Goal: Task Accomplishment & Management: Manage account settings

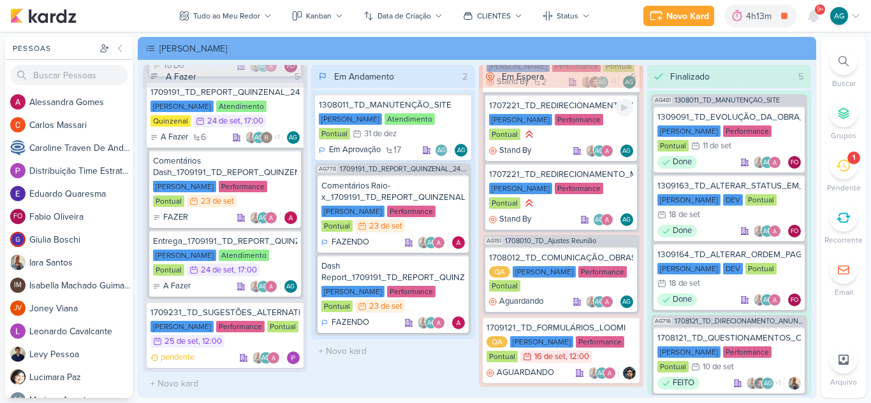
scroll to position [229, 0]
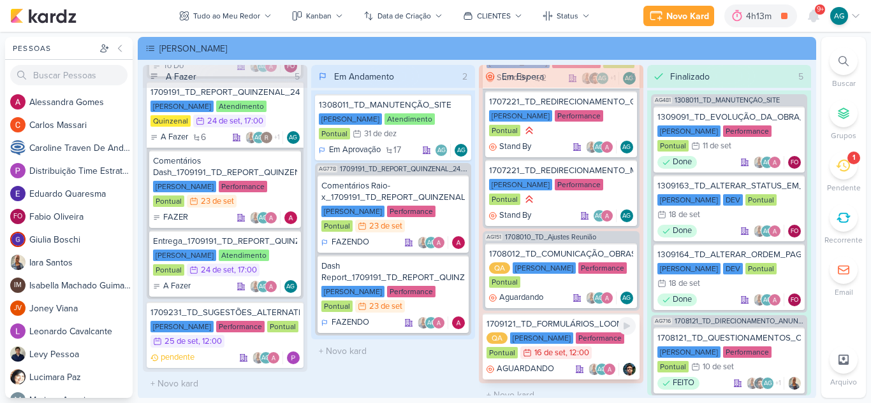
click at [590, 319] on div "1709121_TD_FORMULÁRIOS_LOOMI" at bounding box center [560, 324] width 149 height 11
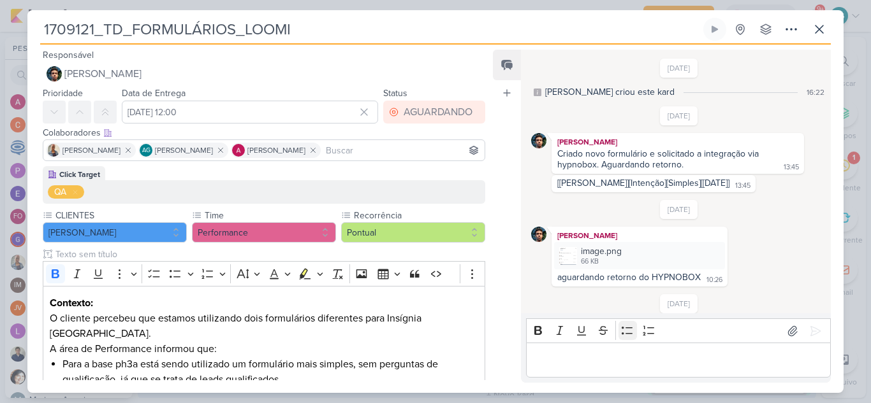
scroll to position [168, 0]
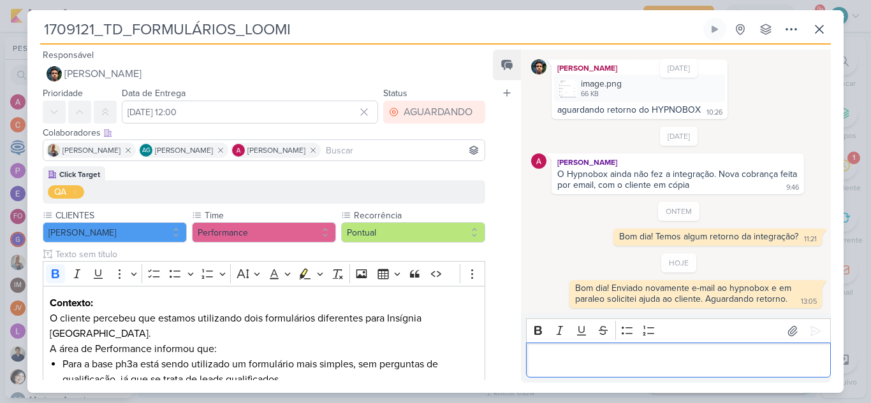
click at [619, 359] on p "Editor editing area: main" at bounding box center [677, 360] width 291 height 15
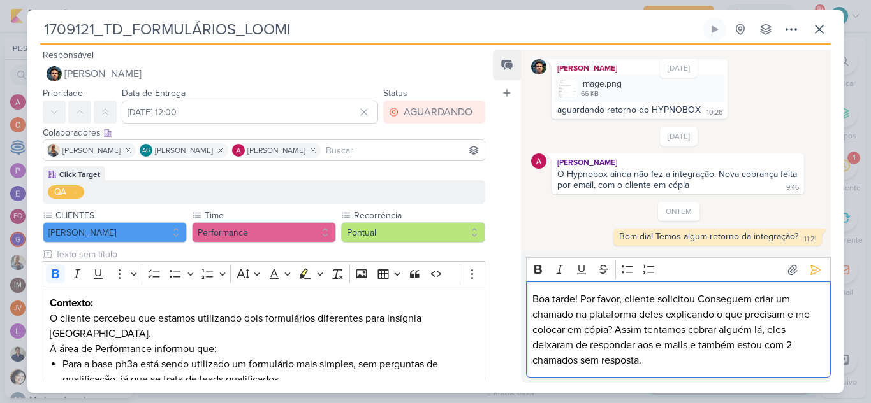
scroll to position [229, 0]
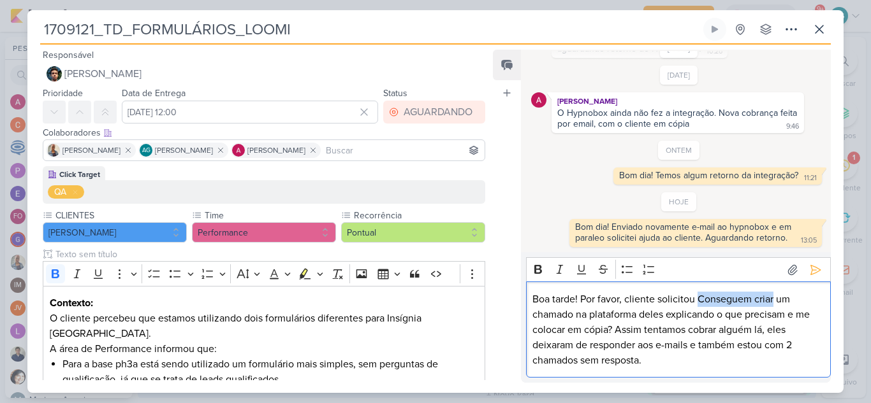
drag, startPoint x: 699, startPoint y: 299, endPoint x: 771, endPoint y: 298, distance: 72.0
click at [773, 299] on p "Boa tarde! Por favor, cliente solicitou Conseguem criar um chamado na plataform…" at bounding box center [677, 330] width 291 height 76
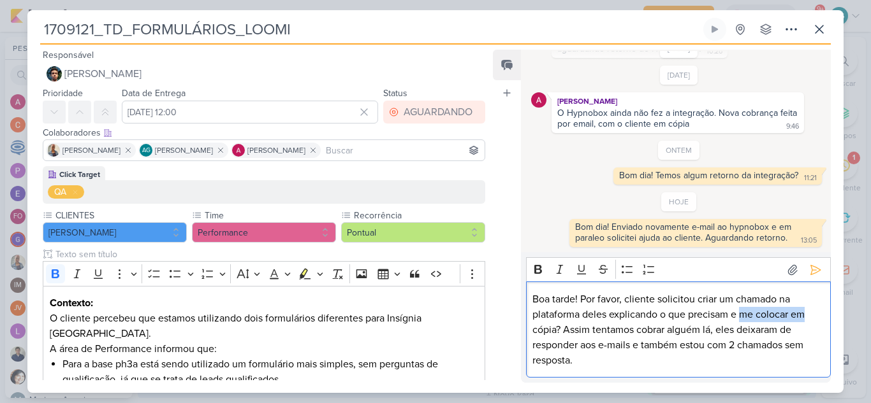
drag, startPoint x: 741, startPoint y: 314, endPoint x: 828, endPoint y: 317, distance: 87.4
click at [828, 317] on div "Rich Text Editor Bold Italic Underline Strikethrough Bulleted List Numbered Lis…" at bounding box center [678, 317] width 305 height 120
click at [565, 328] on p "Boa tarde! Por favor, cliente solicitou criar um chamado na plataforma deles ex…" at bounding box center [677, 330] width 291 height 76
click at [594, 330] on p "Boa tarde! Por favor, cliente solicitou criar um chamado na plataforma deles ex…" at bounding box center [677, 330] width 291 height 76
click at [722, 329] on p "Boa tarde! Por favor, cliente solicitou criar um chamado na plataforma deles ex…" at bounding box center [677, 330] width 291 height 76
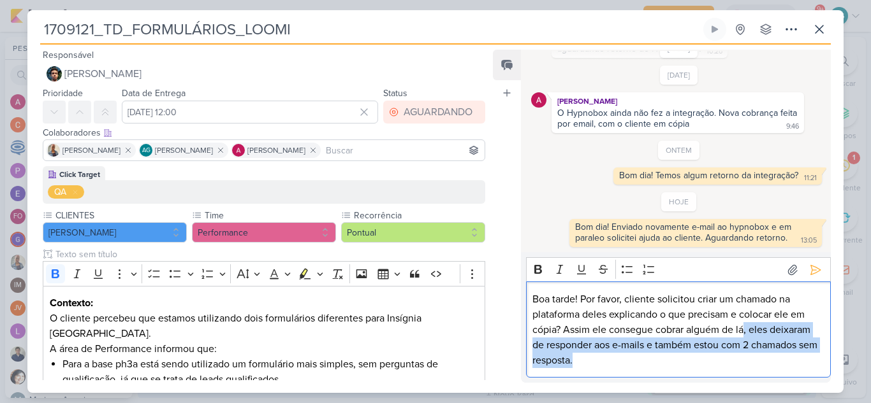
drag, startPoint x: 745, startPoint y: 328, endPoint x: 771, endPoint y: 360, distance: 41.2
click at [771, 360] on p "Boa tarde! Por favor, cliente solicitou criar um chamado na plataforma deles ex…" at bounding box center [677, 330] width 291 height 76
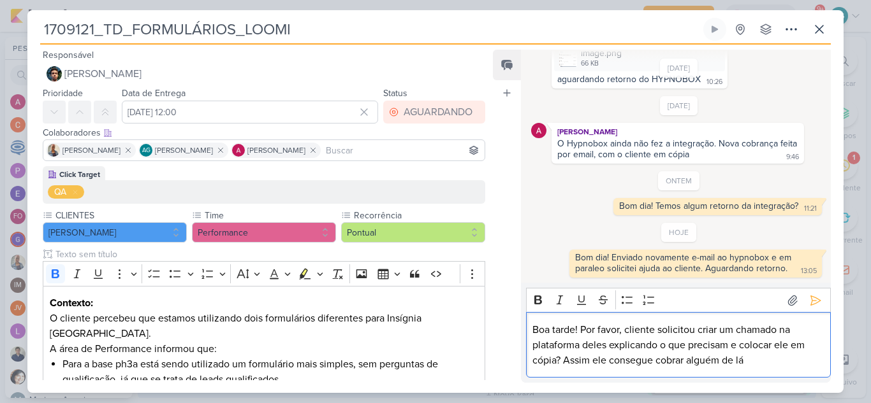
scroll to position [198, 0]
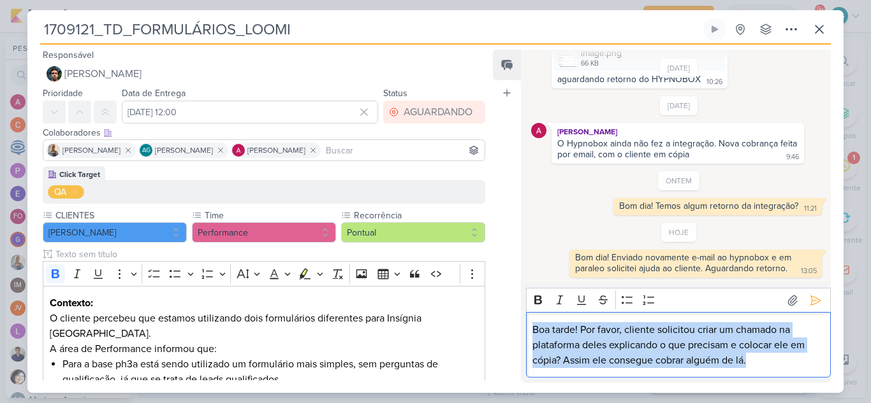
drag, startPoint x: 773, startPoint y: 363, endPoint x: 520, endPoint y: 326, distance: 255.7
click at [521, 326] on div "Rich Text Editor Bold Italic Underline Strikethrough Bulleted List Numbered Lis…" at bounding box center [676, 333] width 310 height 100
copy p "Boa tarde! Por favor, cliente solicitou criar um chamado na plataforma deles ex…"
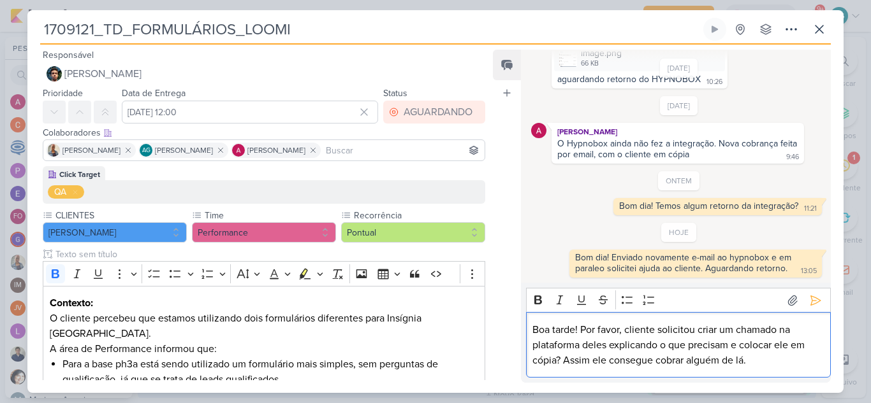
click at [559, 358] on p "Boa tarde! Por favor, cliente solicitou criar um chamado na plataforma deles ex…" at bounding box center [677, 345] width 291 height 46
click at [759, 358] on p "Boa tarde! Por favor, cliente solicitou criar um chamado na plataforma deles ex…" at bounding box center [677, 345] width 291 height 46
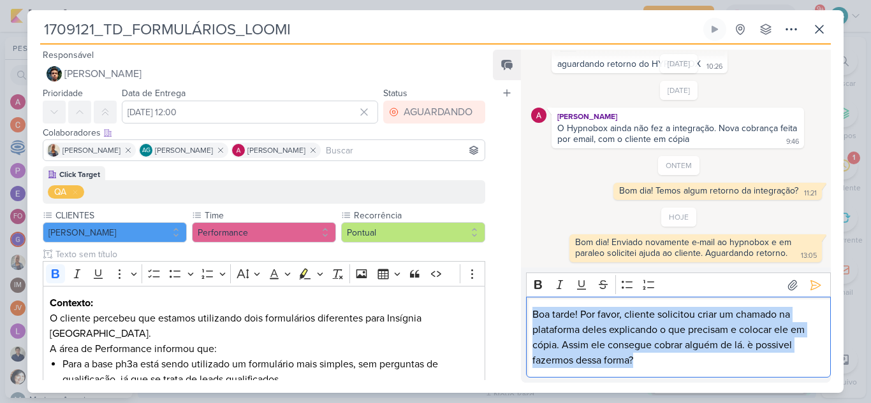
drag, startPoint x: 650, startPoint y: 362, endPoint x: 521, endPoint y: 317, distance: 137.0
click at [521, 317] on div "Rich Text Editor Bold Italic Underline Strikethrough Bulleted List Numbered Lis…" at bounding box center [676, 325] width 310 height 115
copy p "Boa tarde! Por favor, cliente solicitou criar um chamado na plataforma deles ex…"
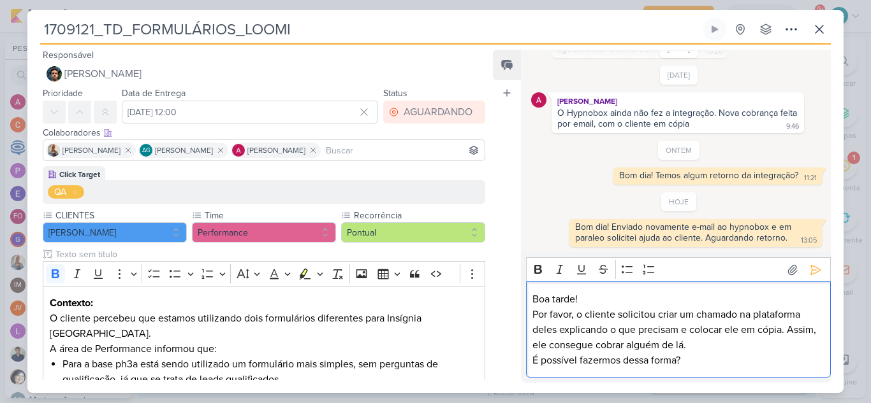
click at [558, 331] on p "Por favor, o cliente solicitou criar um chamado na plataforma deles explicando …" at bounding box center [677, 330] width 291 height 46
click at [809, 275] on icon at bounding box center [815, 270] width 13 height 13
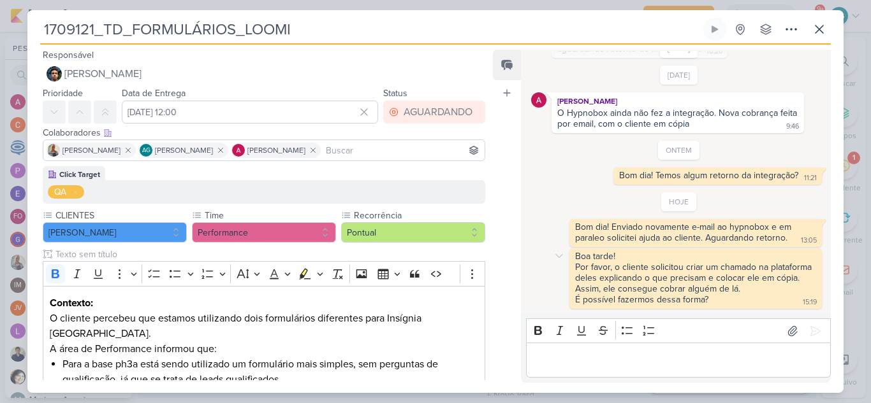
scroll to position [229, 0]
click at [818, 29] on icon at bounding box center [819, 29] width 8 height 8
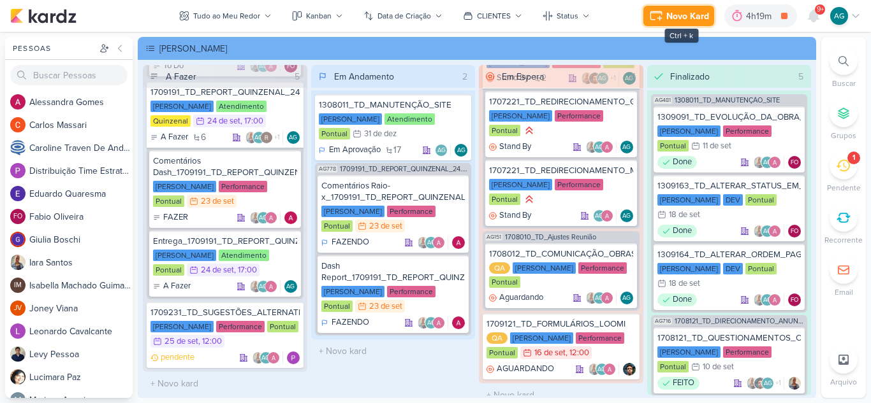
click at [677, 13] on div "Novo Kard" at bounding box center [687, 16] width 43 height 13
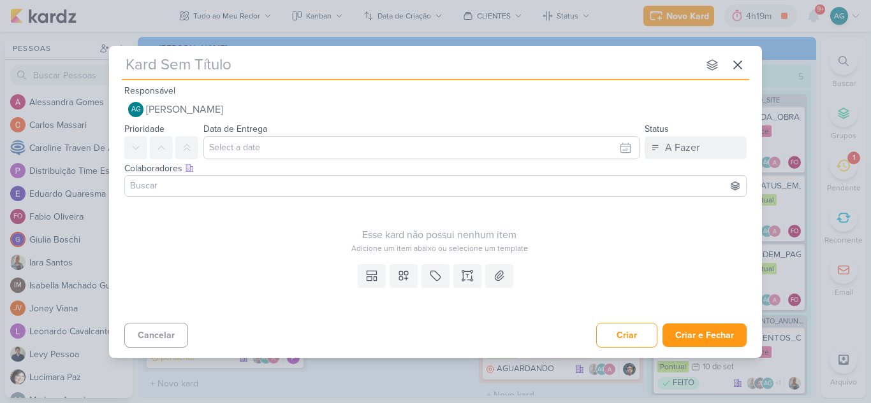
type input "3709231_CURY_AÇÃO_REEMBOLSO_META"
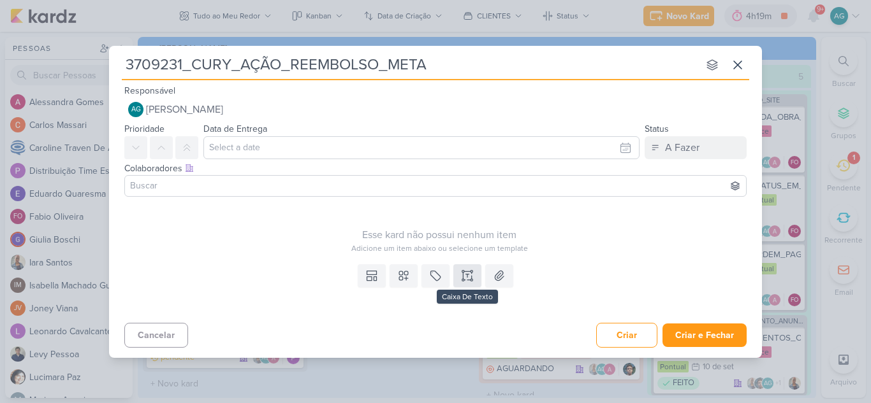
type input "3709231_CURY_AÇÃO_REEMBOLSO_META"
click at [466, 270] on icon at bounding box center [467, 276] width 13 height 13
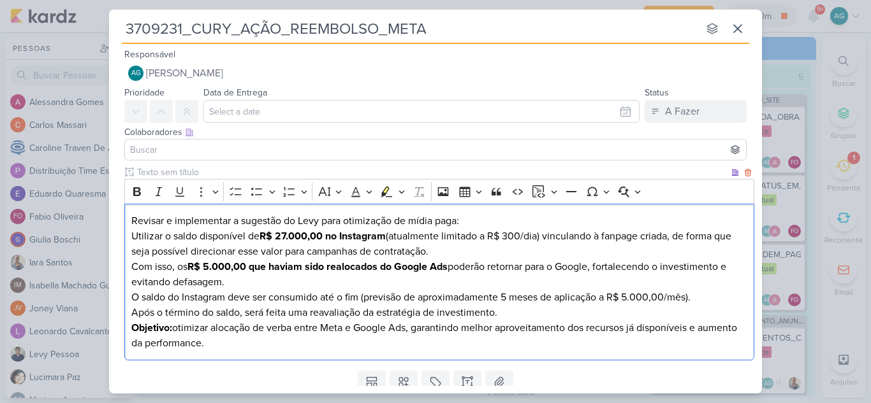
click at [480, 220] on p "Revisar e implementar a sugestão do Levy para otimização de mídia paga:" at bounding box center [439, 220] width 616 height 15
click at [133, 221] on p "Revisar e implementar a sugestão do Levy para otimização de mídia paga:" at bounding box center [439, 220] width 616 height 15
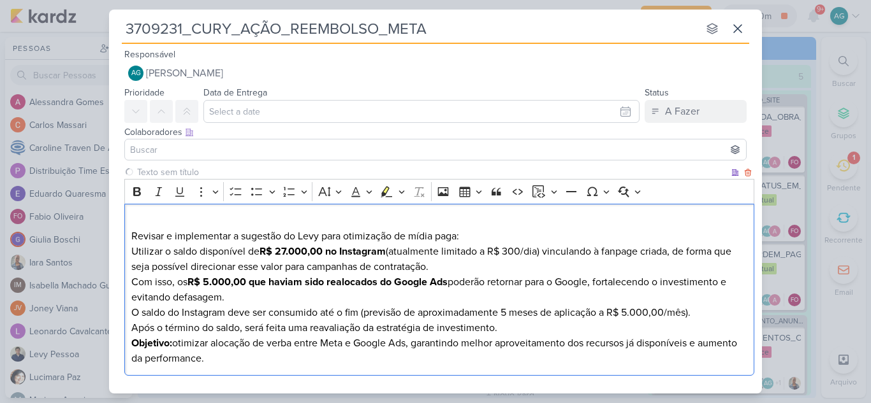
click at [140, 220] on p "Revisar e implementar a sugestão do Levy para otimização de mídia paga:" at bounding box center [439, 228] width 616 height 31
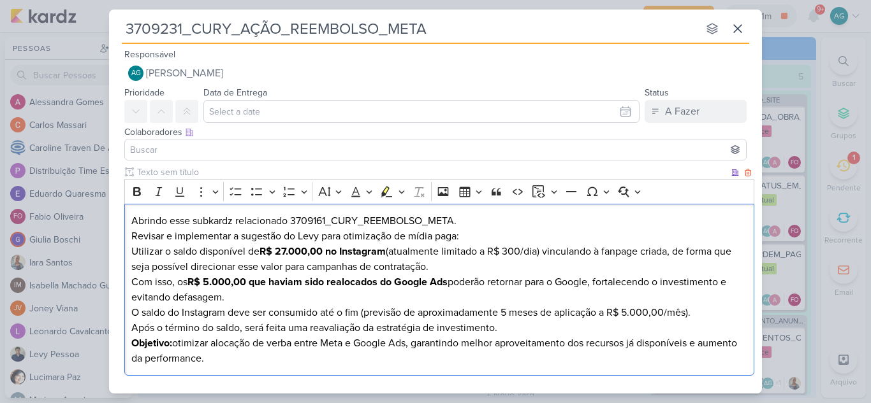
click at [132, 234] on p "⁠⁠⁠⁠⁠⁠⁠Abrindo esse subkardz relacionado 3709161_CURY_REEMBOLSO_META. Revisar e…" at bounding box center [439, 228] width 616 height 31
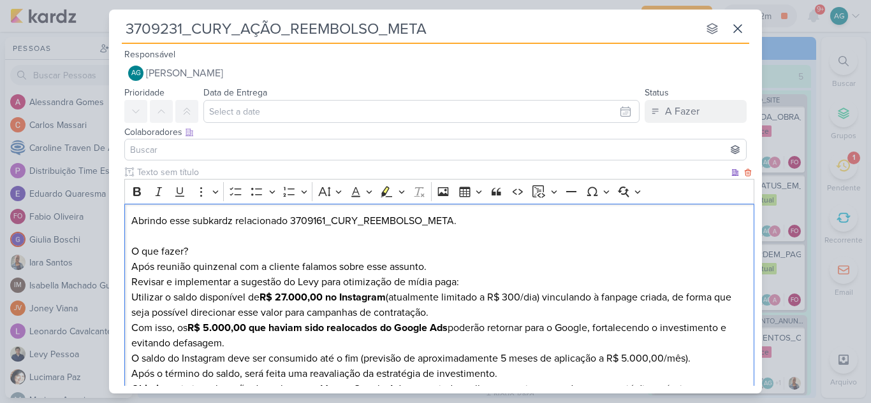
click at [437, 266] on p "Abrindo esse subkardz relacionado 3709161_CURY_REEMBOLSO_META. O que fazer? Apó…" at bounding box center [439, 251] width 616 height 76
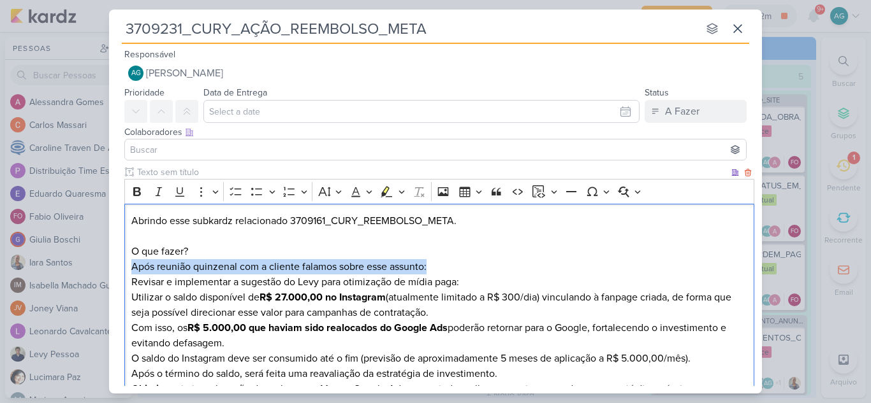
drag, startPoint x: 454, startPoint y: 268, endPoint x: 130, endPoint y: 271, distance: 324.4
click at [130, 271] on div "Abrindo esse subkardz relacionado 3709161_CURY_REEMBOLSO_META. O que fazer? Apó…" at bounding box center [439, 313] width 630 height 219
copy p "Após reunião quinzenal com a cliente falamos sobre esse assunto:"
click at [130, 217] on div "Abrindo esse subkardz relacionado 3709161_CURY_REEMBOLSO_META. O que fazer? Apó…" at bounding box center [439, 313] width 630 height 219
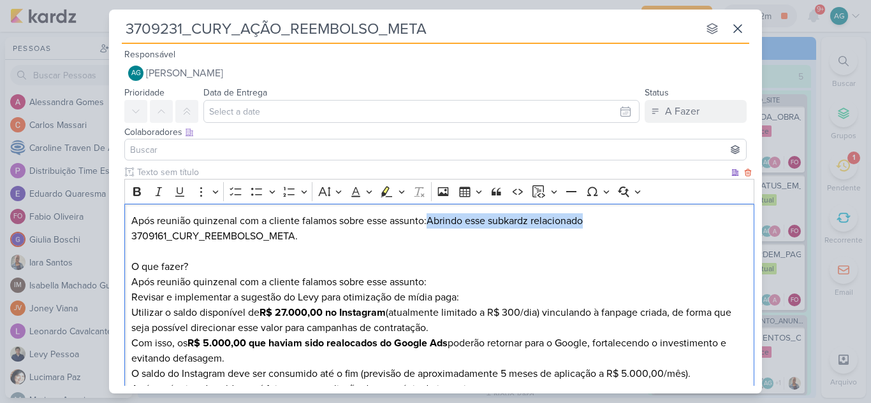
drag, startPoint x: 428, startPoint y: 222, endPoint x: 595, endPoint y: 220, distance: 167.0
click at [595, 220] on p "Após reunião quinzenal com a cliente falamos sobre esse assunto:Abrindo esse su…" at bounding box center [439, 259] width 616 height 92
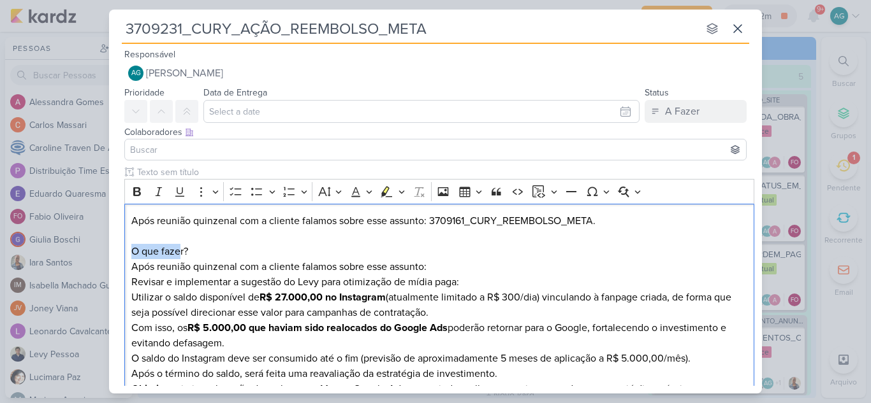
drag, startPoint x: 155, startPoint y: 251, endPoint x: 116, endPoint y: 252, distance: 39.5
click at [116, 252] on div "Clique para deixar o item visível somente à membros da sua organização Rich Tex…" at bounding box center [435, 296] width 653 height 261
drag, startPoint x: 199, startPoint y: 253, endPoint x: 120, endPoint y: 259, distance: 79.2
click at [120, 259] on div "Clique para deixar o item visível somente à membros da sua organização Rich Tex…" at bounding box center [435, 296] width 653 height 261
click at [135, 194] on icon "Editor toolbar" at bounding box center [137, 191] width 8 height 9
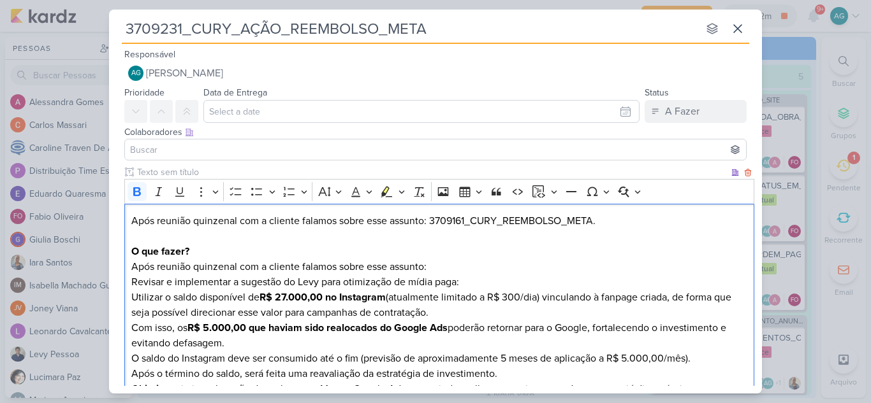
click at [214, 251] on p "Após reunião quinzenal com a cliente falamos sobre esse assunto: 3709161_CURY_R…" at bounding box center [439, 251] width 616 height 76
click at [299, 223] on p "Após reunião quinzenal com a cliente falamos sobre esse assunto: 3709161_CURY_R…" at bounding box center [439, 251] width 616 height 76
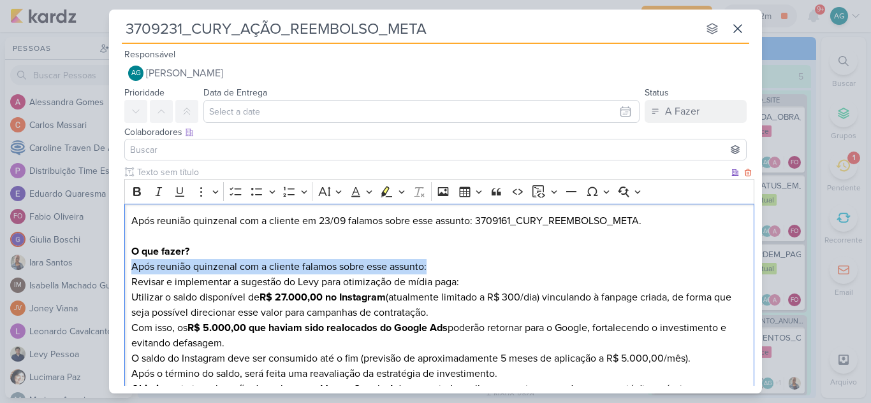
drag, startPoint x: 431, startPoint y: 266, endPoint x: 129, endPoint y: 271, distance: 302.1
click at [129, 271] on div "Após reunião quinzenal com a cliente em 23/09 falamos sobre esse assunto: 37091…" at bounding box center [439, 313] width 630 height 219
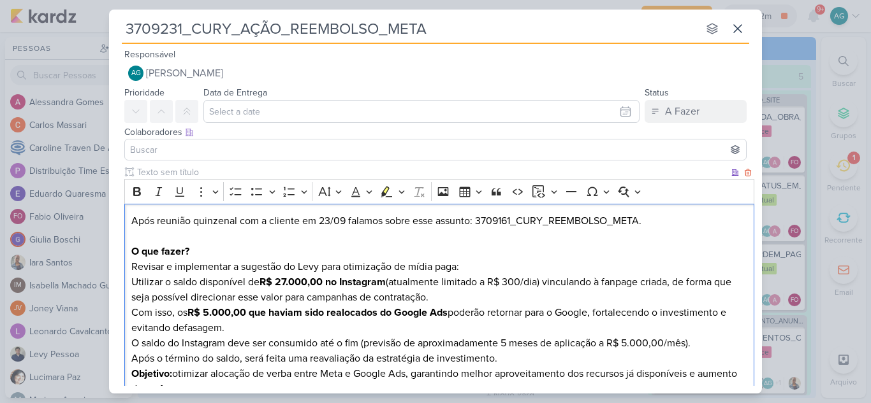
click at [495, 263] on p "Após reunião quinzenal com a cliente em 23/09 falamos sobre esse assunto: 37091…" at bounding box center [439, 243] width 616 height 61
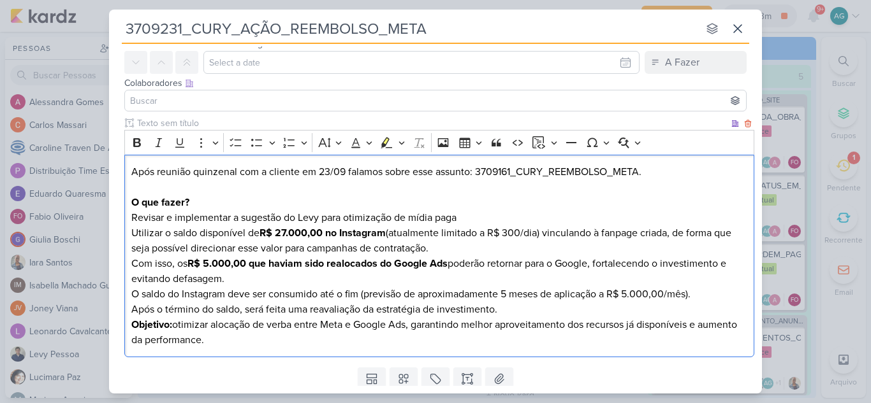
scroll to position [64, 0]
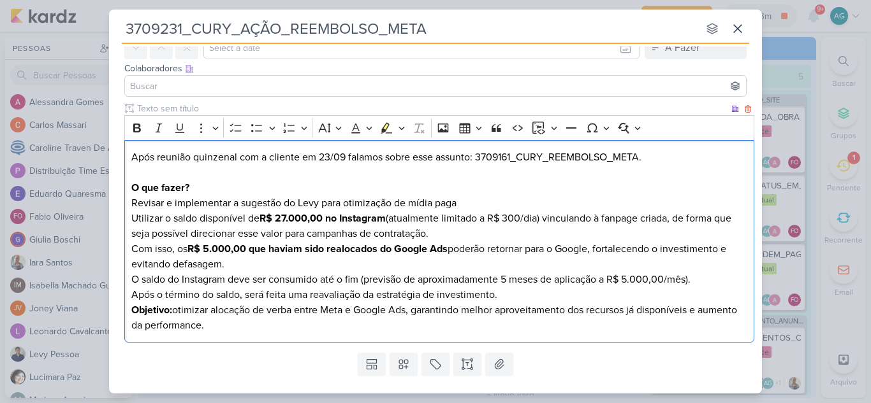
click at [131, 198] on p "Após reunião quinzenal com a cliente em 23/09 falamos sobre esse assunto: 37091…" at bounding box center [439, 180] width 616 height 61
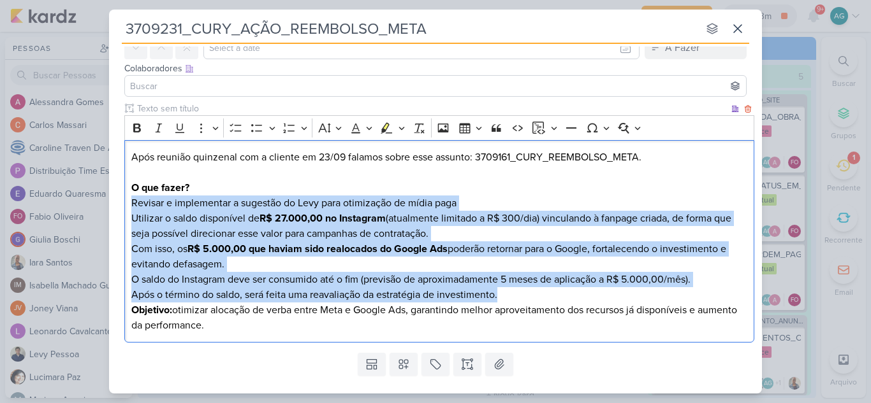
drag, startPoint x: 131, startPoint y: 203, endPoint x: 532, endPoint y: 296, distance: 411.4
click at [532, 296] on div "Após reunião quinzenal com a cliente em 23/09 falamos sobre esse assunto: 37091…" at bounding box center [439, 241] width 630 height 203
click at [255, 129] on icon "Editor toolbar" at bounding box center [256, 128] width 13 height 13
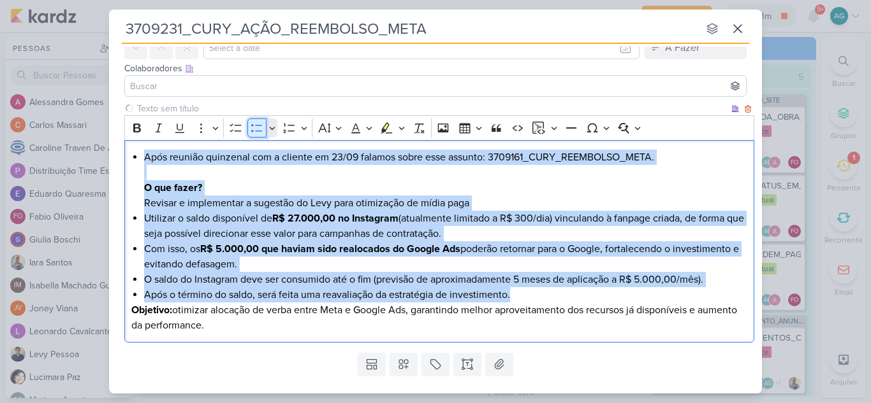
click at [255, 129] on icon "Editor toolbar" at bounding box center [256, 128] width 13 height 13
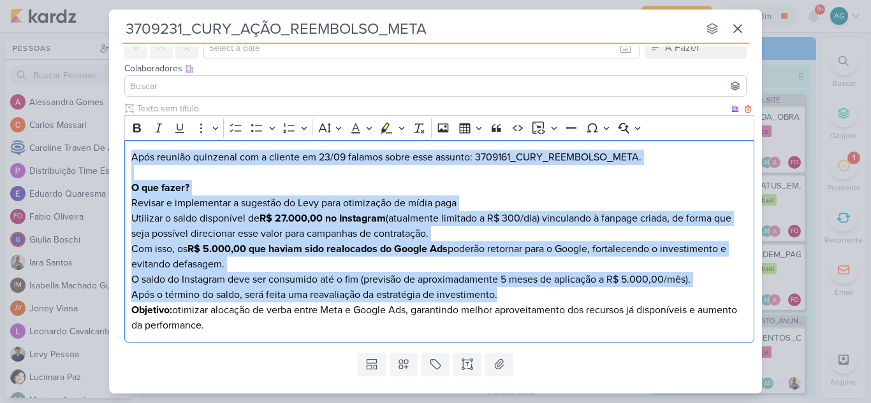
click at [191, 224] on p "Utilizar o saldo disponível de R$ 27.000,00 no Instagram (atualmente limitado a…" at bounding box center [439, 226] width 616 height 31
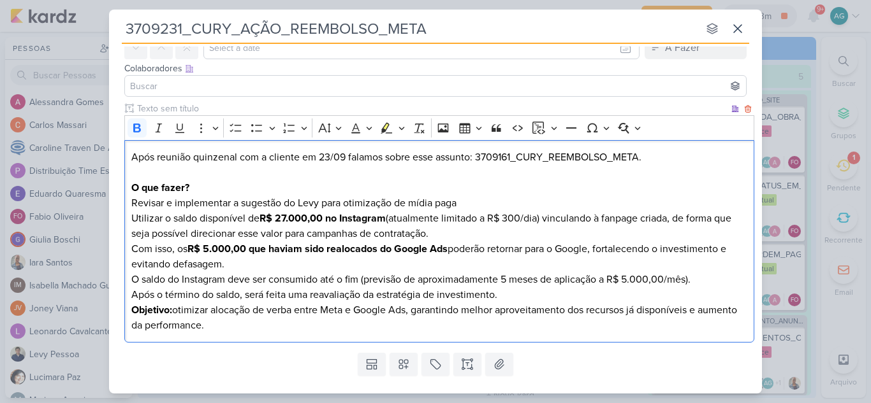
click at [206, 188] on p "Após reunião quinzenal com a cliente em 23/09 falamos sobre esse assunto: 37091…" at bounding box center [439, 180] width 616 height 61
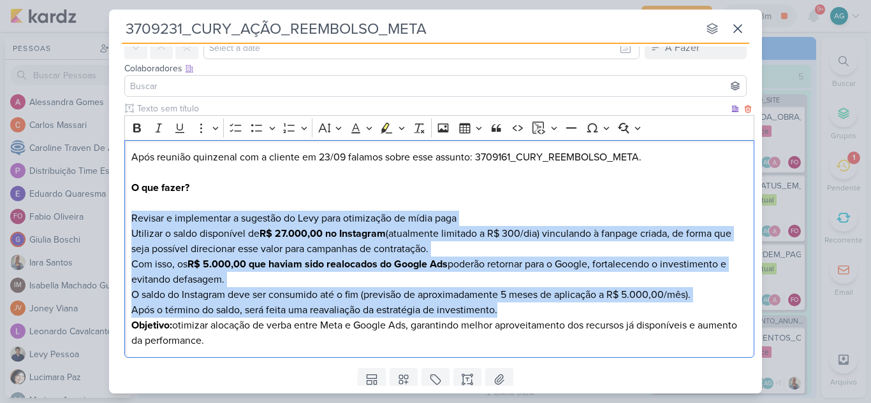
drag, startPoint x: 133, startPoint y: 217, endPoint x: 506, endPoint y: 309, distance: 384.1
click at [506, 309] on div "Após reunião quinzenal com a cliente em 23/09 falamos sobre esse assunto: 37091…" at bounding box center [439, 249] width 630 height 219
click at [257, 124] on icon "Editor toolbar" at bounding box center [256, 128] width 13 height 13
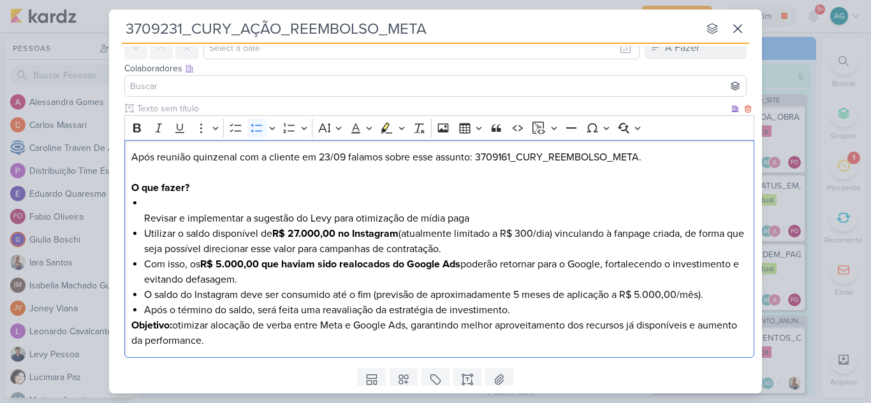
click at [202, 199] on li "Revisar e implementar a sugestão do Levy para otimização de mídia paga" at bounding box center [445, 211] width 603 height 31
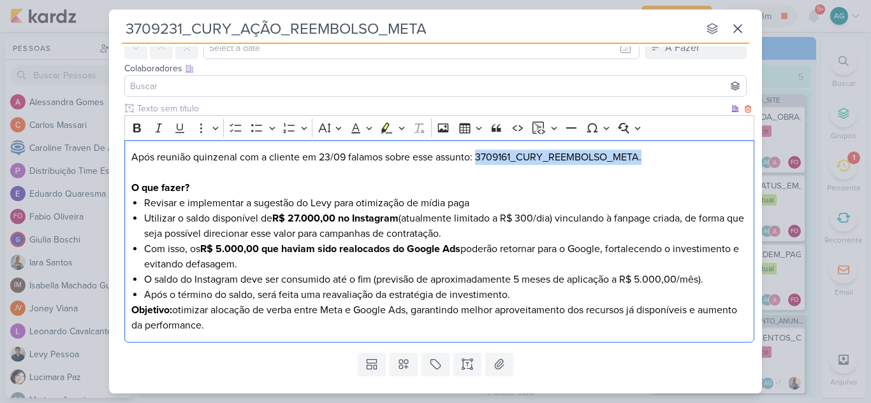
drag, startPoint x: 478, startPoint y: 157, endPoint x: 651, endPoint y: 152, distance: 172.8
click at [651, 152] on p "Após reunião quinzenal com a cliente em 23/09 falamos sobre esse assunto: 37091…" at bounding box center [439, 173] width 616 height 46
copy p "3709161_CURY_REEMBOLSO_META."
click at [483, 195] on p "Após reunião quinzenal com a cliente em 23/09 falamos sobre esse assunto: 37091…" at bounding box center [439, 173] width 616 height 46
click at [483, 200] on li "Revisar e implementar a sugestão do Levy para otimização de mídia paga" at bounding box center [445, 203] width 603 height 15
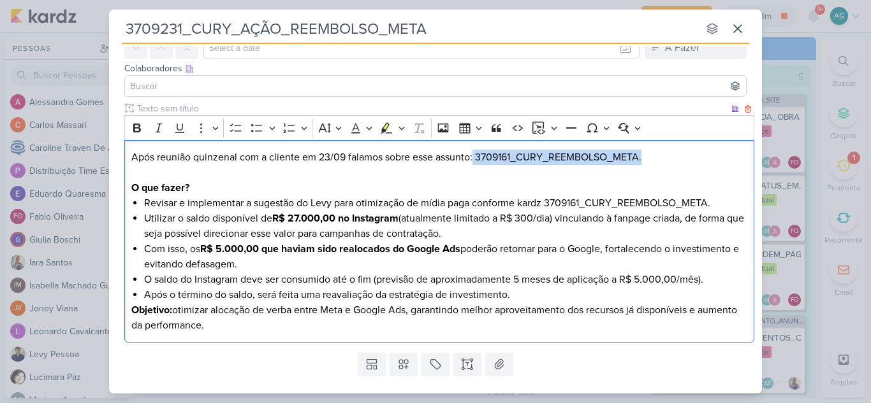
drag, startPoint x: 655, startPoint y: 154, endPoint x: 475, endPoint y: 160, distance: 180.5
click at [475, 160] on p "Após reunião quinzenal com a cliente em 23/09 falamos sobre esse assunto: 37091…" at bounding box center [439, 173] width 616 height 46
click at [493, 238] on li "Utilizar o saldo disponível de R$ 27.000,00 no Instagram (atualmente limitado a…" at bounding box center [445, 226] width 603 height 31
click at [342, 236] on li "Utilizar o saldo disponível de R$ 27.000,00 no Instagram (atualmente limitado a…" at bounding box center [445, 226] width 603 height 31
click at [394, 231] on li "Utilizar o saldo disponível de R$ 27.000,00 no Instagram (atualmente limitado a…" at bounding box center [445, 226] width 603 height 31
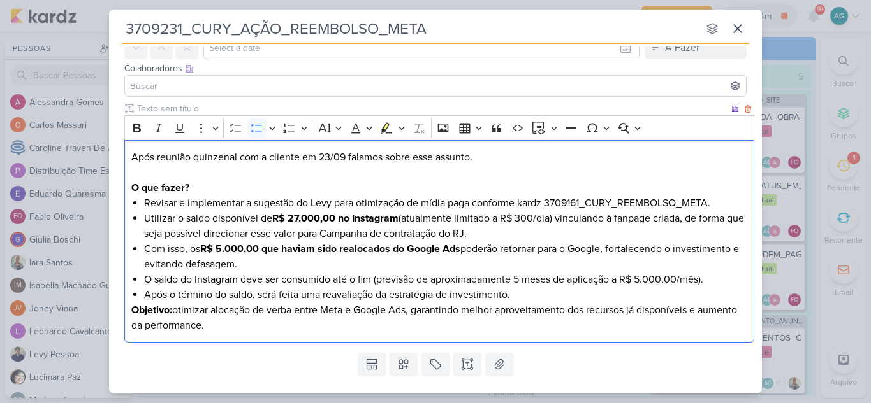
click at [413, 233] on li "Utilizar o saldo disponível de R$ 27.000,00 no Instagram (atualmente limitado a…" at bounding box center [445, 226] width 603 height 31
drag, startPoint x: 342, startPoint y: 235, endPoint x: 494, endPoint y: 230, distance: 152.4
click at [494, 230] on li "Utilizar o saldo disponível de R$ 27.000,00 no Instagram (atualmente limitado a…" at bounding box center [445, 226] width 603 height 31
click at [140, 131] on icon "Editor toolbar" at bounding box center [137, 128] width 8 height 9
click at [574, 235] on li "Utilizar o saldo disponível de R$ 27.000,00 no Instagram (atualmente limitado a…" at bounding box center [445, 226] width 603 height 31
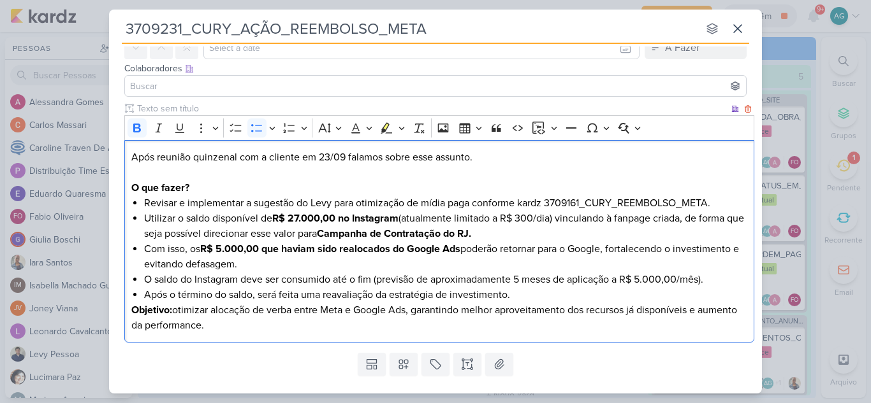
click at [524, 296] on li "Após o término do saldo, será feita uma reavaliação da estratégia de investimen…" at bounding box center [445, 294] width 603 height 15
drag, startPoint x: 403, startPoint y: 217, endPoint x: 551, endPoint y: 219, distance: 148.5
click at [551, 219] on li "Utilizar o saldo disponível de R$ 27.000,00 no Instagram (atualmente limitado a…" at bounding box center [445, 226] width 603 height 31
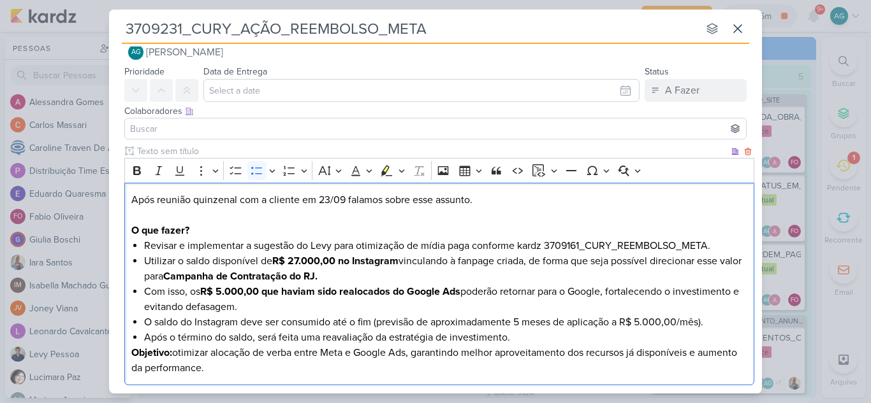
scroll to position [0, 0]
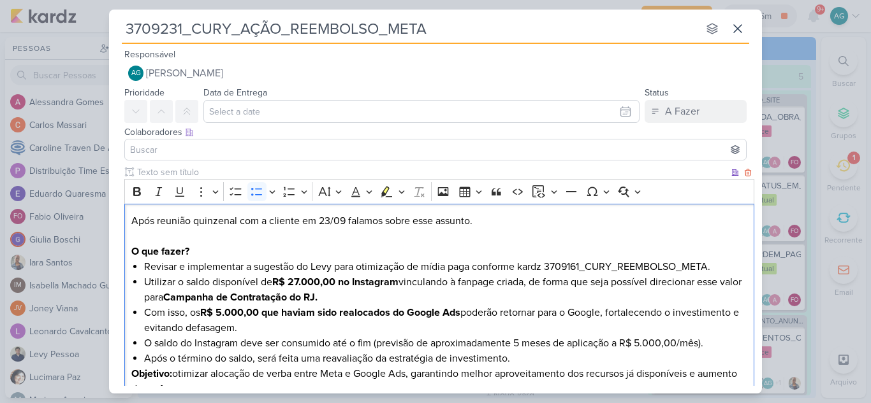
click at [500, 224] on p "Após reunião quinzenal com a cliente em 23/09 falamos sobre esse assunto. O que…" at bounding box center [439, 236] width 616 height 46
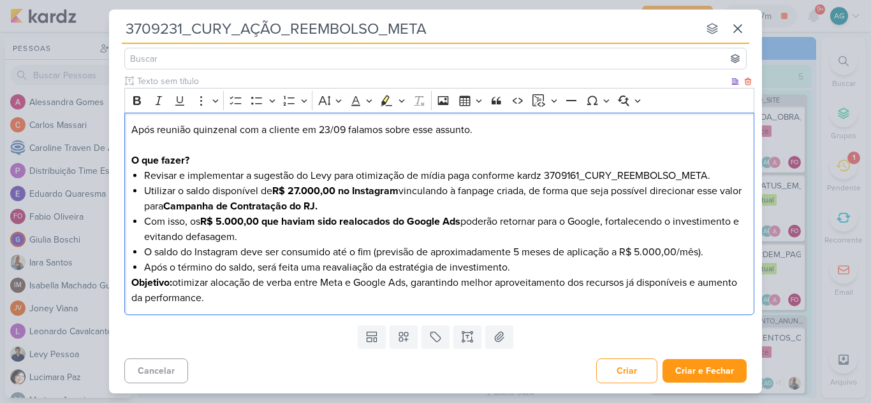
click at [192, 225] on li "Com isso, os R$ 5.000,00 que haviam sido realocados do Google Ads poderão retor…" at bounding box center [445, 229] width 603 height 31
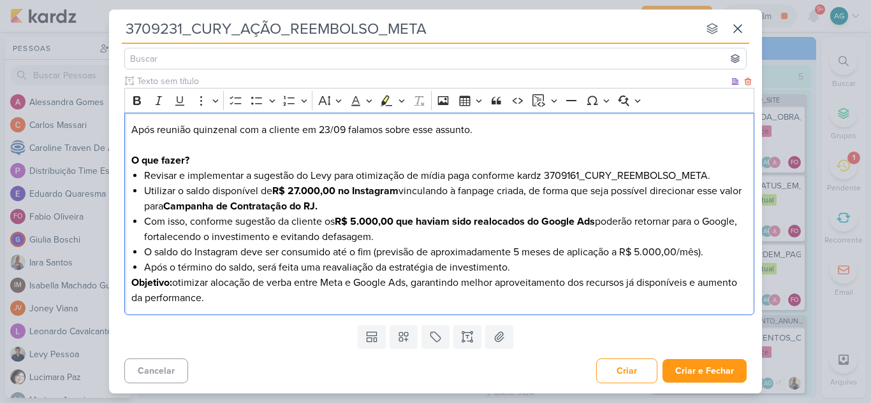
click at [131, 125] on p "Após reunião quinzenal com a cliente em 23/09 falamos sobre esse assunto. O que…" at bounding box center [439, 145] width 616 height 46
click at [546, 133] on p "Conforme reunião reunião quinzenal com a cliente em 23/09 falamos sobre esse as…" at bounding box center [439, 145] width 616 height 46
click at [459, 170] on li "Revisar e implementar a sugestão do Levy para otimização de mídia paga conforme…" at bounding box center [445, 175] width 603 height 15
click at [559, 134] on p "Conforme reunião reunião quinzenal com a cliente em 23/09 falamos sobre esse as…" at bounding box center [439, 145] width 616 height 46
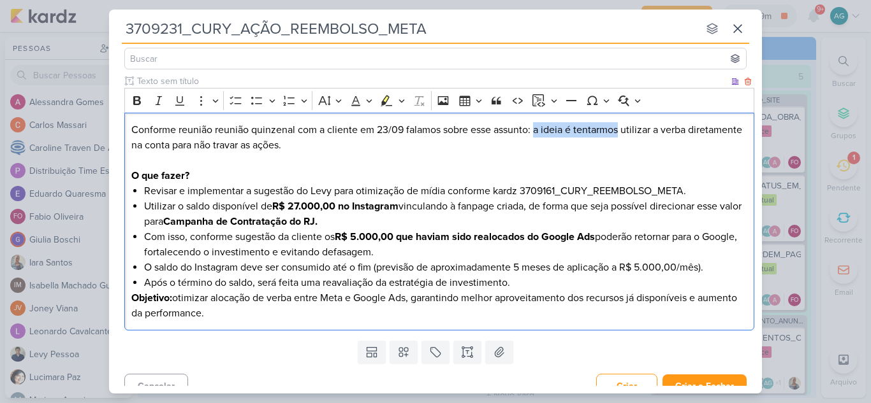
drag, startPoint x: 536, startPoint y: 129, endPoint x: 619, endPoint y: 132, distance: 82.9
click at [619, 132] on p "Conforme reunião reunião quinzenal com a cliente em 23/09 falamos sobre esse as…" at bounding box center [439, 152] width 616 height 61
click at [695, 129] on p "Conforme reunião reunião quinzenal com a cliente em 23/09 falamos sobre esse as…" at bounding box center [439, 152] width 616 height 61
drag, startPoint x: 702, startPoint y: 129, endPoint x: 719, endPoint y: 150, distance: 26.3
click at [719, 150] on p "Conforme reunião reunião quinzenal com a cliente em 23/09 falamos sobre esse as…" at bounding box center [439, 152] width 616 height 61
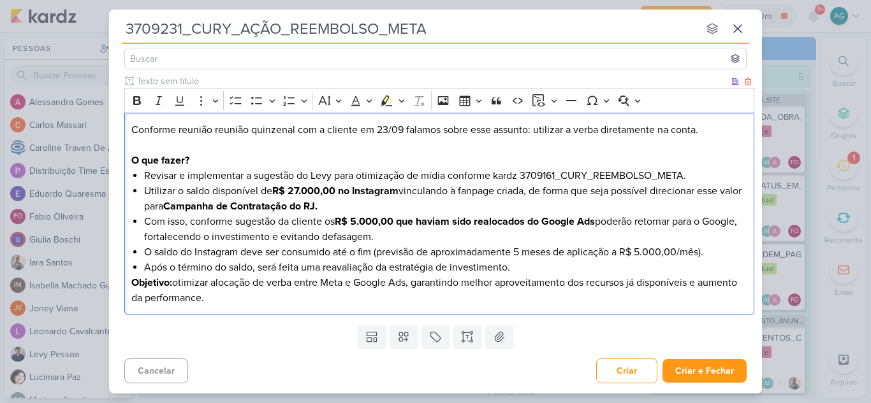
drag, startPoint x: 534, startPoint y: 133, endPoint x: 714, endPoint y: 135, distance: 180.4
click at [714, 135] on p "Conforme reunião reunião quinzenal com a cliente em 23/09 falamos sobre esse as…" at bounding box center [439, 145] width 616 height 46
click at [449, 176] on li "Revisar e implementar a sugestão do Levy para otimização de mídia conforme kard…" at bounding box center [445, 175] width 603 height 15
click at [462, 175] on li "Revisar e implementar a sugestão do Levy para otimização de mídia conforme kard…" at bounding box center [445, 175] width 603 height 15
click at [447, 178] on li "Revisar e implementar a sugestão do Levy para otimização de mídia conforme kard…" at bounding box center [445, 175] width 603 height 15
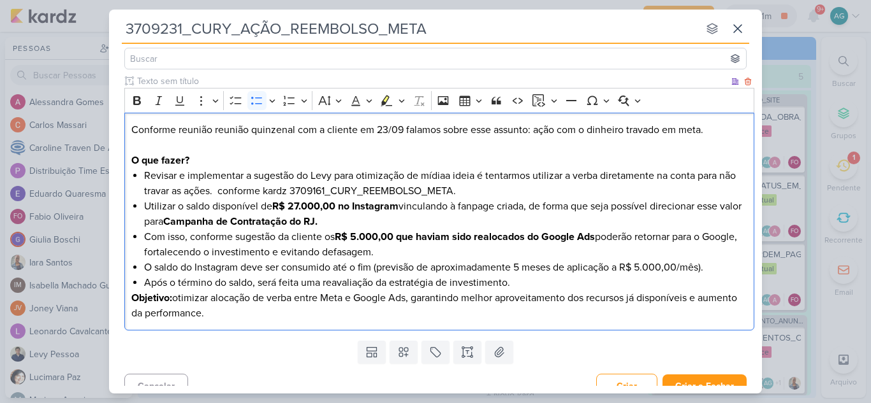
click at [447, 172] on li "Revisar e implementar a sugestão do Levy para otimização de mídiaa ideia é tent…" at bounding box center [445, 183] width 603 height 31
click at [240, 193] on li "Revisar e implementar a sugestão do Levy para otimização de mídia, a ideia é te…" at bounding box center [445, 183] width 603 height 31
drag, startPoint x: 265, startPoint y: 320, endPoint x: 130, endPoint y: 113, distance: 246.7
click at [129, 117] on div "Conforme reunião reunião quinzenal com a cliente em 23/09 falamos sobre esse as…" at bounding box center [439, 222] width 630 height 219
copy div "Conforme reunião reunião quinzenal com a cliente em 23/09 falamos sobre esse as…"
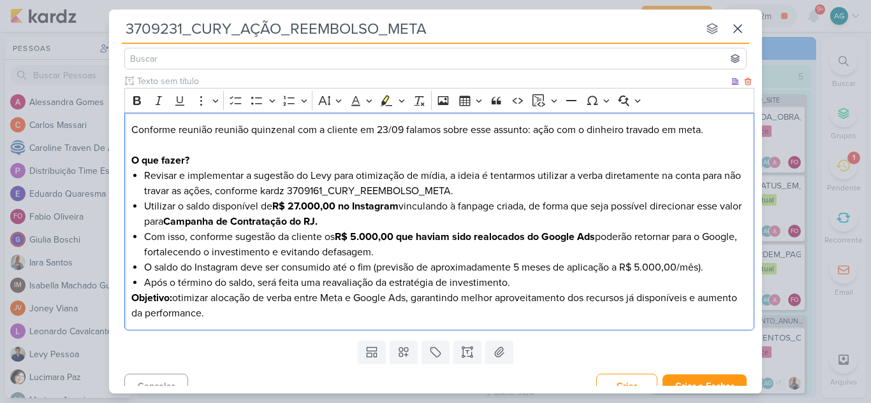
scroll to position [76, 0]
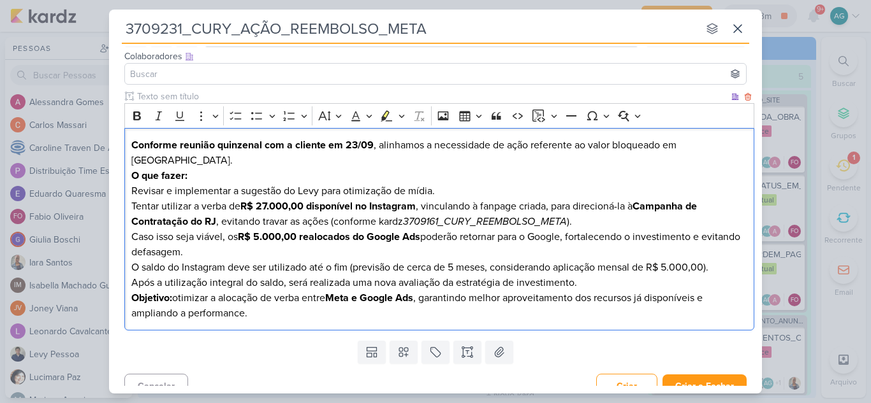
click at [713, 148] on p "Conforme reunião quinzenal com a cliente em 23/09 , alinhamos a necessidade de …" at bounding box center [439, 153] width 616 height 31
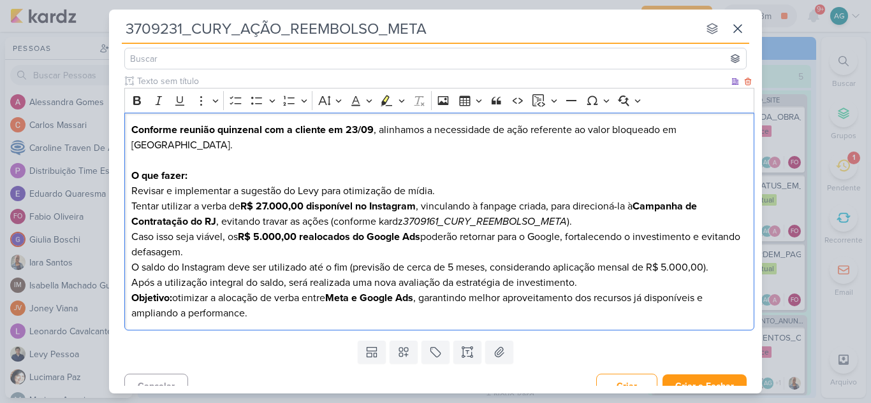
click at [210, 168] on p "O que fazer:" at bounding box center [439, 175] width 616 height 15
drag, startPoint x: 132, startPoint y: 178, endPoint x: 140, endPoint y: 180, distance: 7.9
click at [140, 184] on p "Revisar e implementar a sugestão do Levy para otimização de mídia." at bounding box center [439, 191] width 616 height 15
click at [198, 168] on p "O que fazer?" at bounding box center [439, 175] width 616 height 15
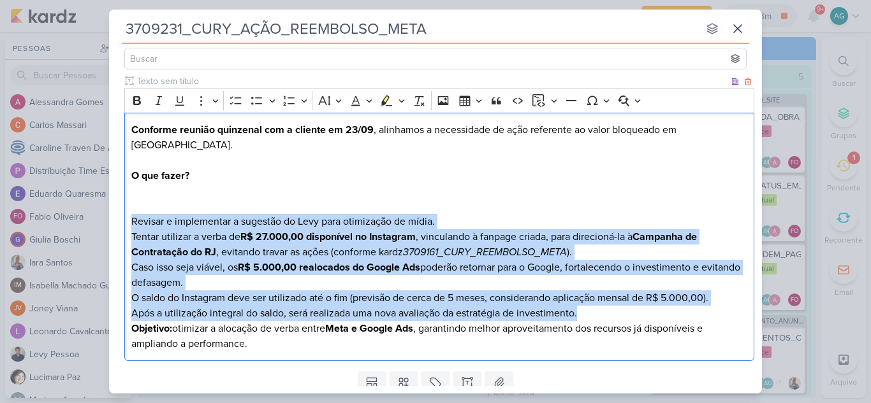
drag, startPoint x: 591, startPoint y: 296, endPoint x: 124, endPoint y: 205, distance: 475.9
click at [124, 205] on div "Clique para deixar o item visível somente à membros da sua organização Rich Tex…" at bounding box center [435, 221] width 653 height 292
click at [252, 102] on icon "Editor toolbar" at bounding box center [256, 100] width 13 height 13
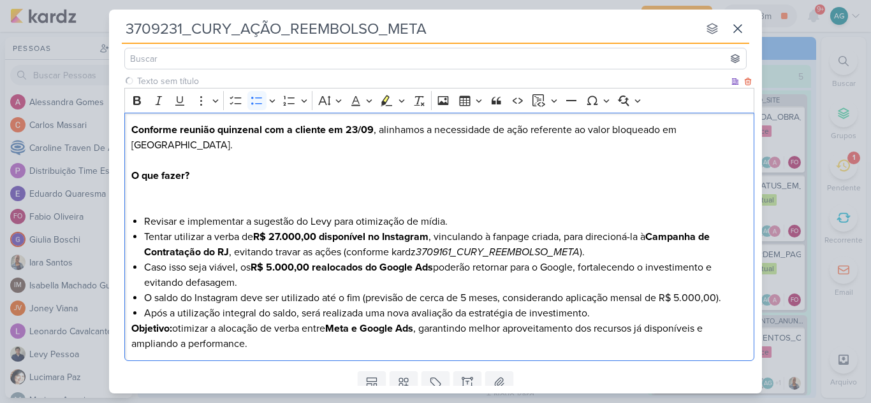
click at [200, 168] on p "O que fazer?" at bounding box center [439, 191] width 616 height 46
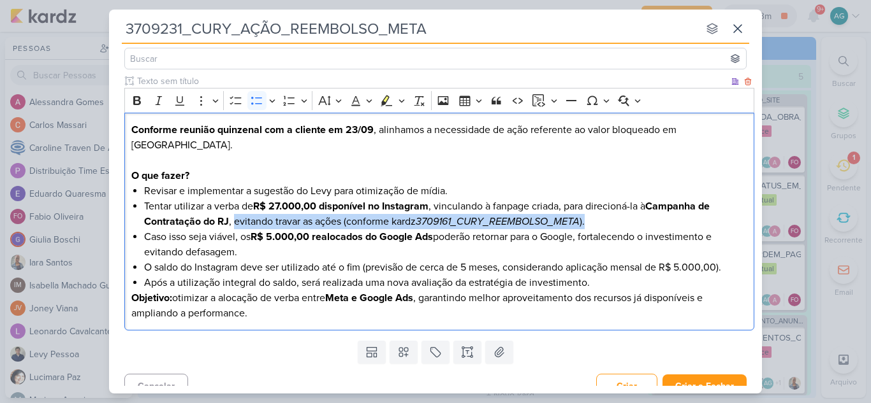
drag, startPoint x: 235, startPoint y: 208, endPoint x: 598, endPoint y: 208, distance: 363.9
click at [598, 208] on li "Tentar utilizar a verba de R$ 27.000,00 disponível no Instagram , vinculando à …" at bounding box center [445, 214] width 603 height 31
copy li "evitando travar as ações (conforme kardz 3709161_CURY_REEMBOLSO_META )."
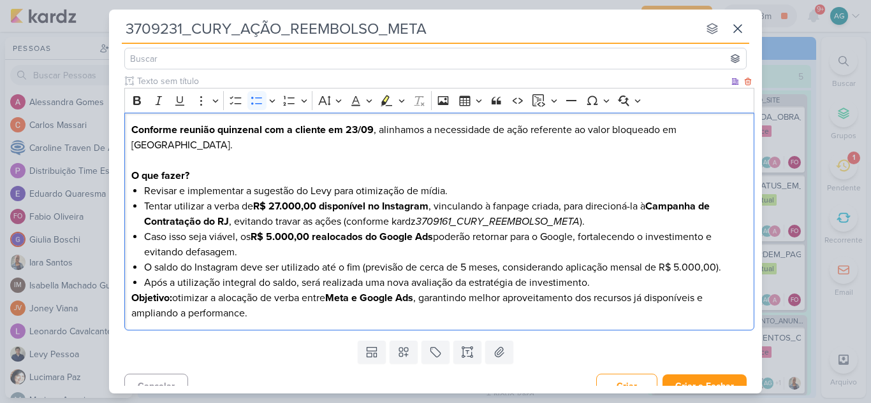
click at [488, 184] on li "Revisar e implementar a sugestão do Levy para otimização de mídia." at bounding box center [445, 191] width 603 height 15
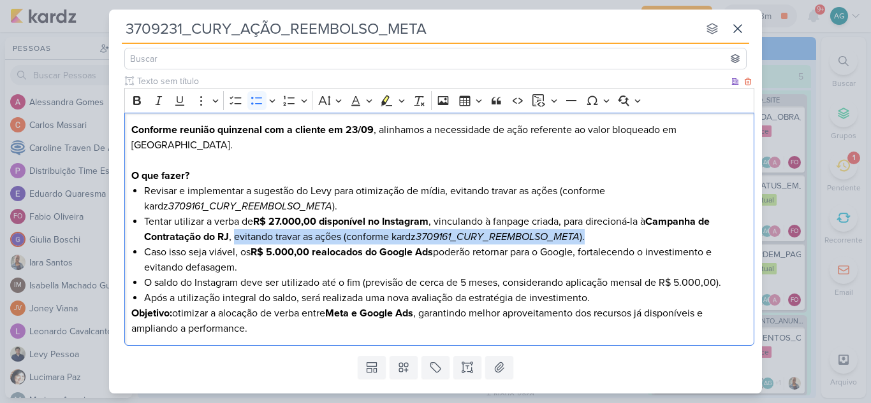
drag, startPoint x: 603, startPoint y: 224, endPoint x: 235, endPoint y: 224, distance: 369.0
click at [235, 224] on li "Tentar utilizar a verba de R$ 27.000,00 disponível no Instagram , vinculando à …" at bounding box center [445, 229] width 603 height 31
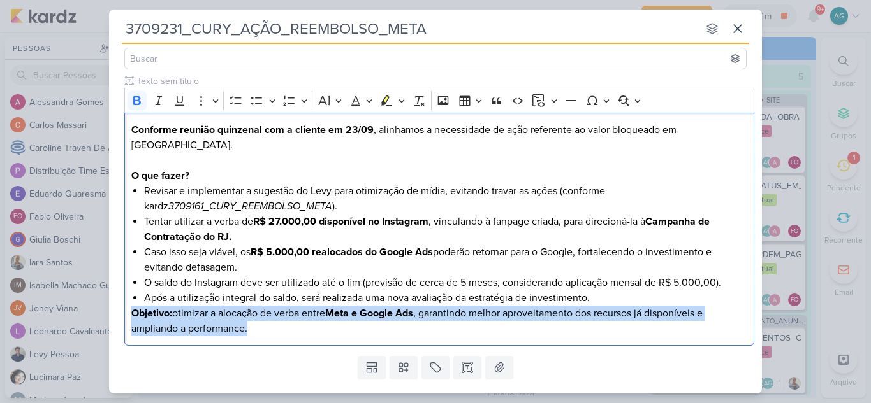
drag, startPoint x: 278, startPoint y: 318, endPoint x: 119, endPoint y: 303, distance: 159.4
click at [119, 303] on div "Clique para deixar o item visível somente à membros da sua organização Rich Tex…" at bounding box center [435, 213] width 653 height 277
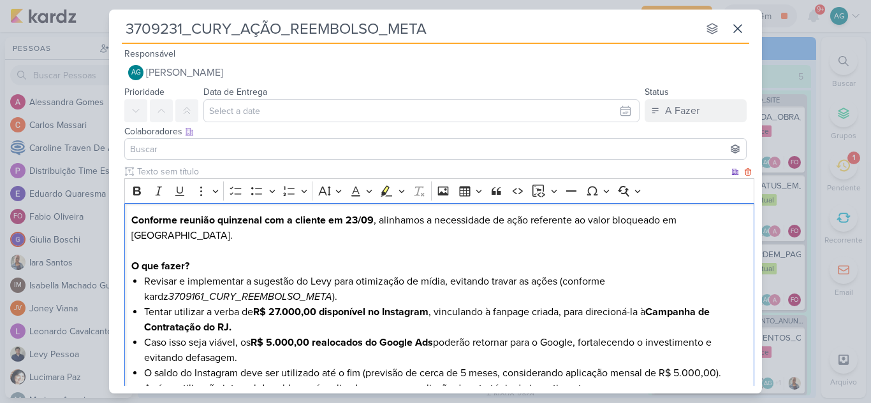
scroll to position [0, 0]
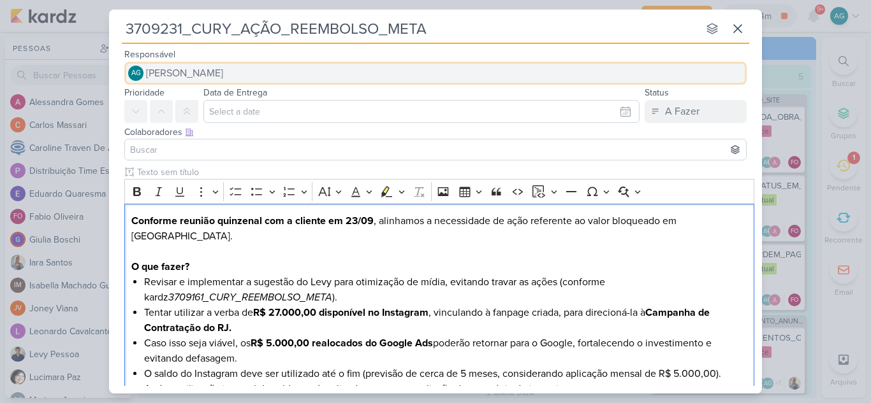
click at [266, 73] on button "AG Aline Gimenez Graciano" at bounding box center [435, 73] width 622 height 23
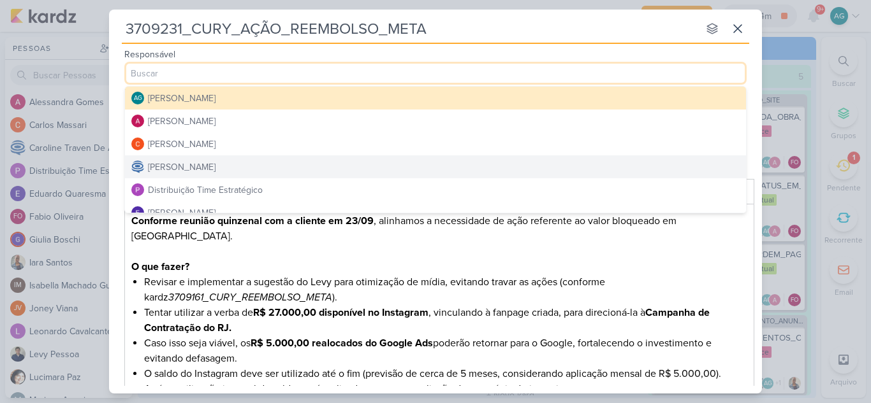
click at [210, 171] on div "Caroline Traven De Andrade" at bounding box center [182, 167] width 68 height 13
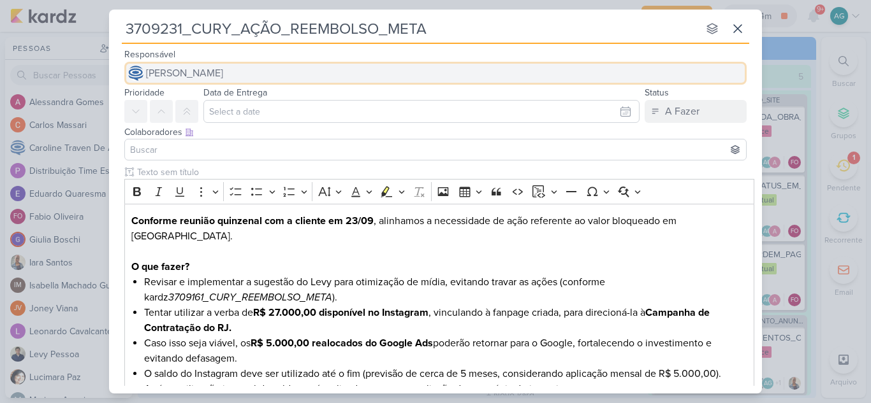
click at [223, 71] on span "Caroline Traven De Andrade" at bounding box center [184, 73] width 77 height 15
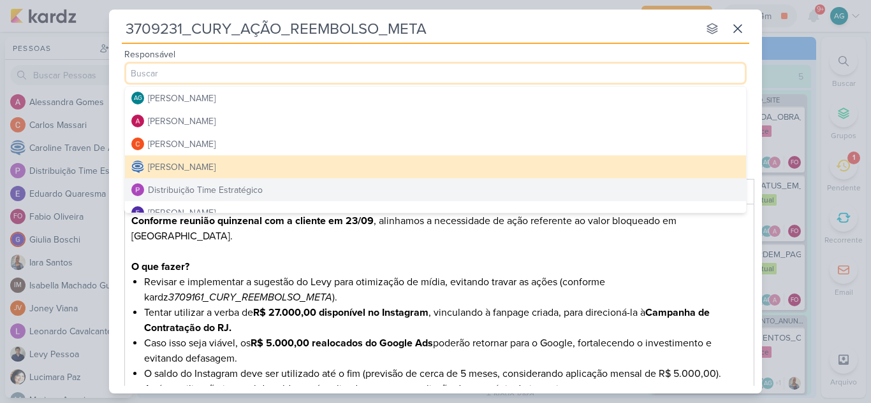
click at [235, 192] on div "Distribuição Time Estratégico" at bounding box center [205, 190] width 115 height 13
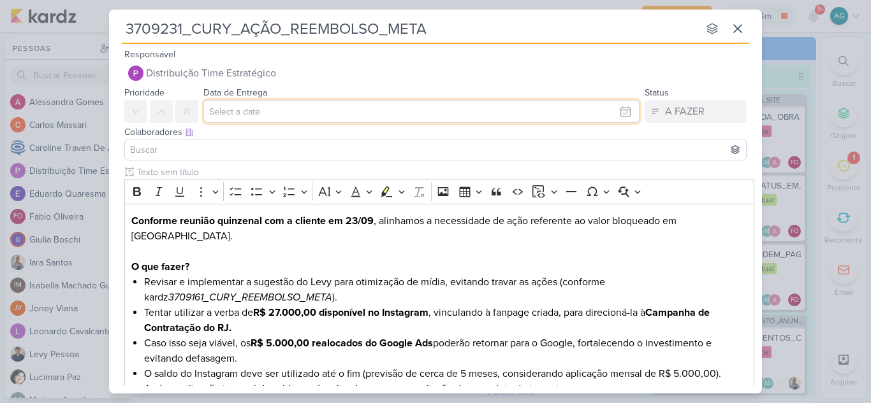
click at [261, 107] on input "text" at bounding box center [421, 111] width 436 height 23
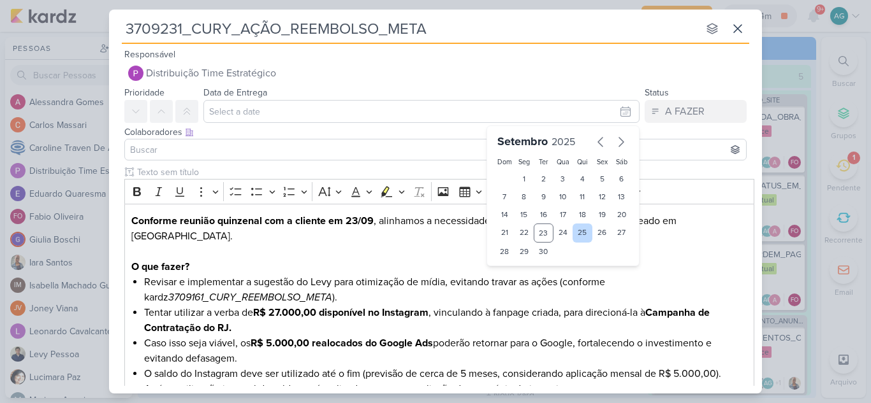
click at [581, 235] on div "25" at bounding box center [582, 233] width 20 height 19
type input "25 de setembro de 2025 às 23:59"
click at [516, 275] on select "00 01 02 03 04 05 06 07 08 09 10 11 12 13 14 15 16 17 18 19 20 21 22 23" at bounding box center [524, 273] width 18 height 15
select select "15"
click at [515, 266] on select "00 01 02 03 04 05 06 07 08 09 10 11 12 13 14 15 16 17 18 19 20 21 22 23" at bounding box center [524, 273] width 18 height 15
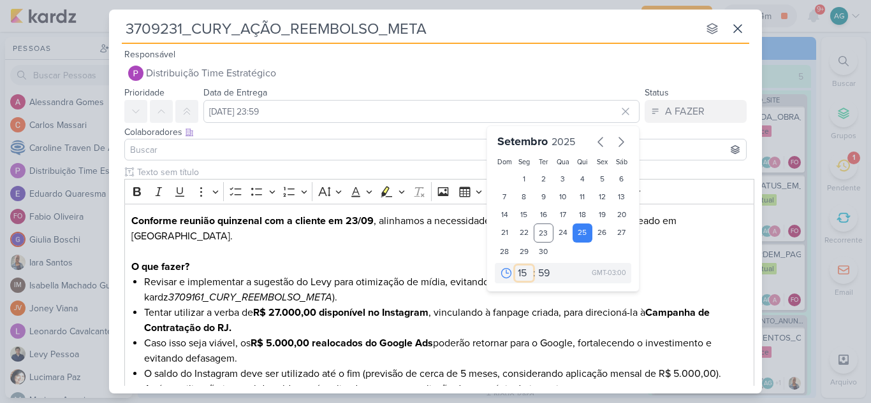
type input "25 de setembro de 2025 às 15:59"
click at [536, 275] on select "00 05 10 15 20 25 30 35 40 45 50 55 59" at bounding box center [544, 273] width 18 height 15
select select "0"
click at [535, 266] on select "00 05 10 15 20 25 30 35 40 45 50 55 59" at bounding box center [544, 273] width 18 height 15
type input "25 de setembro de 2025 às 15:00"
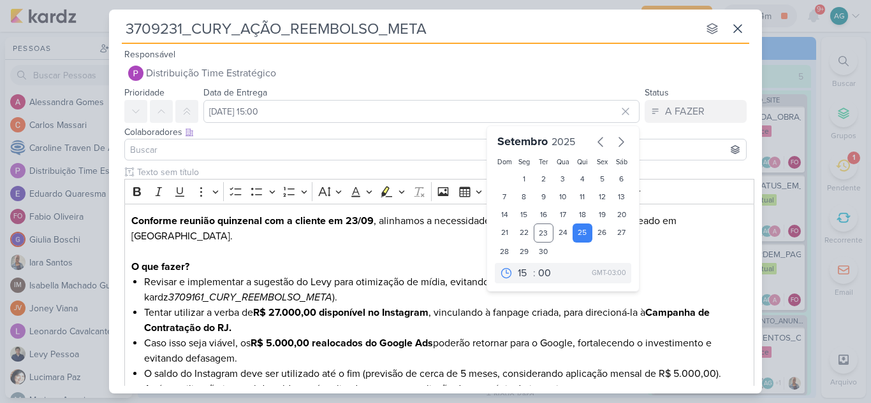
click at [300, 152] on input at bounding box center [435, 149] width 616 height 15
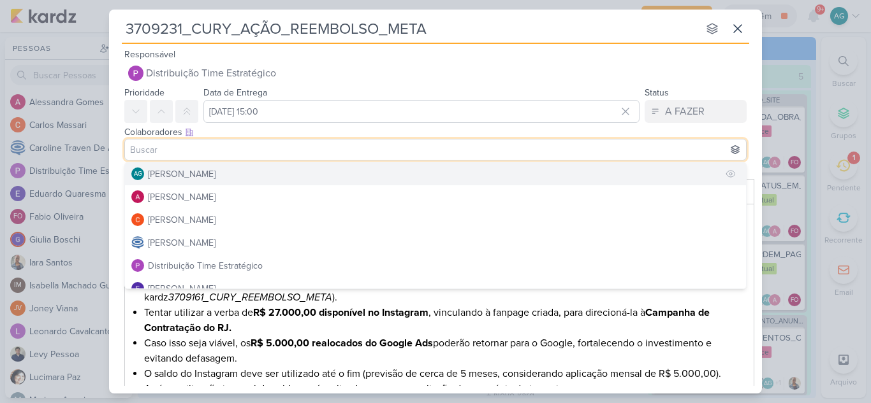
click at [275, 174] on button "AG Aline Gimenez Graciano" at bounding box center [435, 174] width 621 height 23
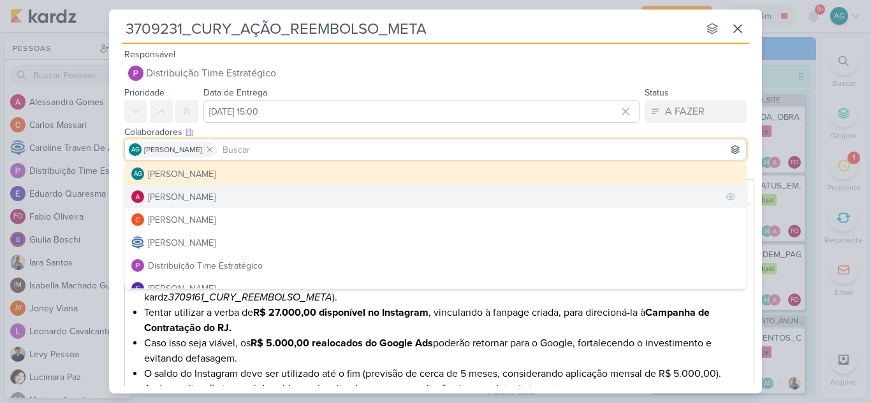
click at [264, 196] on button "Alessandra Gomes" at bounding box center [435, 196] width 621 height 23
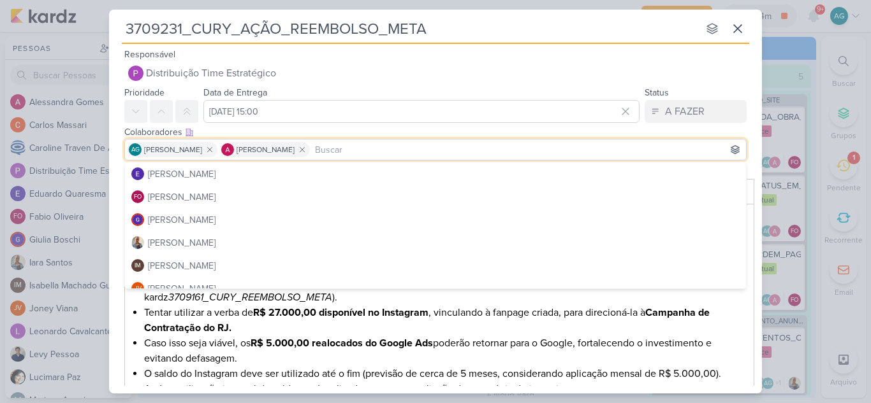
scroll to position [127, 0]
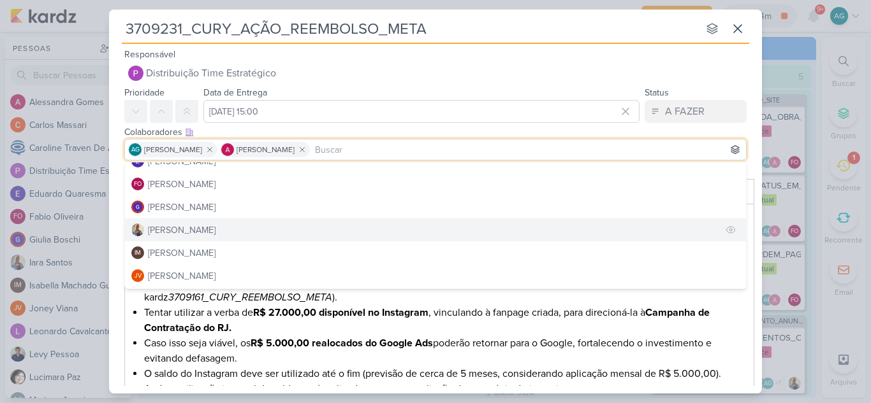
click at [230, 229] on button "Iara Santos" at bounding box center [435, 230] width 621 height 23
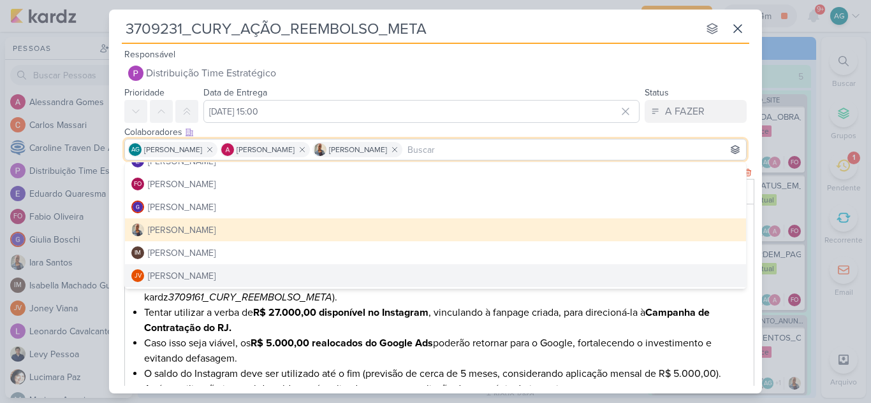
click at [492, 342] on li "Caso isso seja viável, os R$ 5.000,00 realocados do Google Ads poderão retornar…" at bounding box center [445, 351] width 603 height 31
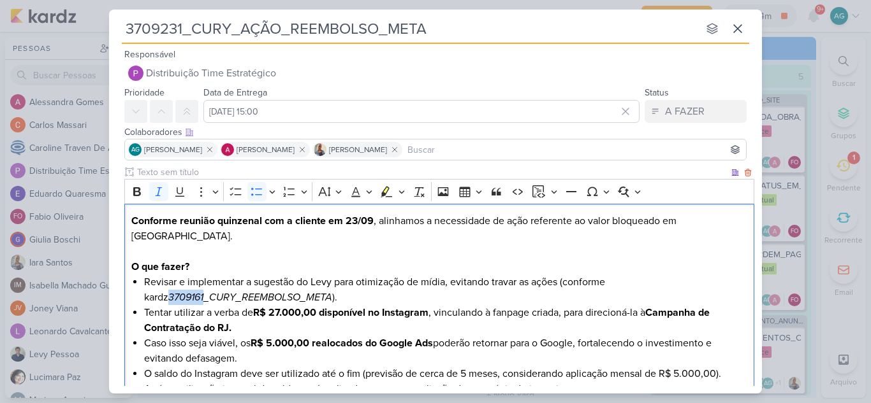
drag, startPoint x: 180, startPoint y: 279, endPoint x: 131, endPoint y: 279, distance: 48.4
click at [131, 279] on div "Conforme reunião quinzenal com a cliente em 23/09 , alinhamos a necessidade de …" at bounding box center [439, 313] width 630 height 219
copy icon "3709161"
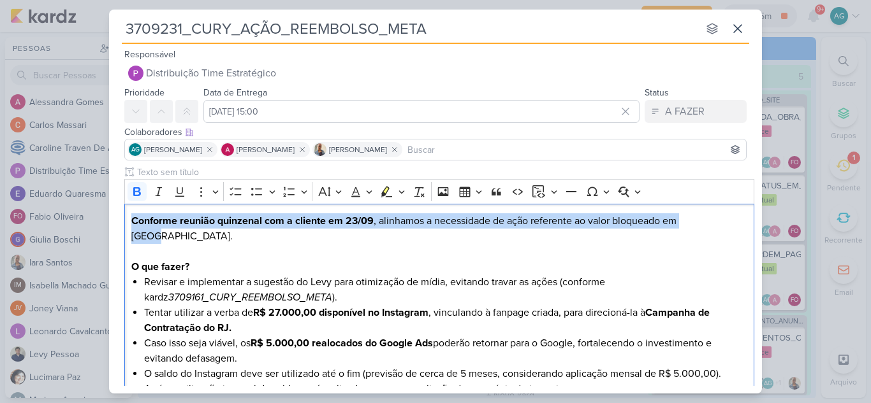
drag, startPoint x: 710, startPoint y: 222, endPoint x: 92, endPoint y: 220, distance: 618.2
click at [92, 220] on div "3709231_CURY_AÇÃO_REEMBOLSO_META nenhum grupo disponível esc Responsável Distri…" at bounding box center [435, 201] width 871 height 403
click at [384, 188] on icon "Editor toolbar" at bounding box center [386, 191] width 13 height 13
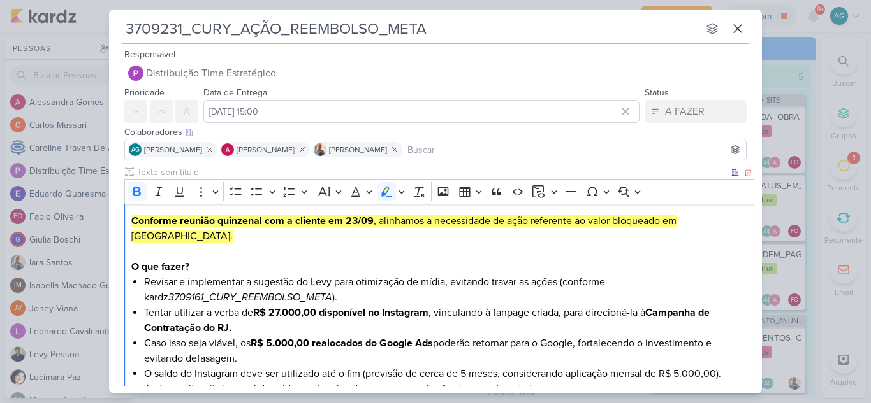
click at [423, 259] on p "O que fazer?" at bounding box center [439, 266] width 616 height 15
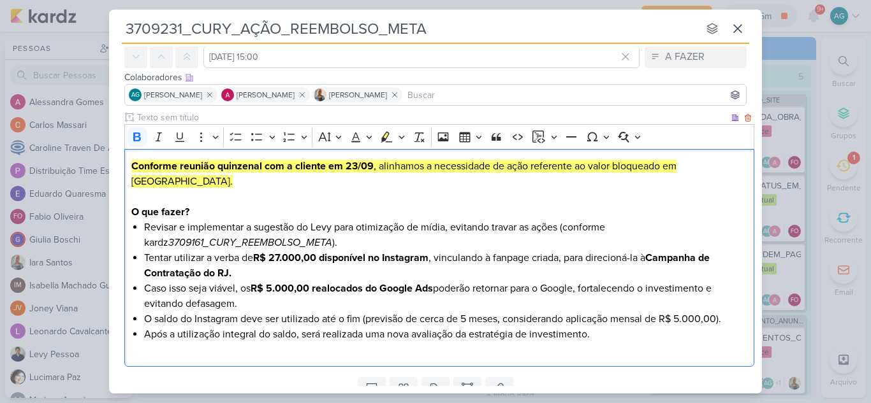
scroll to position [91, 0]
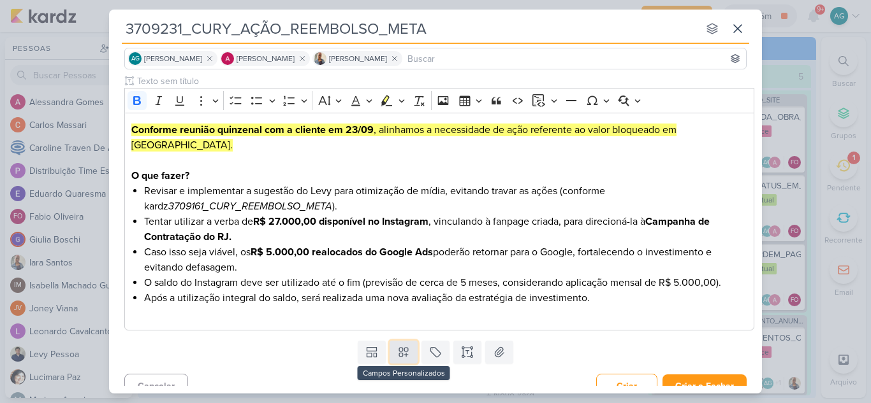
click at [406, 346] on icon at bounding box center [403, 352] width 13 height 13
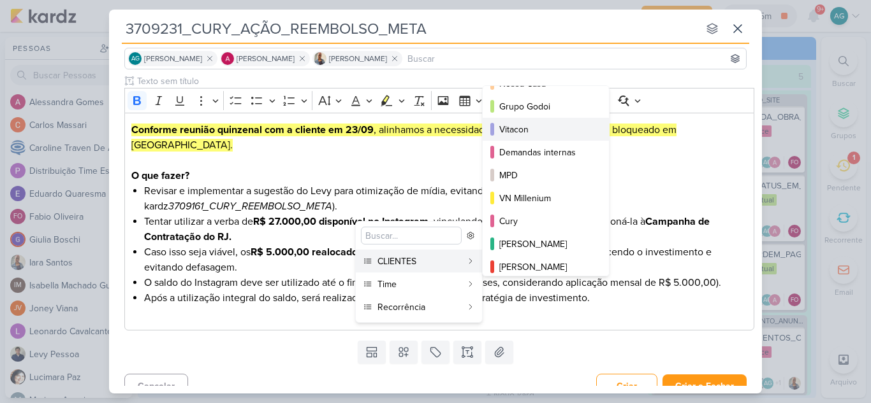
scroll to position [127, 0]
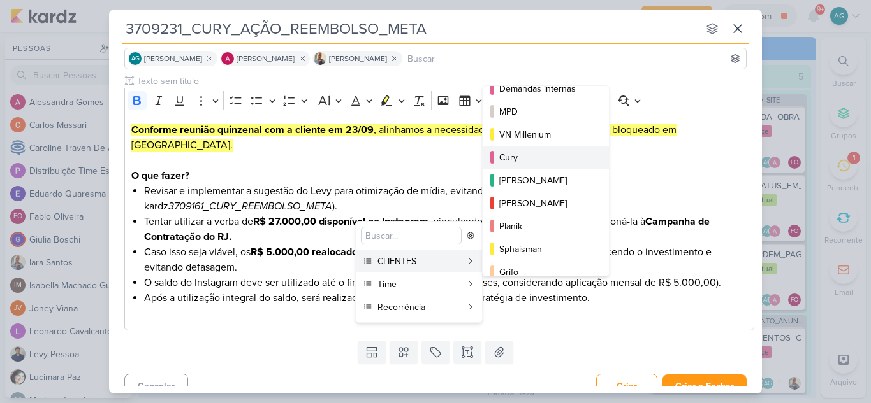
click at [521, 154] on div "Cury" at bounding box center [546, 157] width 94 height 13
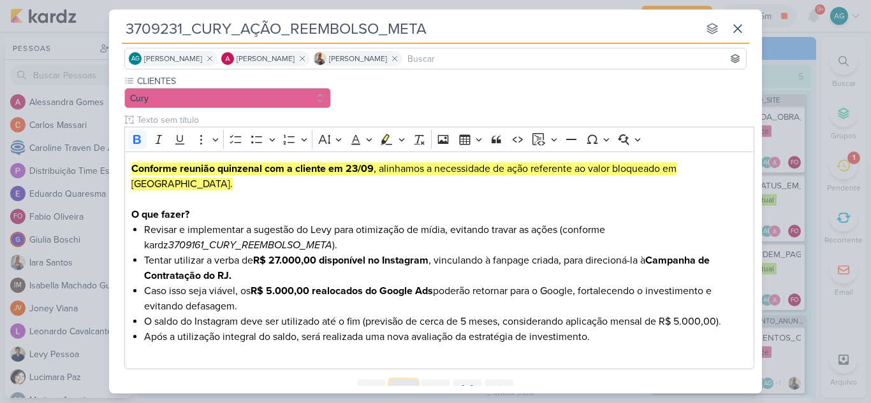
click at [410, 380] on button at bounding box center [403, 391] width 28 height 23
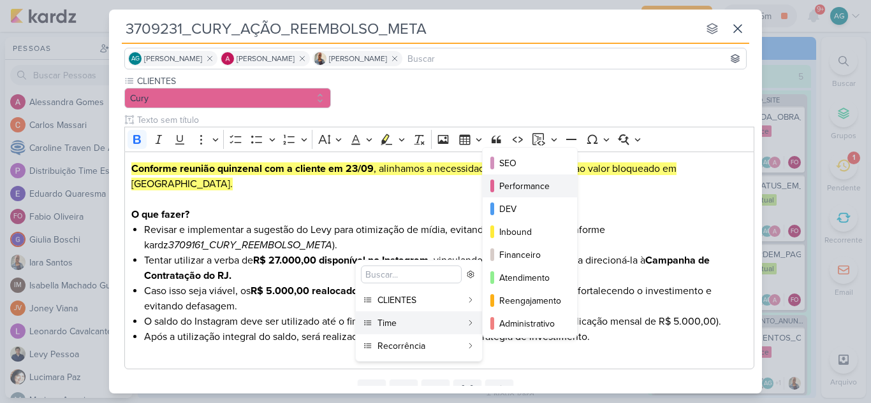
click at [539, 188] on div "Performance" at bounding box center [530, 186] width 62 height 13
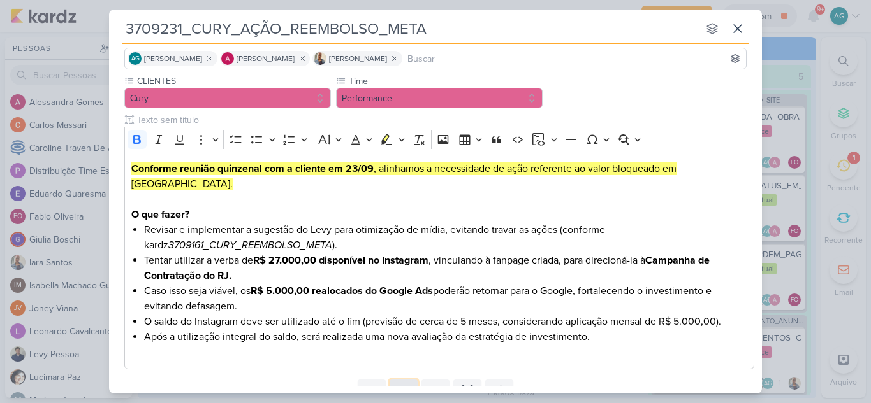
click at [403, 387] on icon at bounding box center [403, 391] width 9 height 9
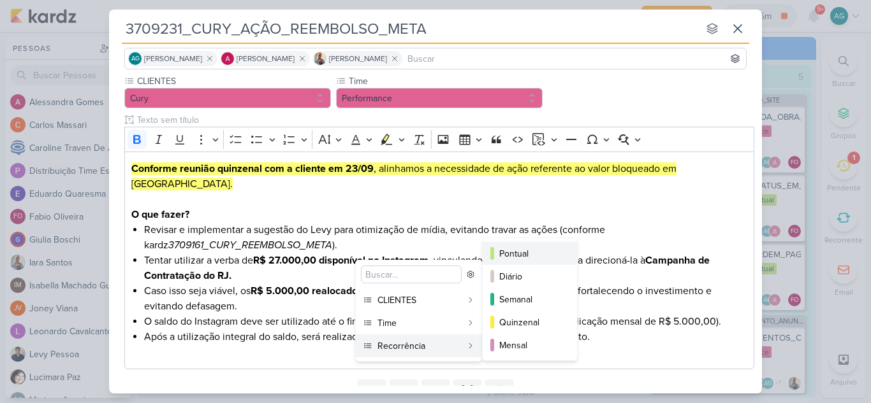
click at [517, 253] on div "Pontual" at bounding box center [530, 253] width 62 height 13
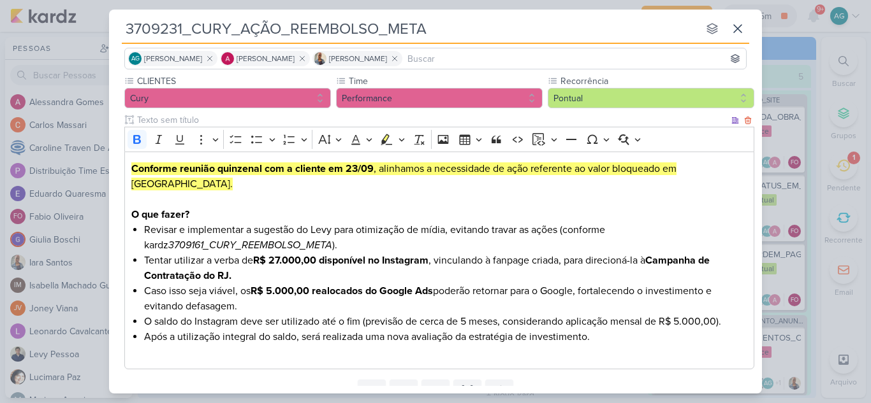
scroll to position [0, 0]
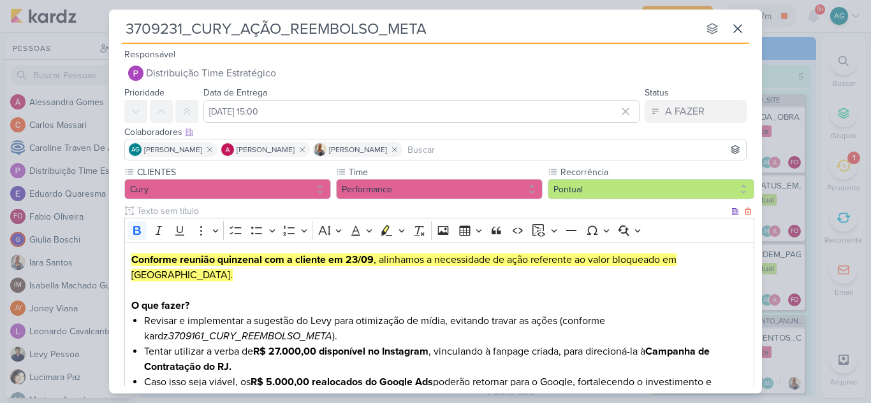
click at [468, 314] on li "Revisar e implementar a sugestão do Levy para otimização de mídia, evitando tra…" at bounding box center [445, 329] width 603 height 31
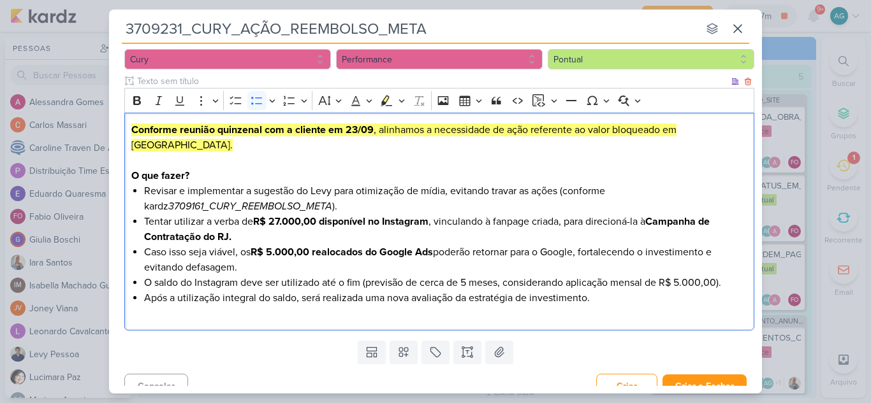
scroll to position [3, 0]
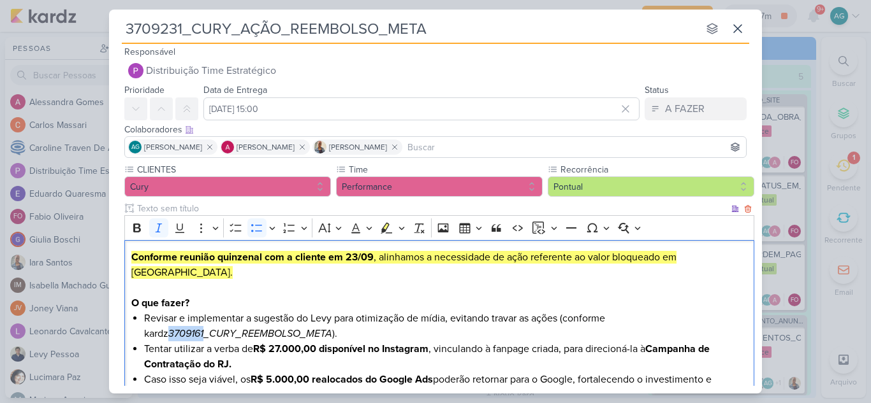
drag, startPoint x: 179, startPoint y: 317, endPoint x: 143, endPoint y: 319, distance: 35.7
click at [168, 328] on icon "3709161_CURY_REEMBOLSO_META" at bounding box center [250, 334] width 164 height 13
copy icon "3709161"
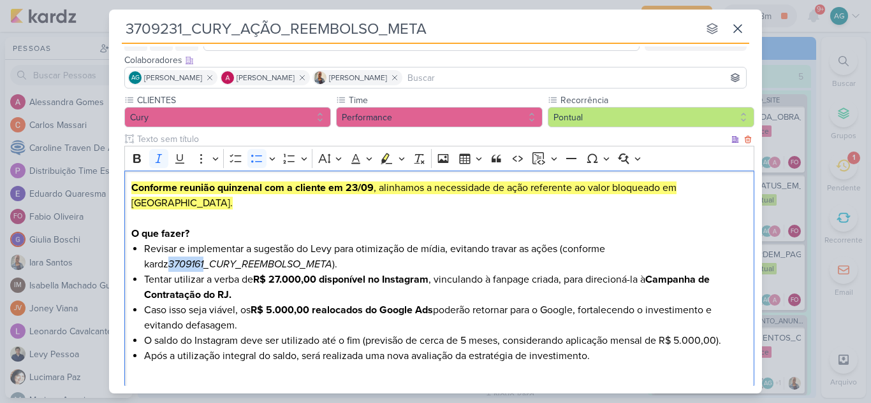
scroll to position [130, 0]
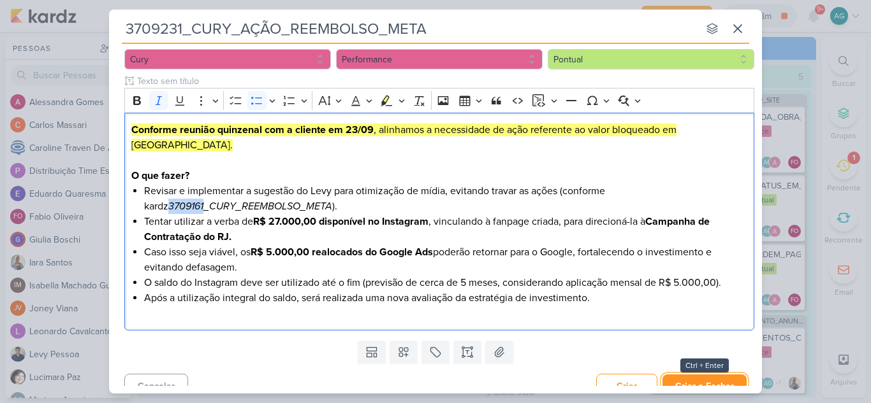
click at [721, 375] on button "Criar e Fechar" at bounding box center [704, 387] width 84 height 24
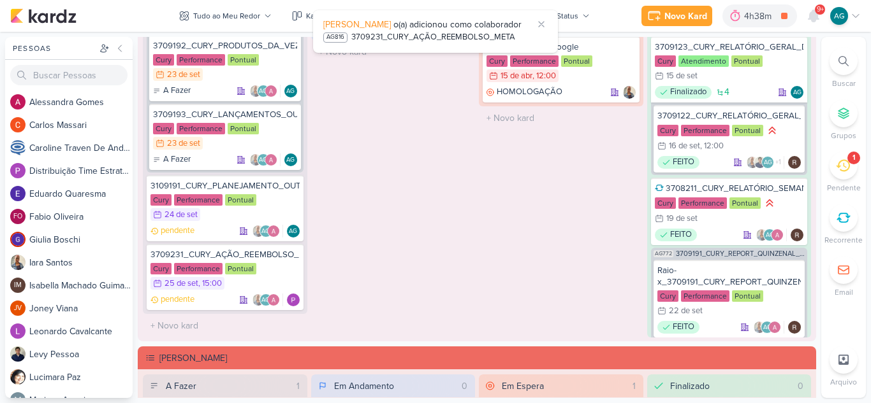
scroll to position [1211, 0]
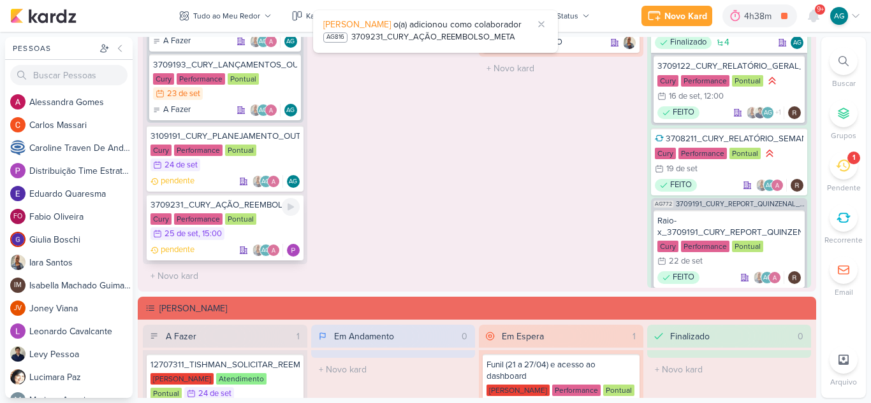
click at [247, 205] on div "3709231_CURY_AÇÃO_REEMBOLSO_META" at bounding box center [224, 204] width 149 height 11
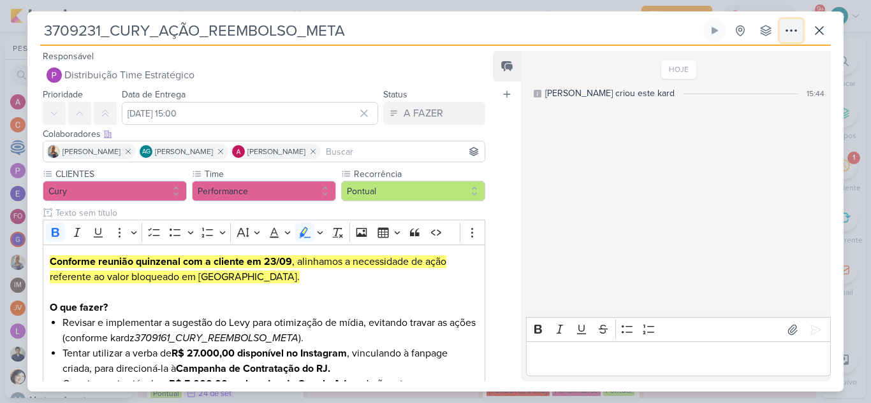
click at [797, 31] on icon at bounding box center [790, 30] width 15 height 15
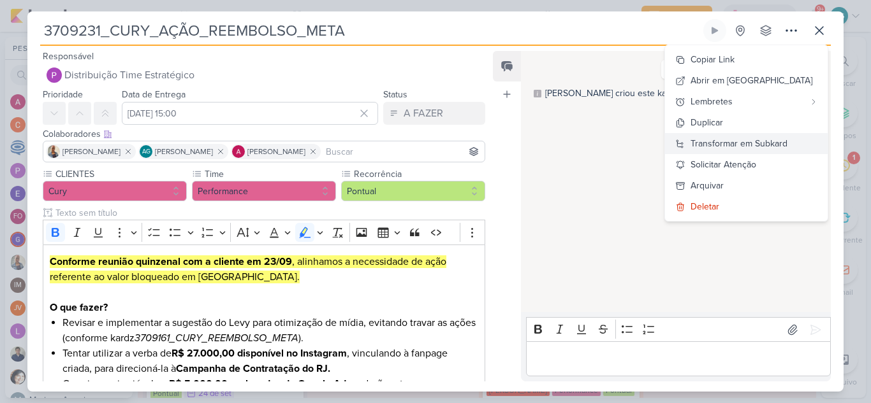
click at [775, 141] on div "Transformar em Subkard" at bounding box center [738, 143] width 97 height 13
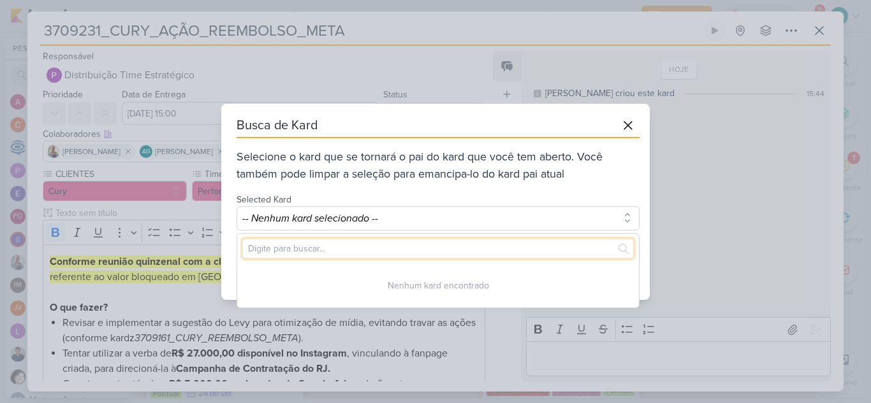
click at [373, 255] on input "text" at bounding box center [437, 249] width 391 height 20
paste input "3709161"
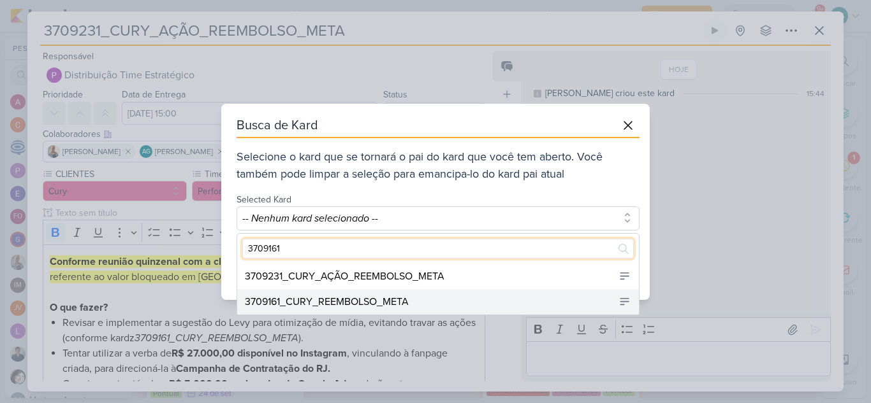
type input "3709161"
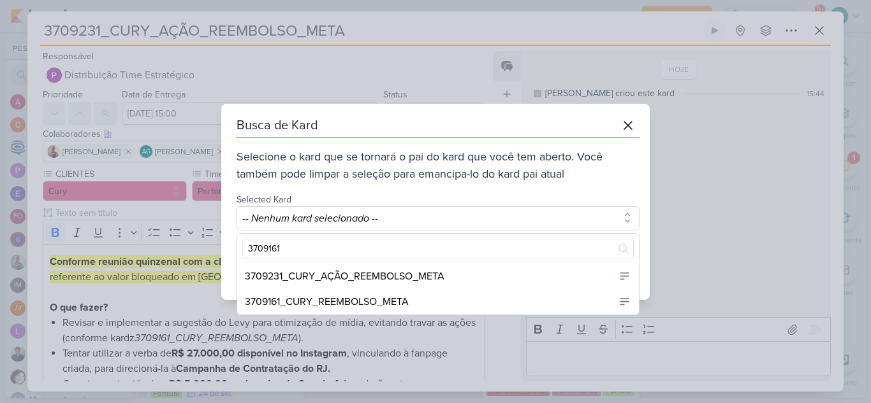
click at [381, 298] on div "3709161_CURY_REEMBOLSO_META" at bounding box center [327, 301] width 164 height 15
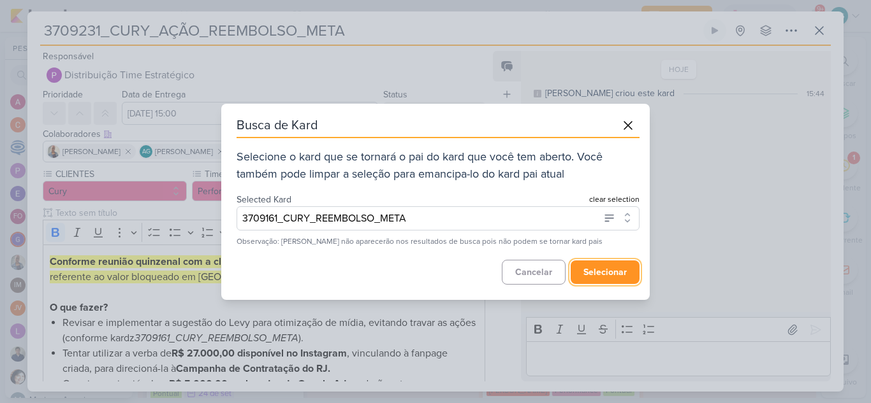
click at [606, 276] on button "selecionar" at bounding box center [604, 273] width 69 height 24
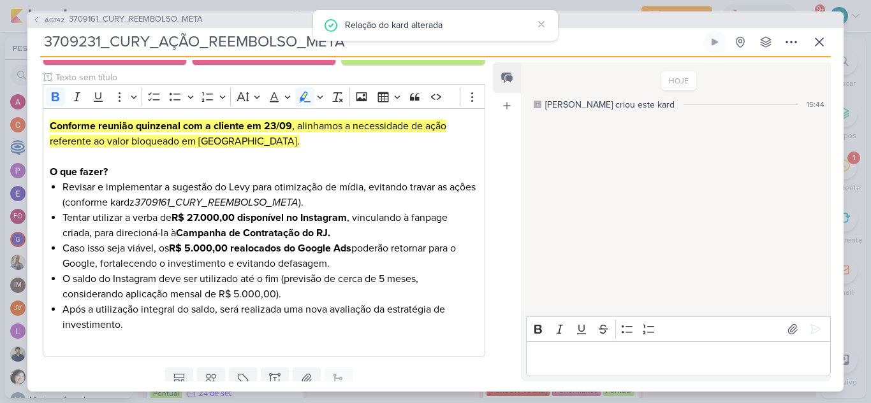
scroll to position [194, 0]
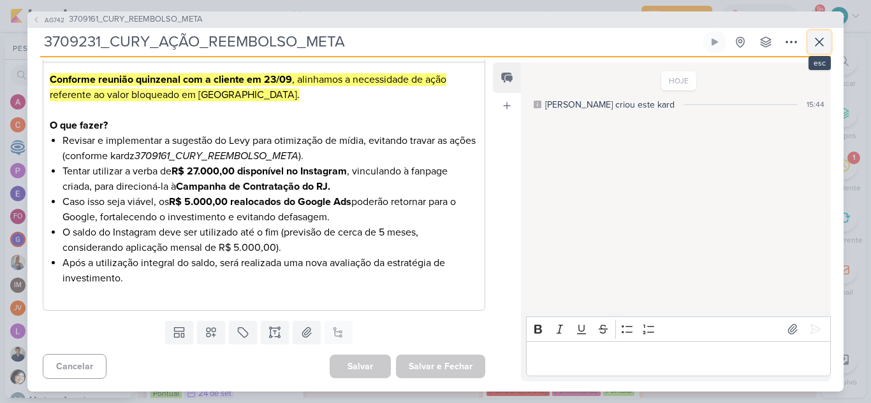
click at [818, 49] on icon at bounding box center [818, 41] width 15 height 15
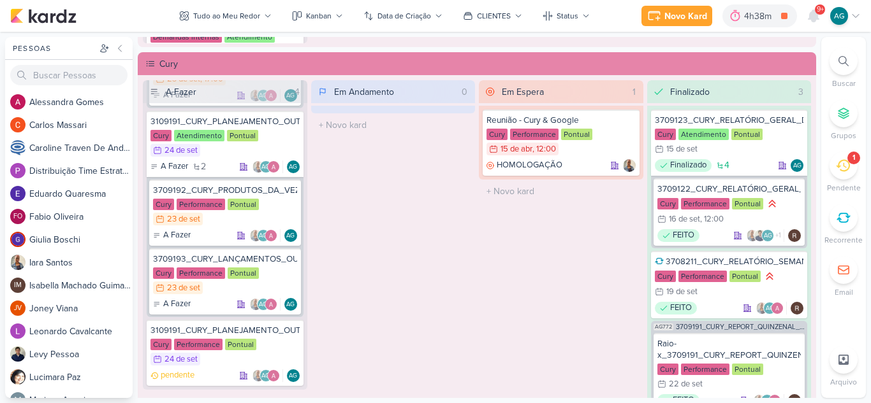
scroll to position [1083, 0]
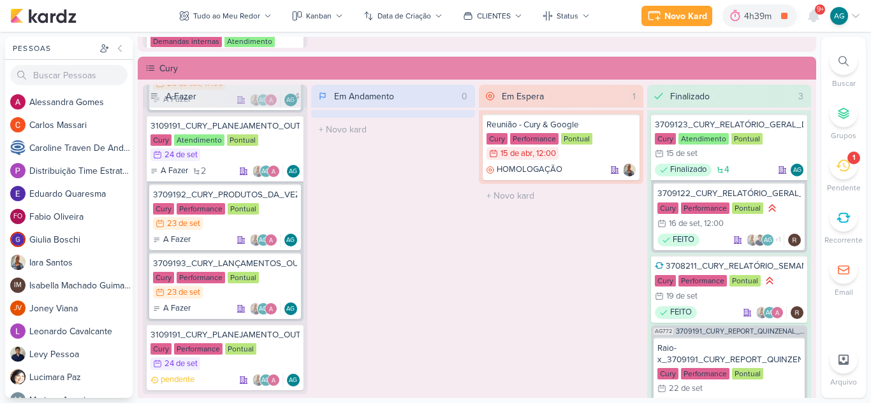
click at [839, 167] on icon at bounding box center [842, 166] width 14 height 12
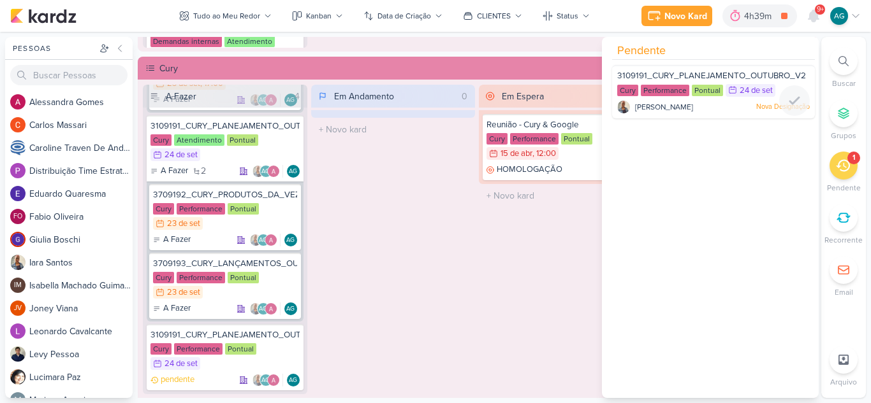
click at [698, 107] on div "Iara Santos Nova Designação" at bounding box center [713, 107] width 192 height 13
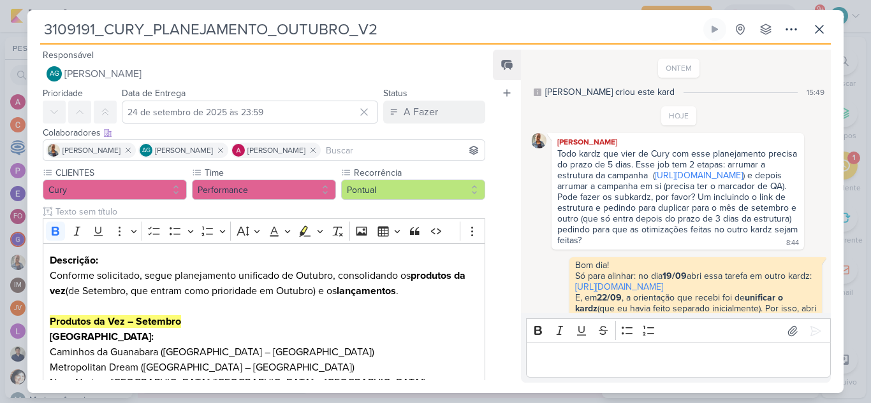
scroll to position [172, 0]
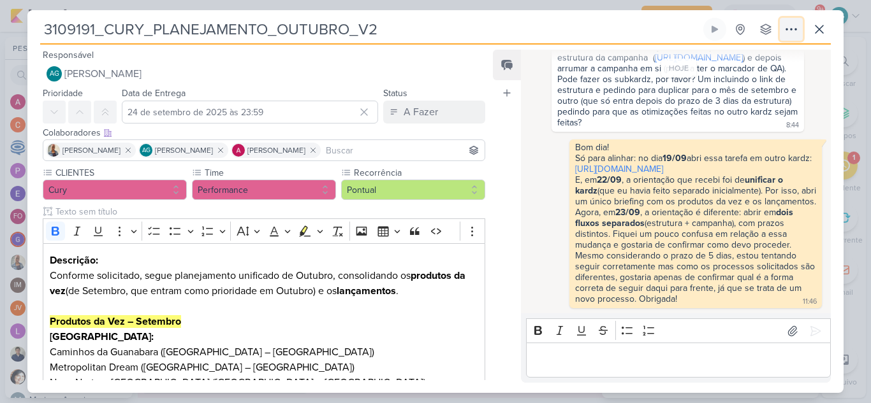
click at [789, 29] on icon at bounding box center [790, 29] width 15 height 15
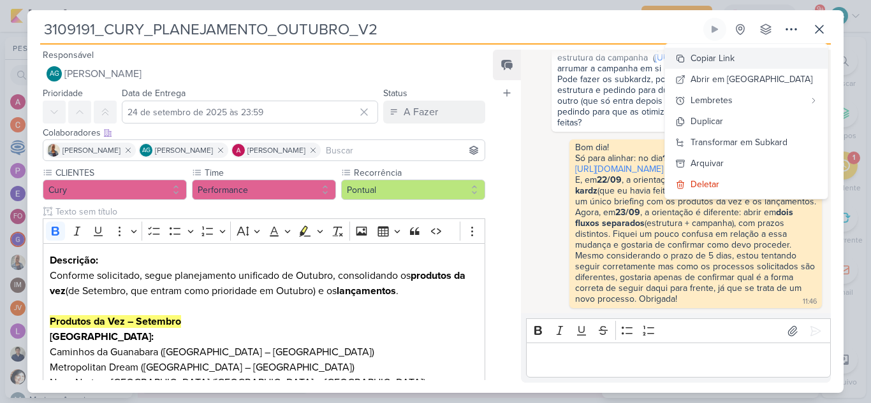
click at [768, 55] on button "Copiar Link" at bounding box center [746, 58] width 163 height 21
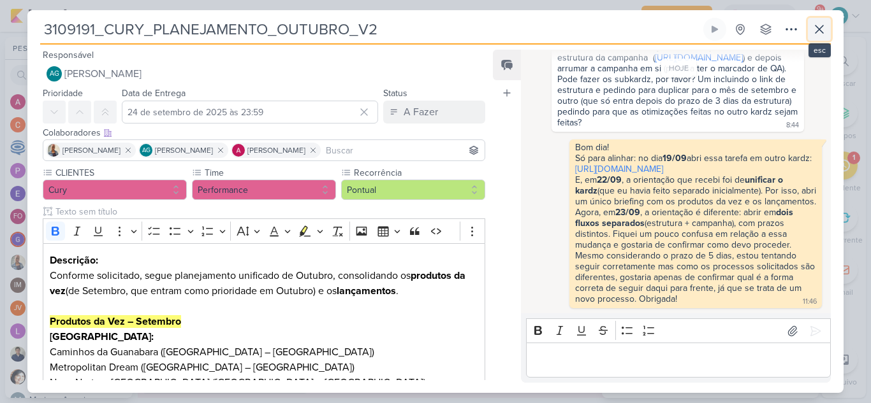
click at [816, 33] on icon at bounding box center [819, 29] width 8 height 8
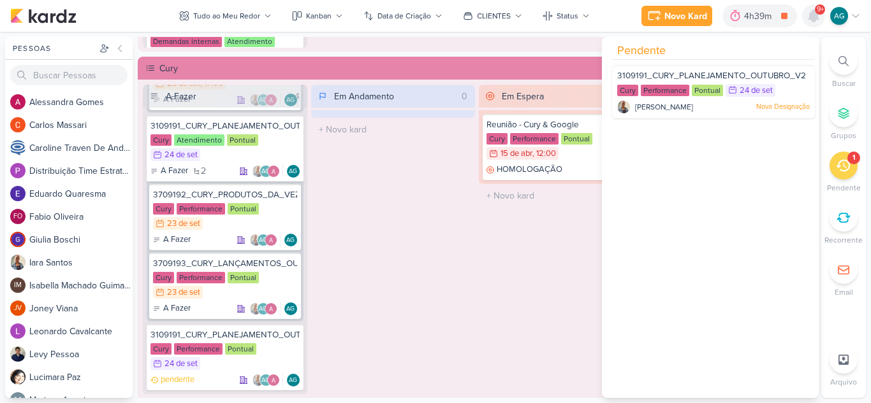
click at [808, 17] on icon at bounding box center [813, 15] width 15 height 15
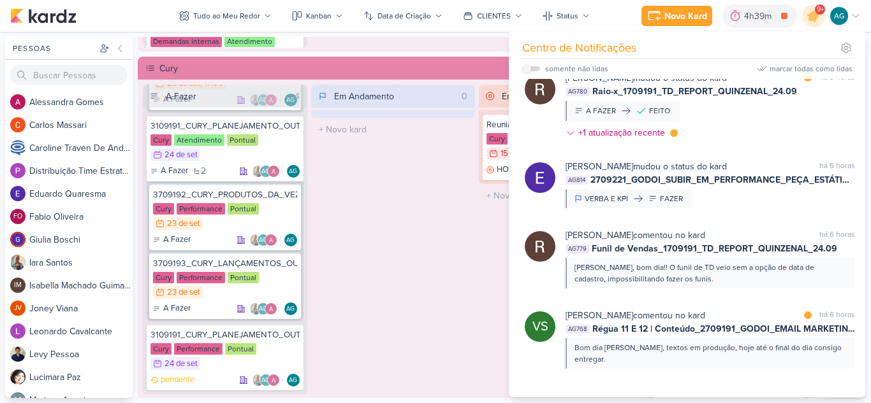
scroll to position [765, 0]
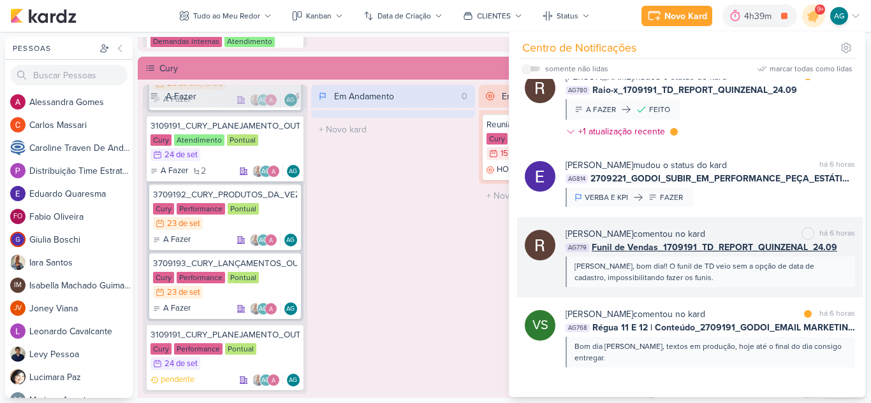
click at [755, 284] on div "Oi Aline, bom dia!! O funil de TD veio sem a opção de data de cadastro, impossi…" at bounding box center [709, 272] width 270 height 23
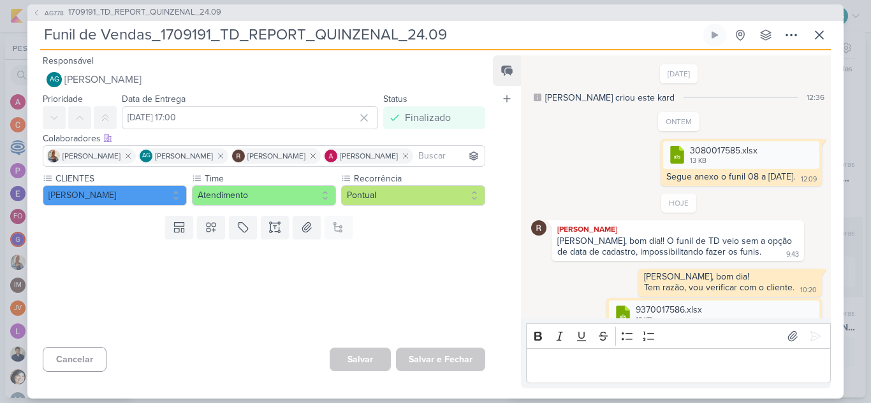
scroll to position [31, 0]
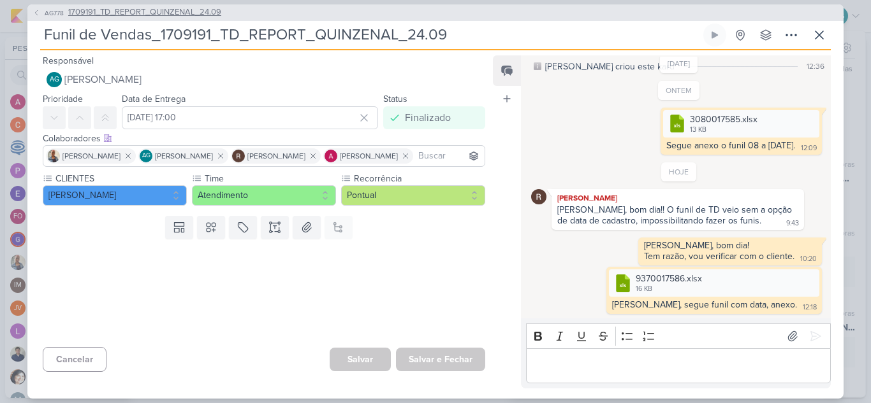
click at [133, 12] on span "1709191_TD_REPORT_QUINZENAL_24.09" at bounding box center [144, 12] width 153 height 13
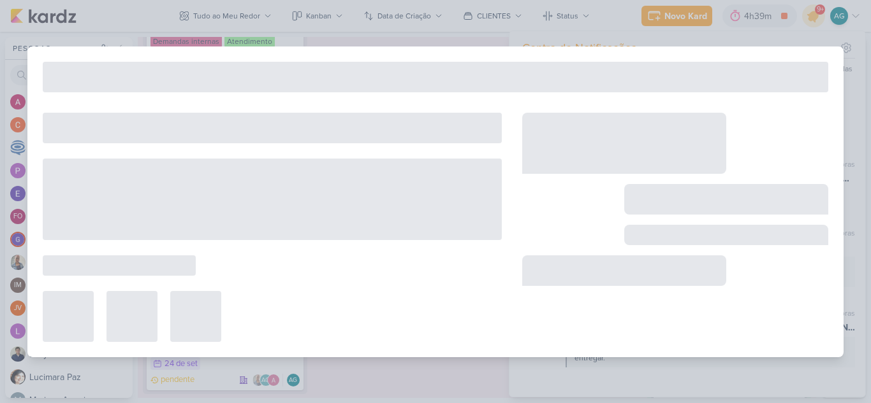
type input "1709191_TD_REPORT_QUINZENAL_24.09"
type input "24 de setembro de 2025 às 17:00"
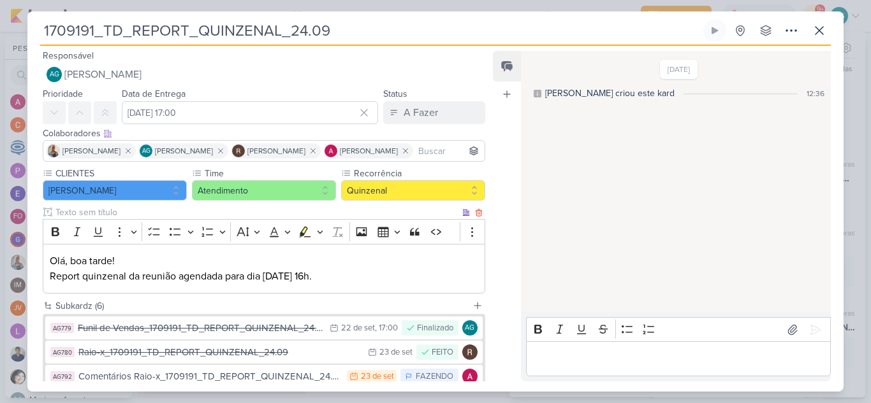
scroll to position [0, 0]
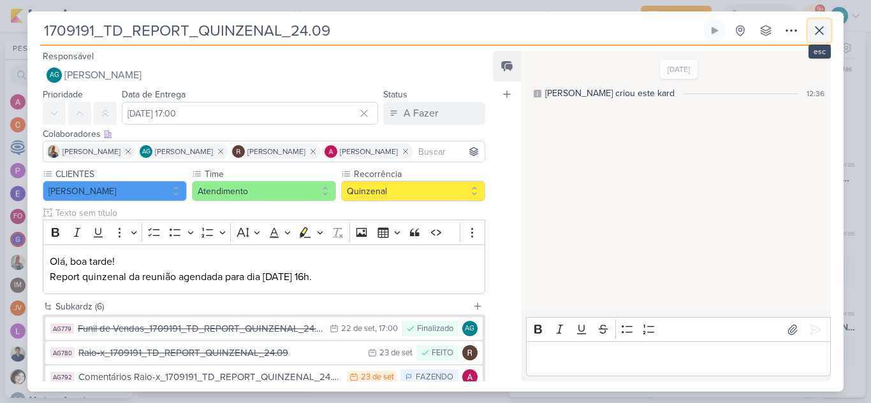
click at [816, 33] on icon at bounding box center [819, 31] width 8 height 8
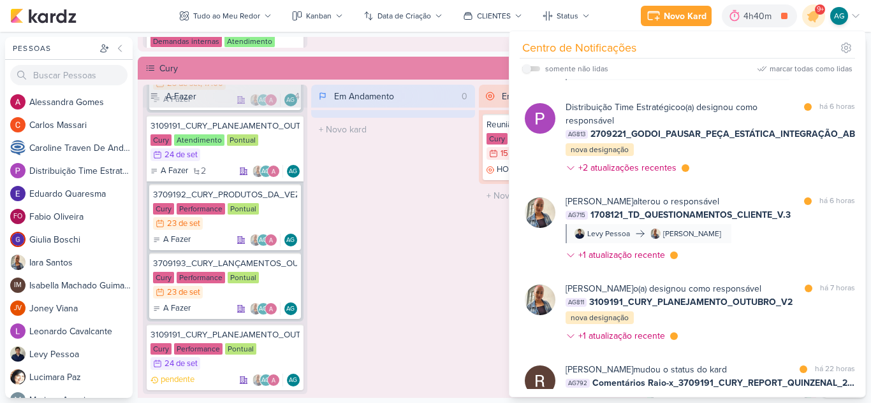
scroll to position [1185, 0]
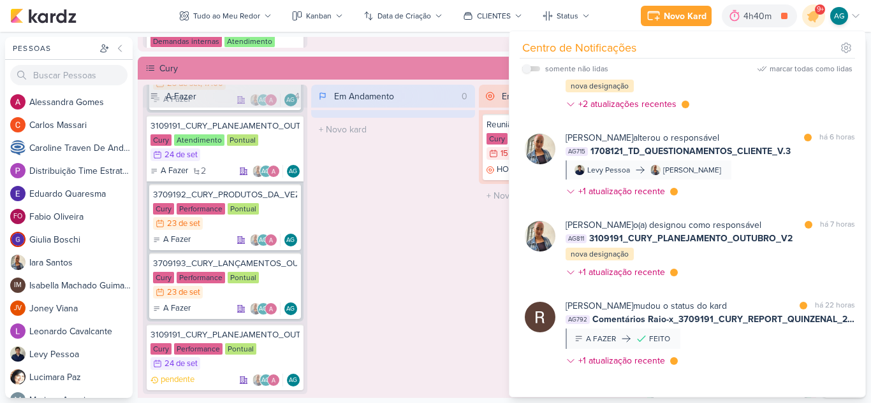
click at [433, 250] on div "Em Andamento 0 O título do kard deve ter menos que 100 caracteres" at bounding box center [393, 250] width 164 height 331
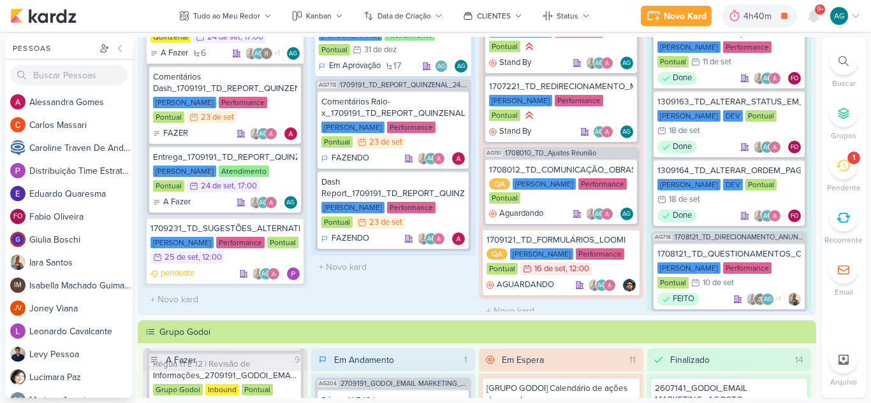
scroll to position [64, 0]
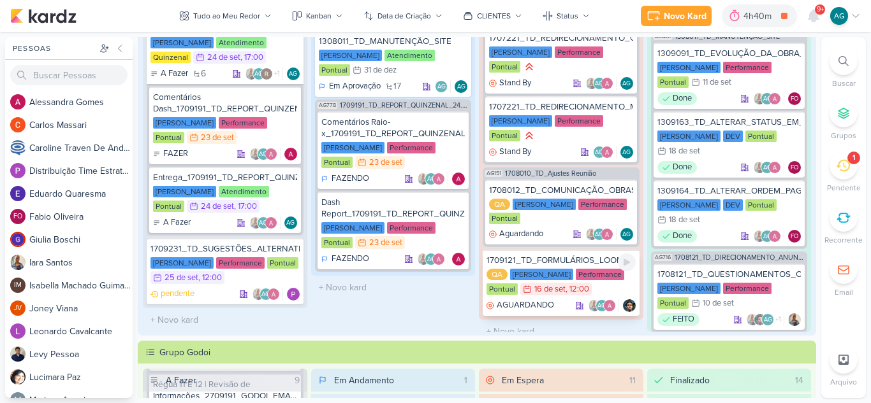
click at [563, 255] on div "1709121_TD_FORMULÁRIOS_LOOMI" at bounding box center [560, 260] width 149 height 11
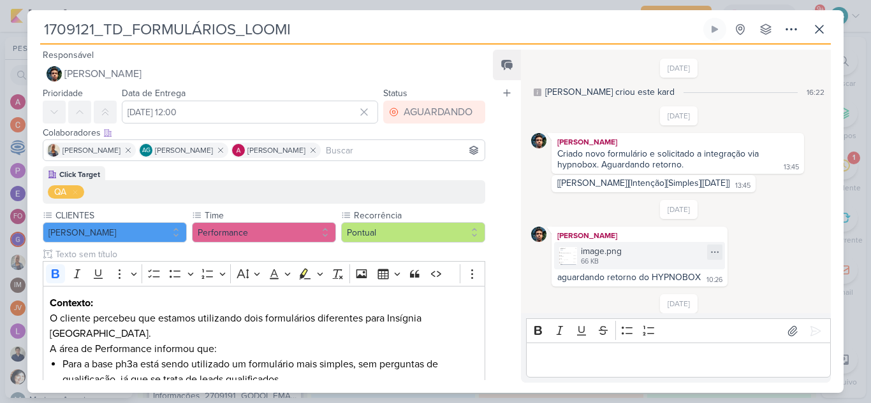
scroll to position [229, 0]
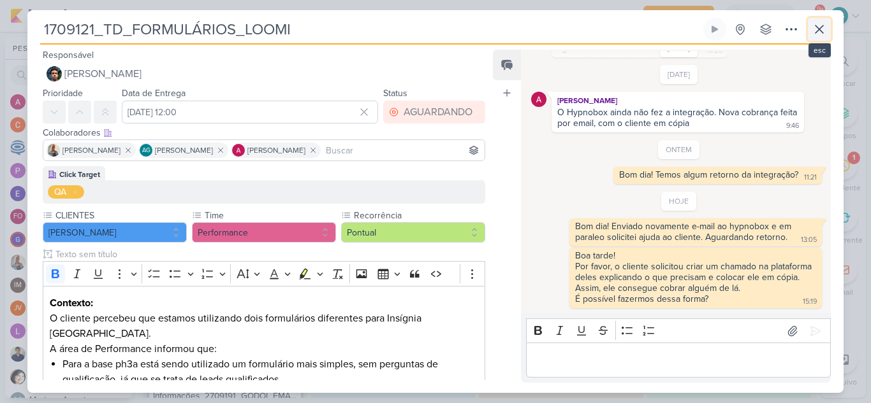
click at [815, 33] on icon at bounding box center [818, 29] width 15 height 15
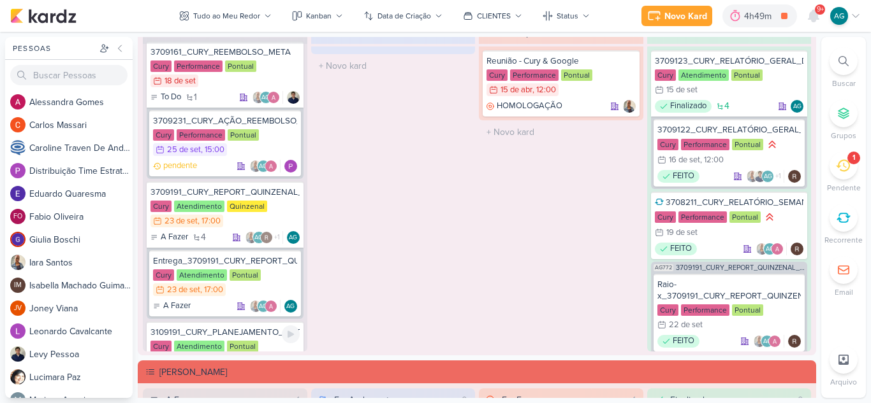
scroll to position [0, 0]
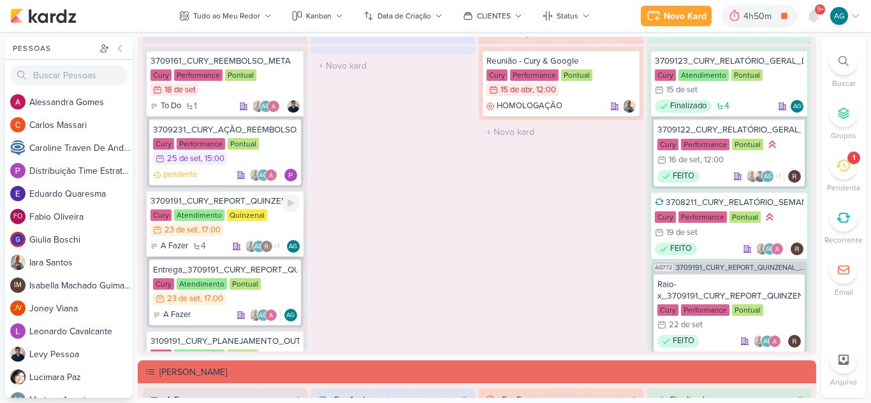
click at [214, 205] on div "3709191_CURY_REPORT_QUINZENAL_23.09" at bounding box center [224, 201] width 149 height 11
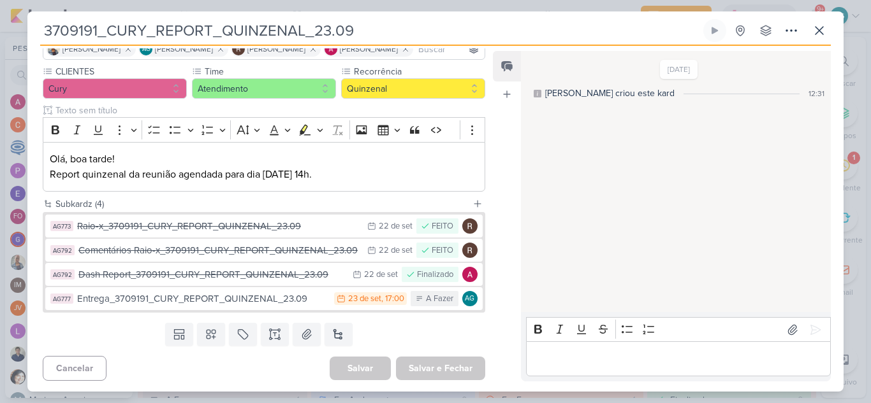
scroll to position [105, 0]
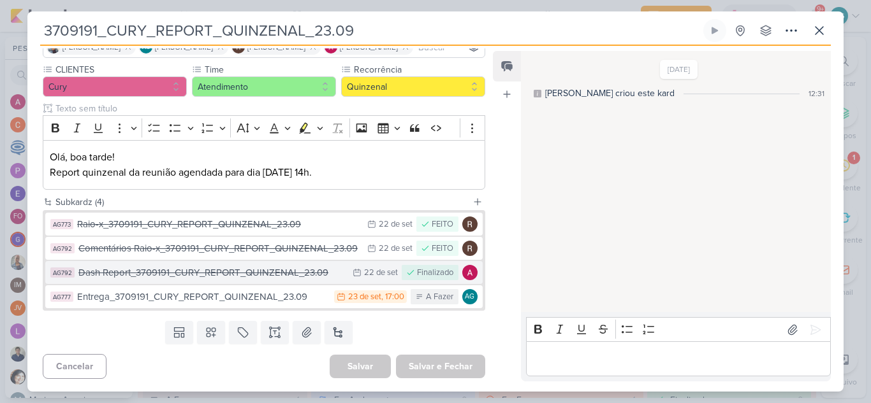
click at [242, 277] on div "Dash Report_3709191_CURY_REPORT_QUINZENAL_23.09" at bounding box center [212, 273] width 268 height 15
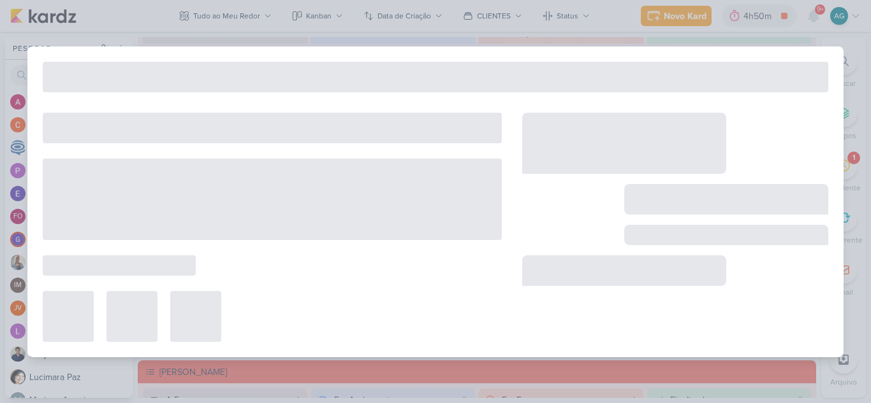
type input "Dash Report_3709191_CURY_REPORT_QUINZENAL_23.09"
type input "22 de setembro de 2025 às 23:59"
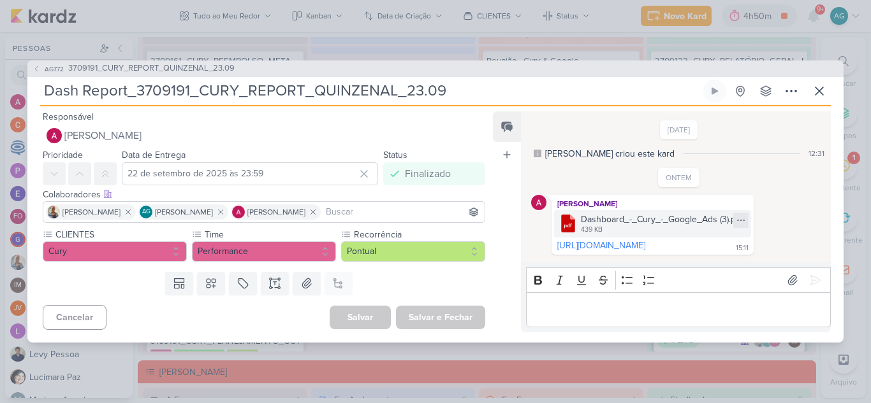
click at [746, 215] on icon at bounding box center [740, 220] width 10 height 10
click at [737, 261] on div "Baixar" at bounding box center [725, 258] width 24 height 13
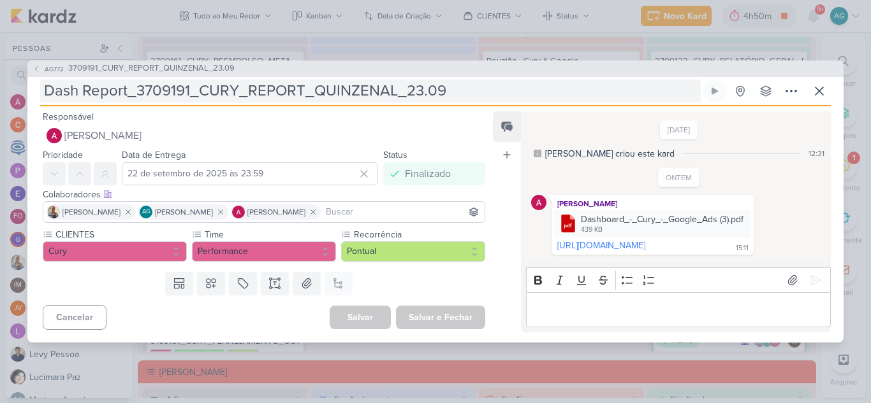
drag, startPoint x: 664, startPoint y: 252, endPoint x: 501, endPoint y: 85, distance: 233.9
click at [645, 251] on link "https://drive.google.com/file/d/1i8q4UHe60GdWQGDIWJpIkzkSr2XIx1hn/view?usp=driv…" at bounding box center [601, 245] width 88 height 11
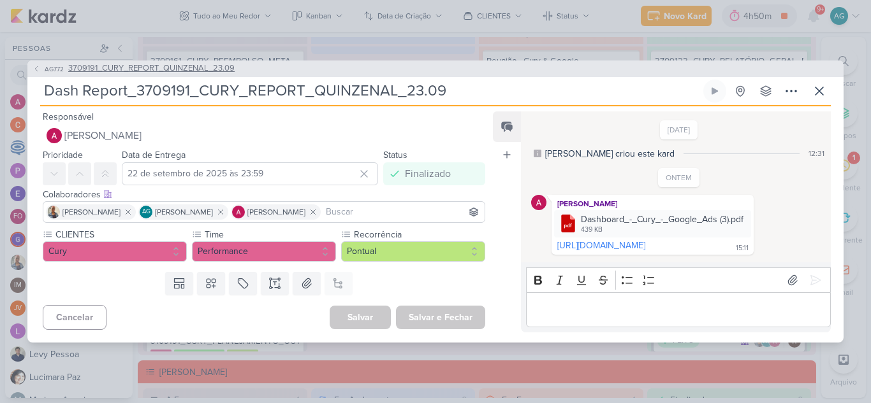
click at [215, 69] on span "3709191_CURY_REPORT_QUINZENAL_23.09" at bounding box center [151, 68] width 166 height 13
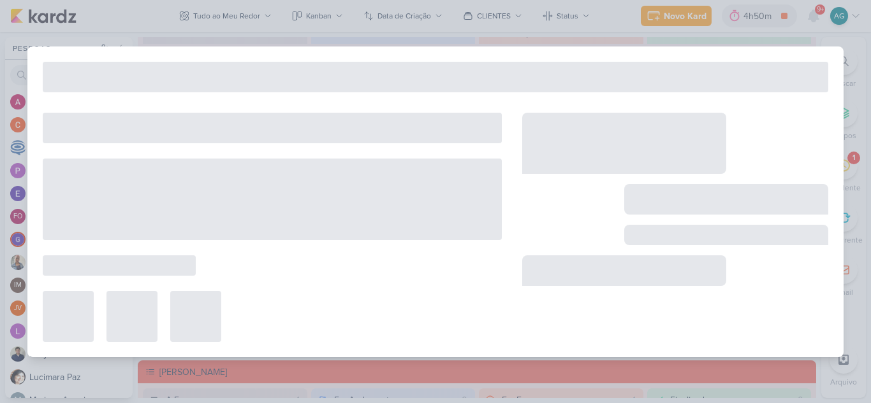
type input "3709191_CURY_REPORT_QUINZENAL_23.09"
type input "23 de setembro de 2025 às 17:00"
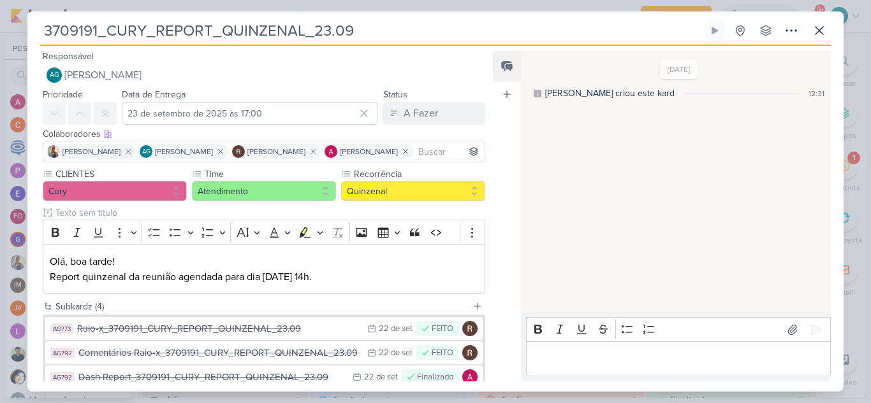
scroll to position [64, 0]
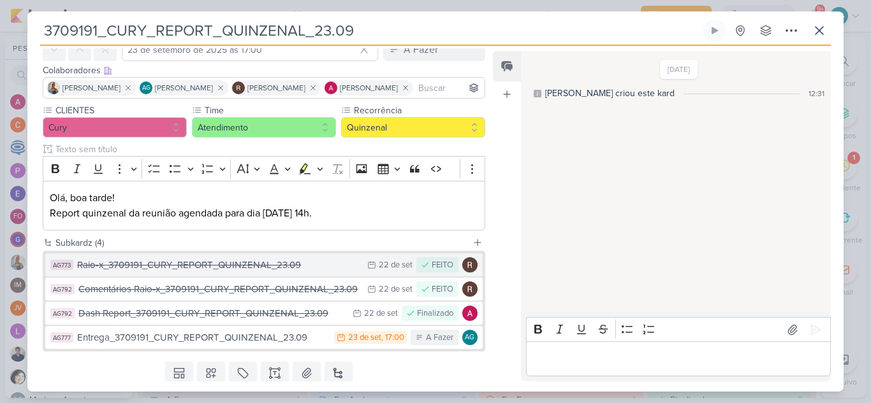
click at [275, 270] on div "Raio-x_3709191_CURY_REPORT_QUINZENAL_23.09" at bounding box center [219, 265] width 284 height 15
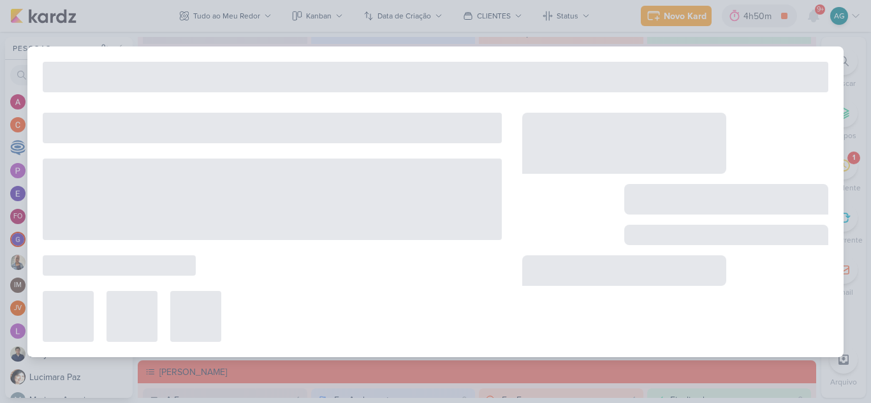
type input "Raio-x_3709191_CURY_REPORT_QUINZENAL_23.09"
type input "22 de setembro de 2025 às 23:59"
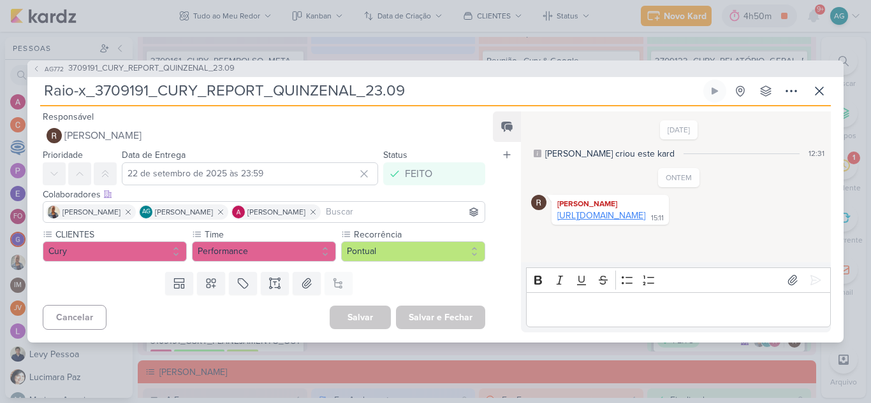
click at [636, 221] on link "https://docs.google.com/spreadsheets/d/1T7vcfo_kgOLhlm3xzuv2ssToi0qrzoOeHAM58vy…" at bounding box center [601, 215] width 88 height 11
drag, startPoint x: 400, startPoint y: 90, endPoint x: 46, endPoint y: 103, distance: 354.5
click at [46, 103] on div "Raio-x_3709191_CURY_REPORT_QUINZENAL_23.09 Criado por mim nenhum grupo disponív…" at bounding box center [435, 93] width 790 height 27
click at [116, 70] on span "3709191_CURY_REPORT_QUINZENAL_23.09" at bounding box center [151, 68] width 166 height 13
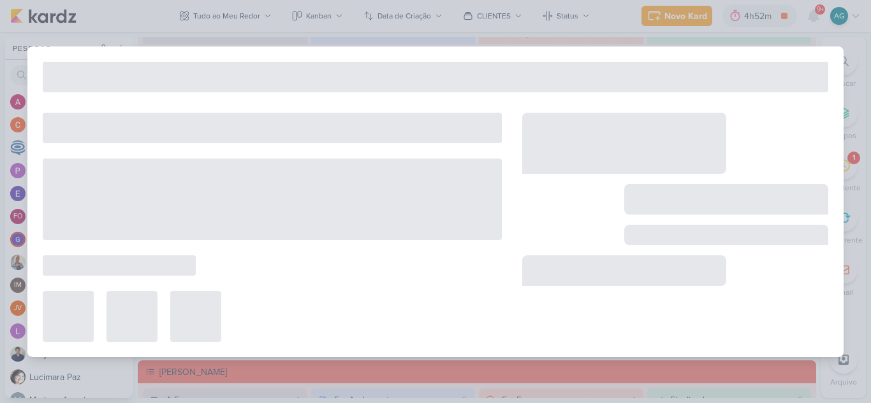
type input "3709191_CURY_REPORT_QUINZENAL_23.09"
type input "23 de setembro de 2025 às 17:00"
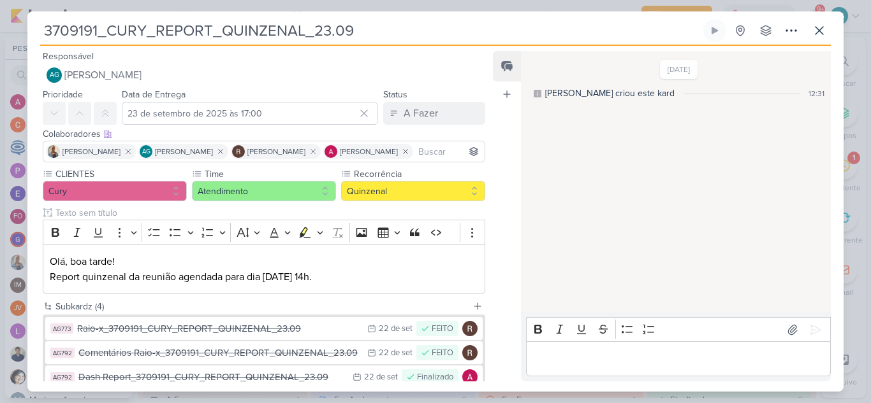
drag, startPoint x: 353, startPoint y: 31, endPoint x: 24, endPoint y: 40, distance: 329.0
click at [24, 40] on div "3709191_CURY_REPORT_QUINZENAL_23.09 Criado por mim" at bounding box center [435, 201] width 871 height 403
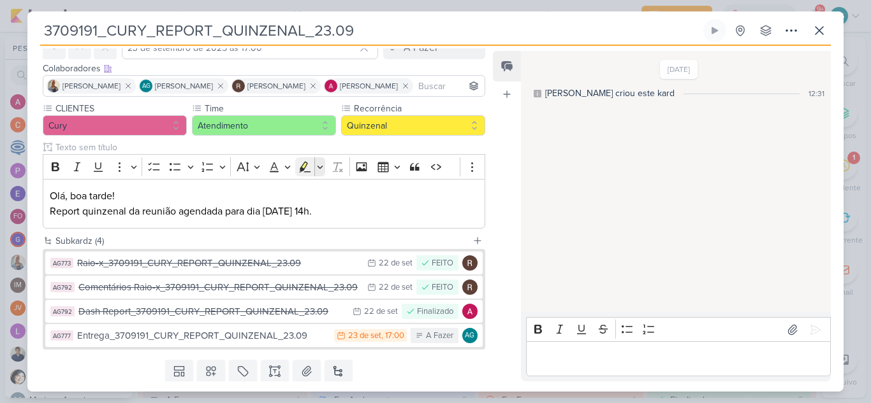
scroll to position [105, 0]
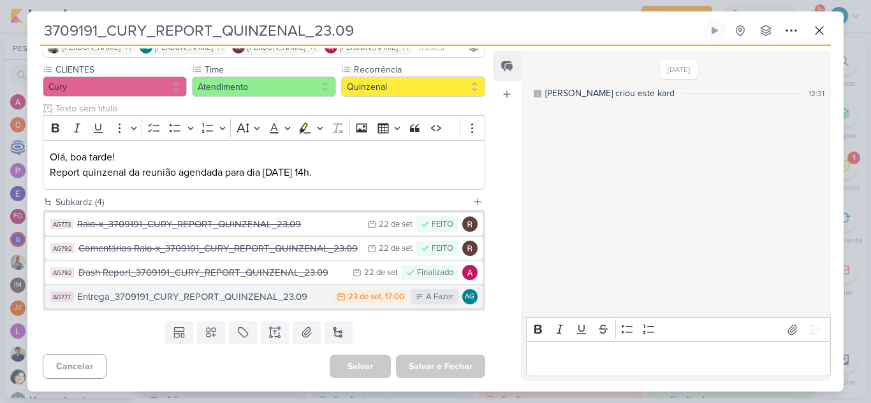
click at [272, 296] on div "Entrega_3709191_CURY_REPORT_QUINZENAL_23.09" at bounding box center [202, 297] width 250 height 15
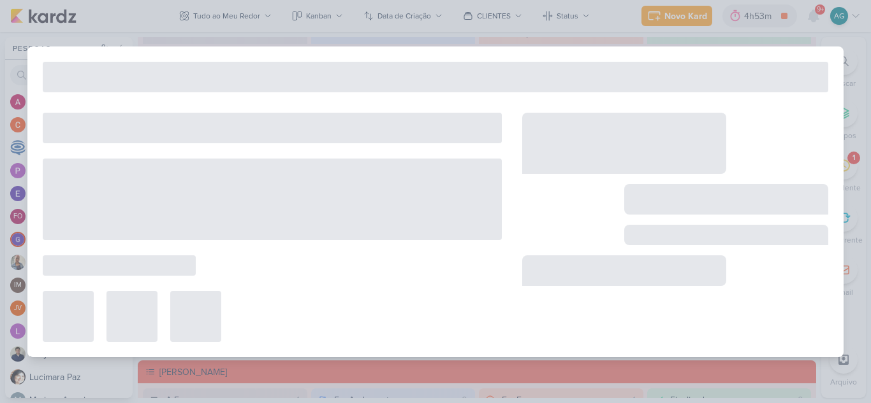
type input "Entrega_3709191_CURY_REPORT_QUINZENAL_23.09"
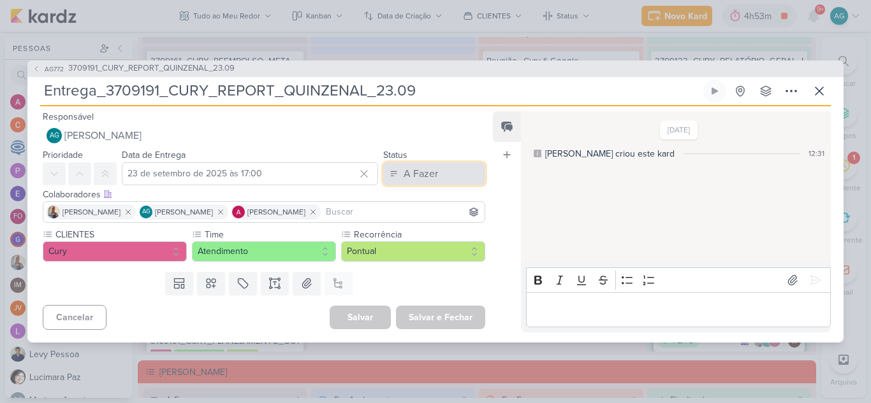
click at [411, 175] on div "A Fazer" at bounding box center [420, 173] width 34 height 15
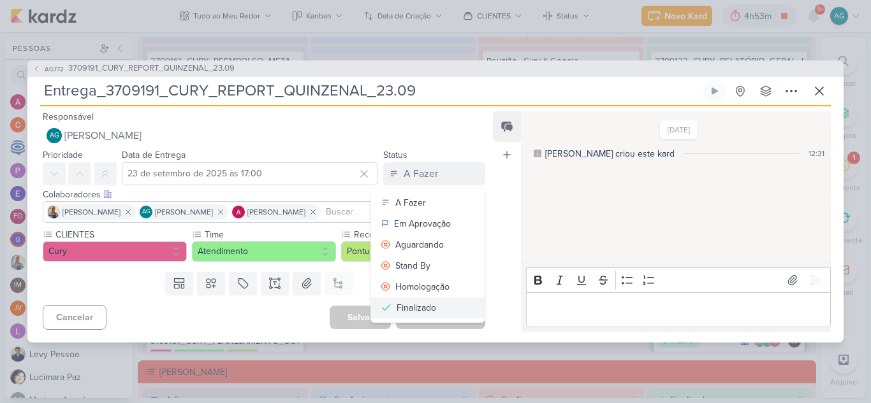
click at [412, 308] on div "Finalizado" at bounding box center [416, 307] width 40 height 13
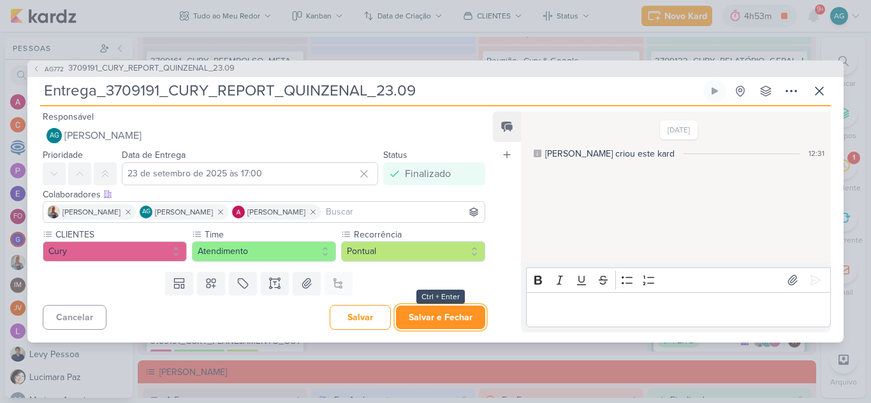
click at [414, 317] on button "Salvar e Fechar" at bounding box center [440, 318] width 89 height 24
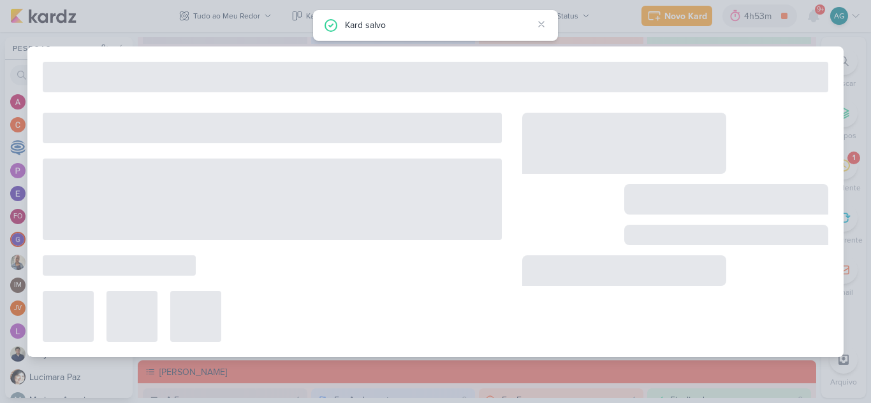
type input "3709191_CURY_REPORT_QUINZENAL_23.09"
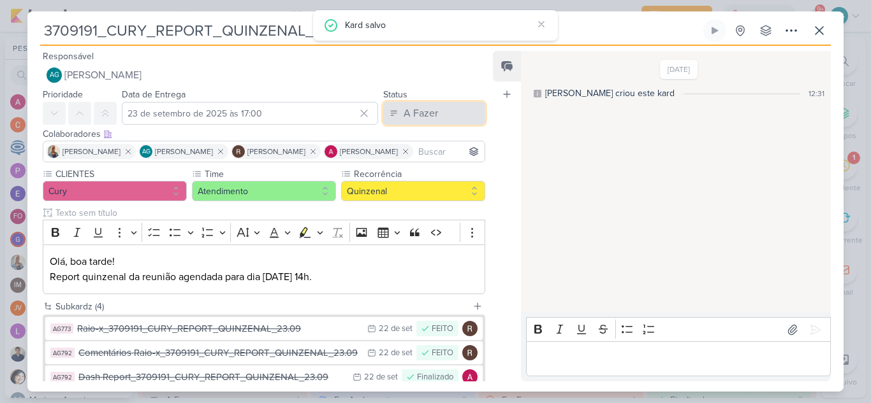
click at [438, 108] on button "A Fazer" at bounding box center [434, 113] width 102 height 23
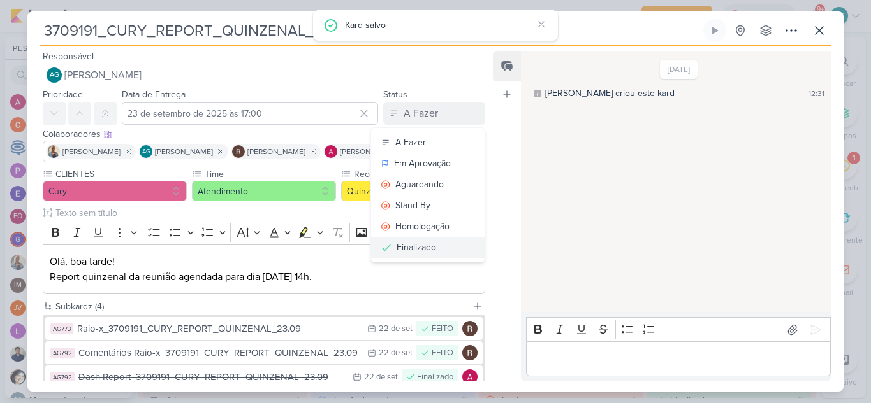
click at [428, 249] on div "Finalizado" at bounding box center [416, 247] width 40 height 13
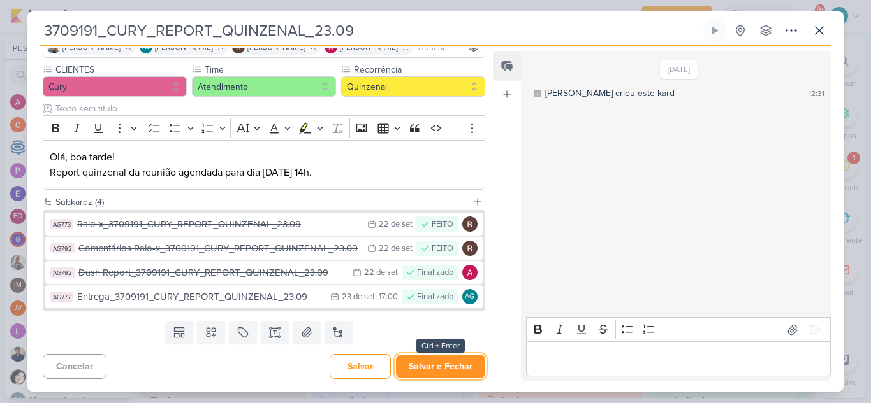
click at [447, 366] on button "Salvar e Fechar" at bounding box center [440, 367] width 89 height 24
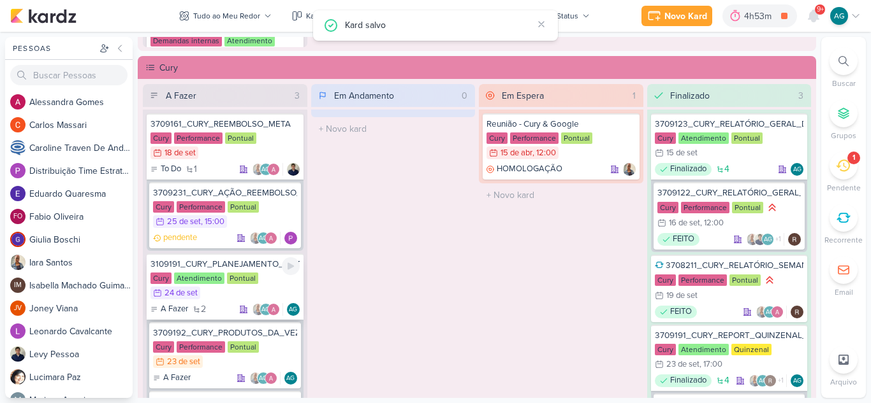
scroll to position [1083, 0]
click at [249, 268] on div "3109191_CURY_PLANEJAMENTO_OUTUBRO" at bounding box center [224, 264] width 149 height 11
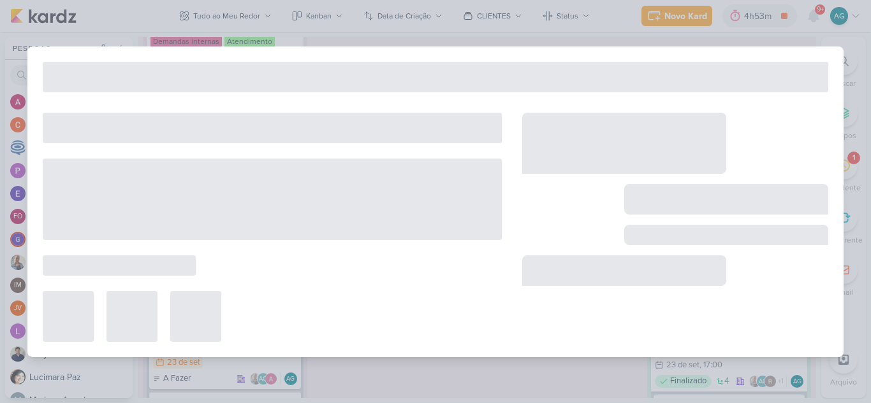
type input "3109191_CURY_PLANEJAMENTO_OUTUBRO"
type input "24 de setembro de 2025 às 23:59"
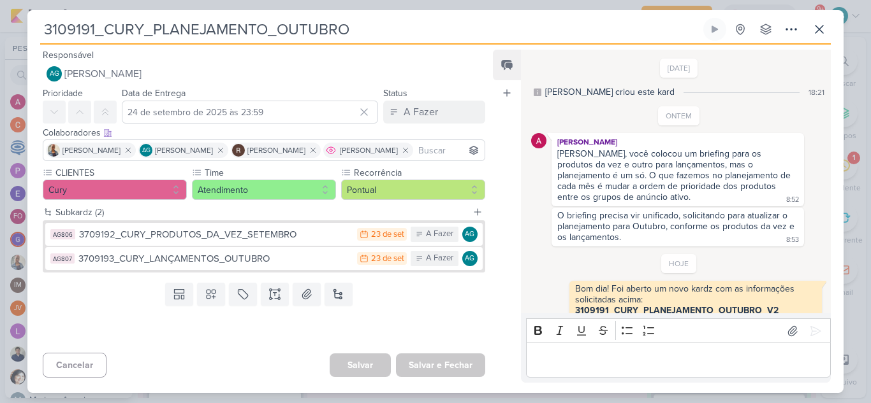
scroll to position [44, 0]
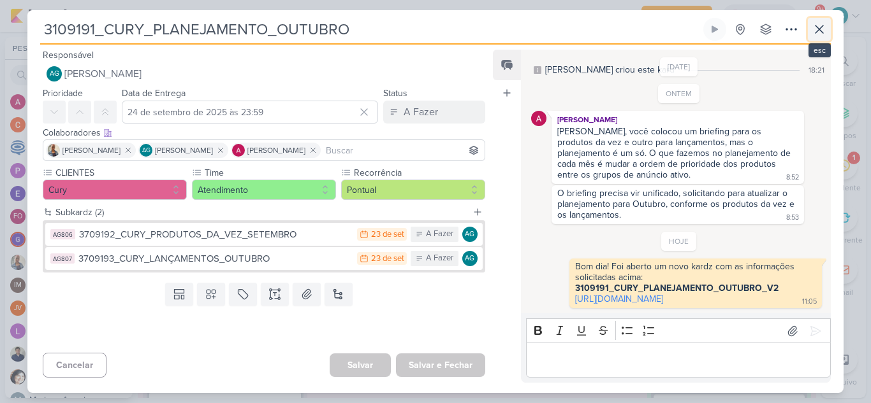
click at [818, 31] on icon at bounding box center [819, 29] width 8 height 8
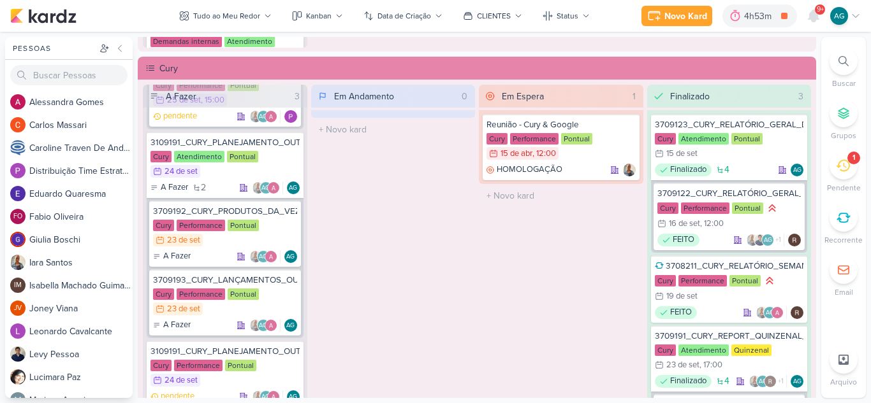
scroll to position [127, 0]
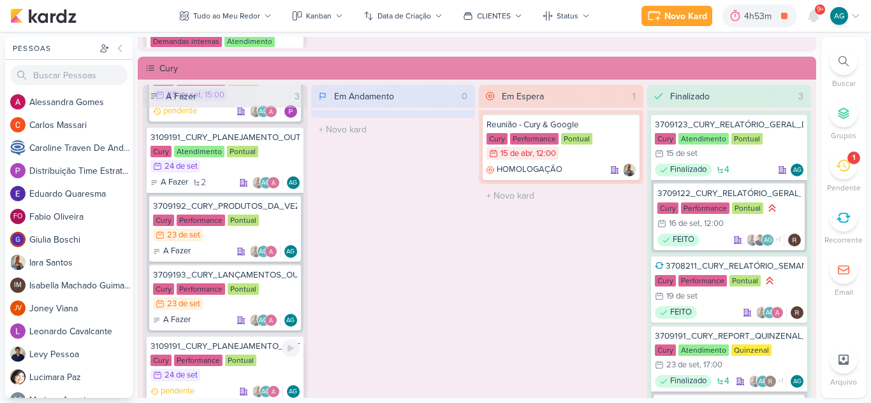
click at [247, 343] on div "3109191_CURY_PLANEJAMENTO_OUTUBRO_V2" at bounding box center [224, 346] width 149 height 11
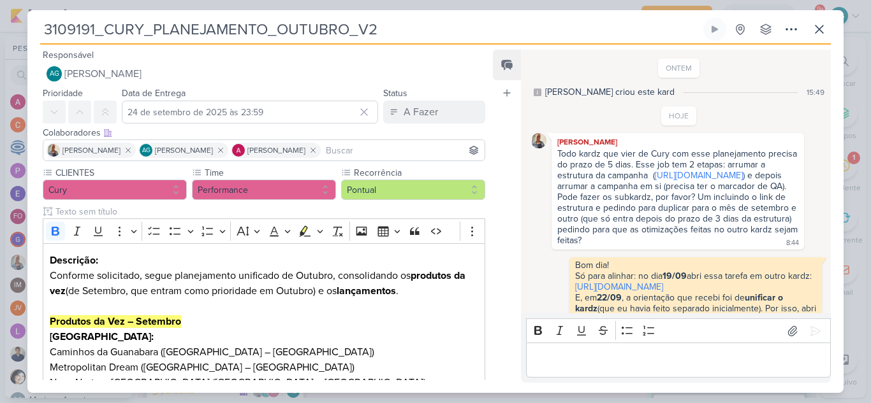
scroll to position [172, 0]
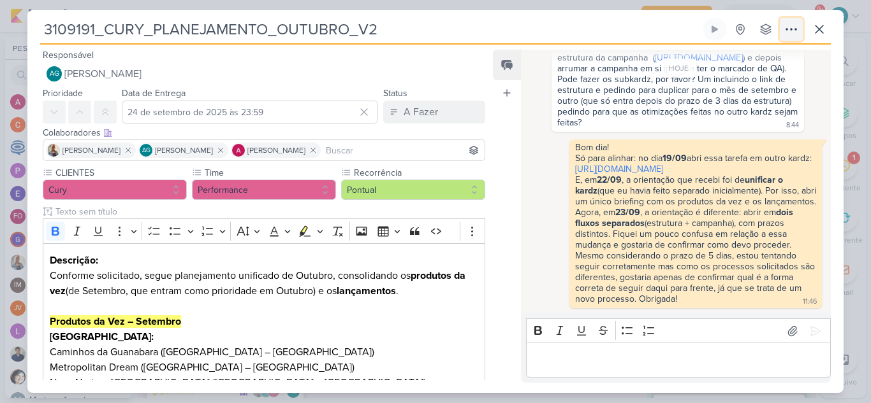
click at [788, 24] on icon at bounding box center [790, 29] width 15 height 15
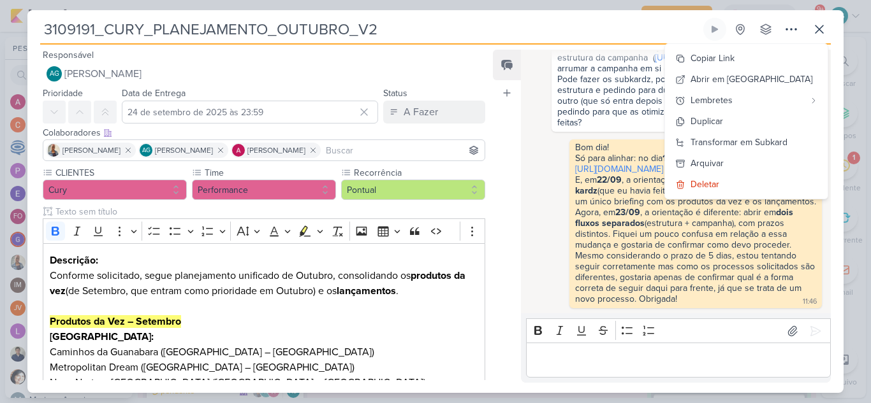
drag, startPoint x: 242, startPoint y: 31, endPoint x: 0, endPoint y: 24, distance: 241.6
click at [0, 24] on div "3109191_CURY_PLANEJAMENTO_OUTUBRO_V2 Criado por mim" at bounding box center [435, 201] width 871 height 403
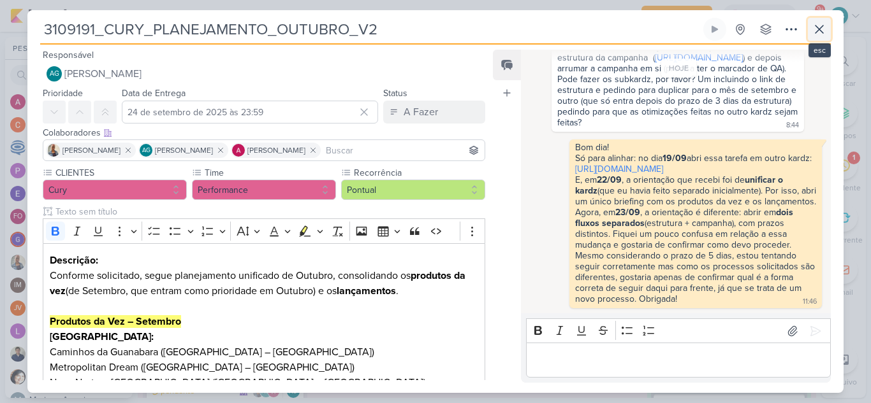
click at [815, 35] on icon at bounding box center [818, 29] width 15 height 15
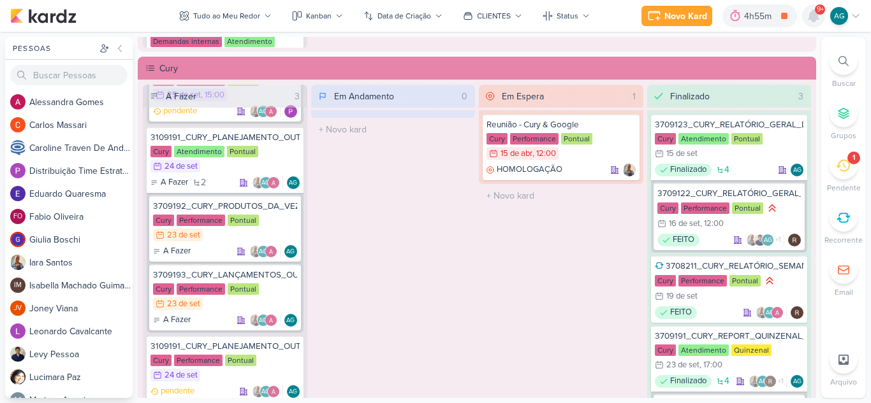
click at [808, 18] on icon at bounding box center [813, 15] width 15 height 15
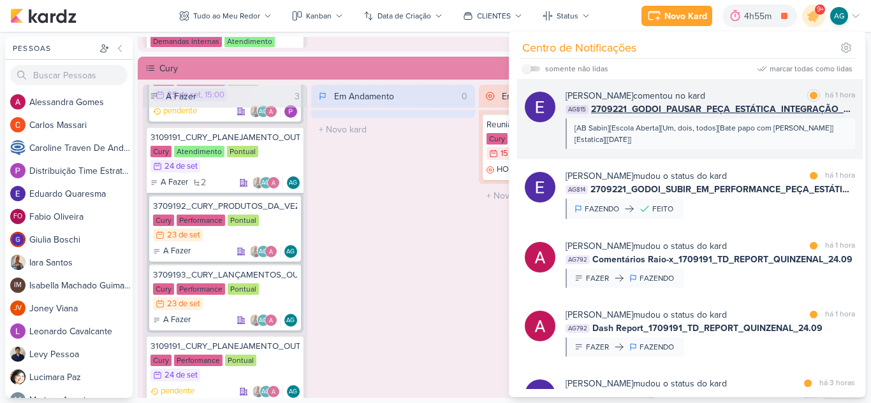
scroll to position [127, 0]
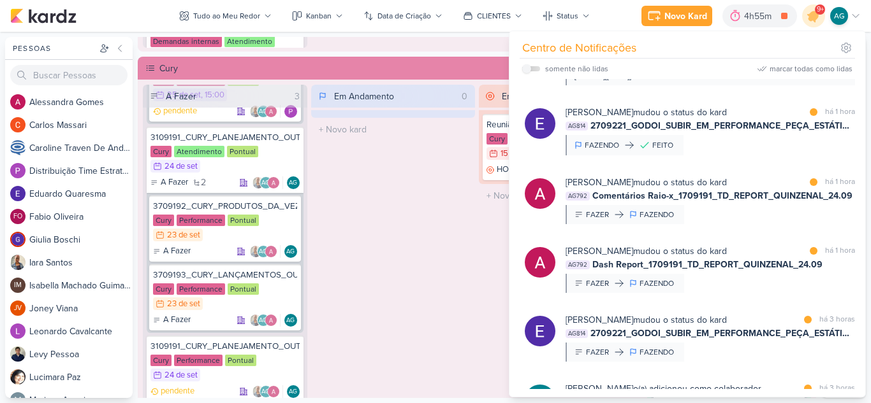
click at [393, 236] on div "Em Andamento 0 O título do kard deve ter menos que 100 caracteres" at bounding box center [393, 250] width 164 height 331
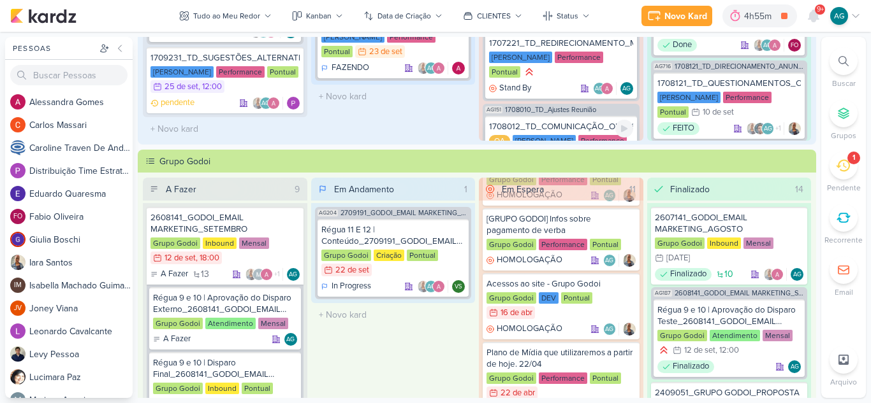
scroll to position [229, 0]
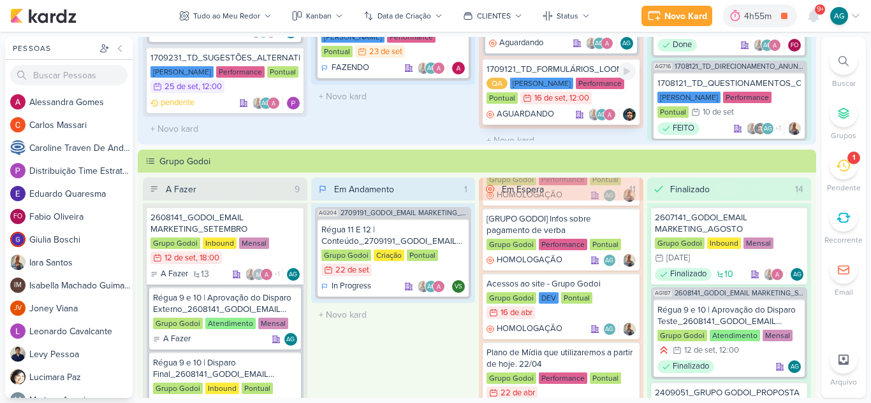
click at [561, 64] on div "1709121_TD_FORMULÁRIOS_LOOMI" at bounding box center [560, 69] width 149 height 11
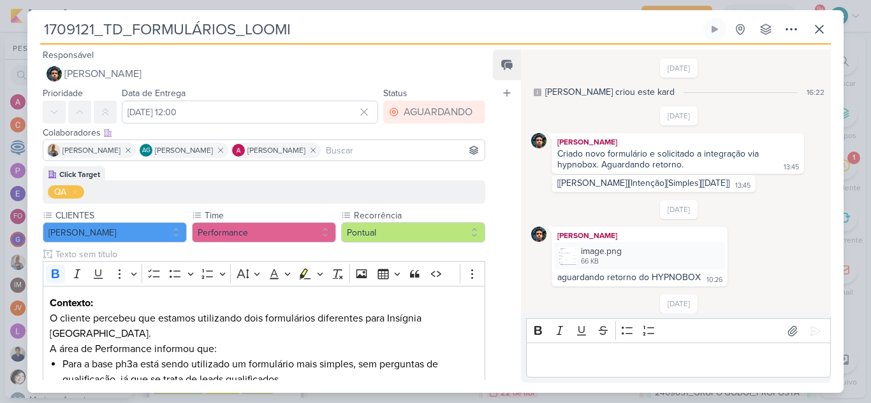
scroll to position [229, 0]
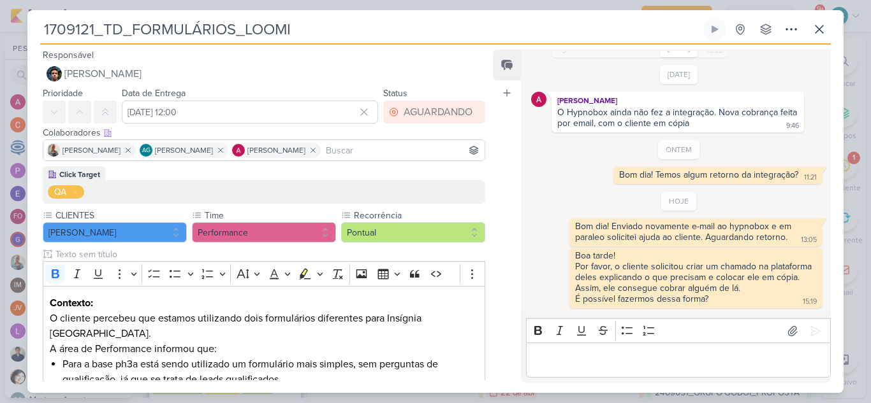
click at [652, 362] on p "Editor editing area: main" at bounding box center [677, 360] width 291 height 15
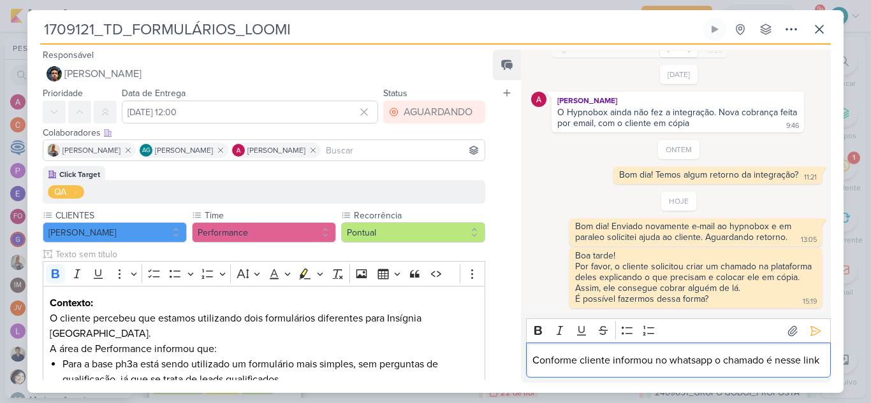
scroll to position [245, 0]
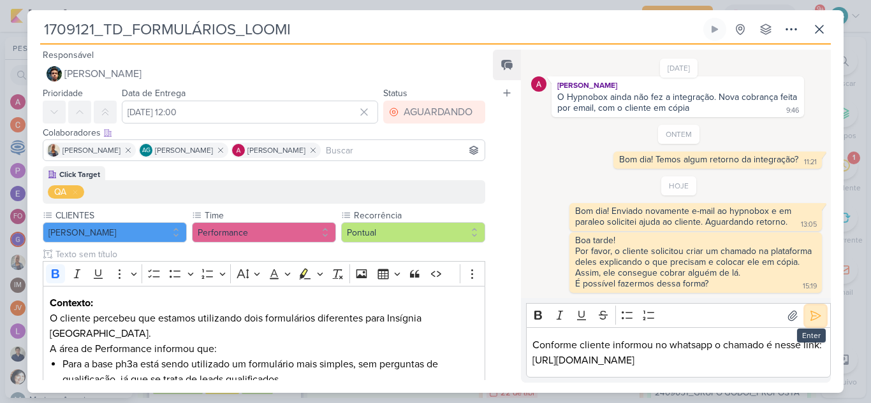
click at [809, 317] on icon at bounding box center [815, 316] width 13 height 13
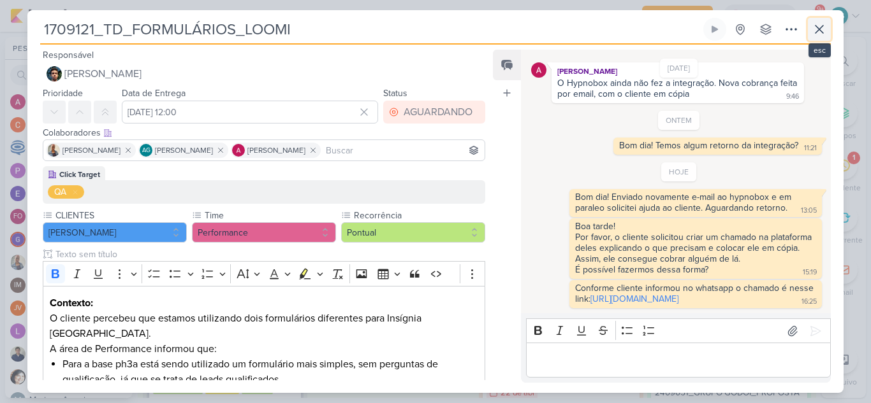
click at [823, 31] on icon at bounding box center [818, 29] width 15 height 15
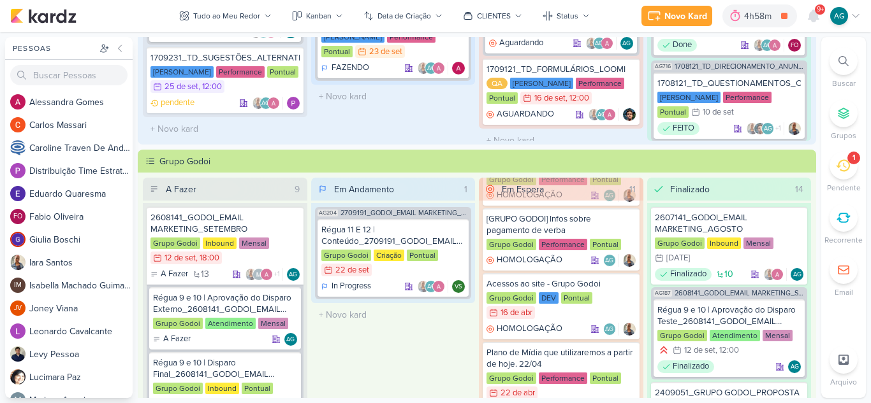
click at [846, 59] on icon at bounding box center [843, 61] width 10 height 10
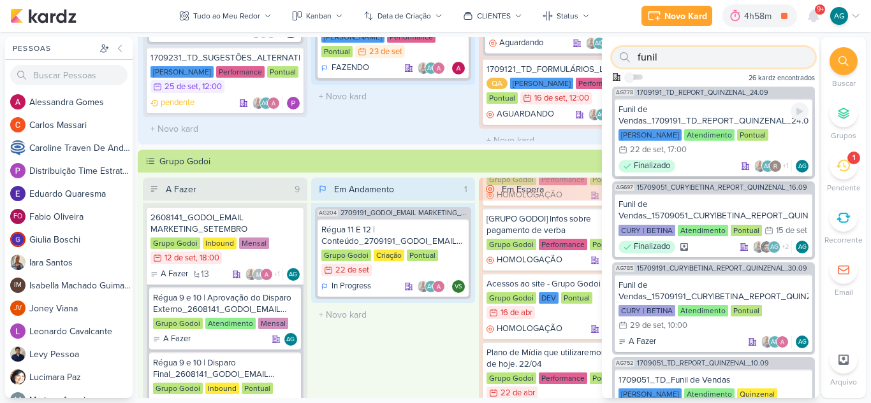
type input "funil"
click at [716, 110] on div "Funil de Vendas_1709191_TD_REPORT_QUINZENAL_24.09" at bounding box center [713, 115] width 190 height 23
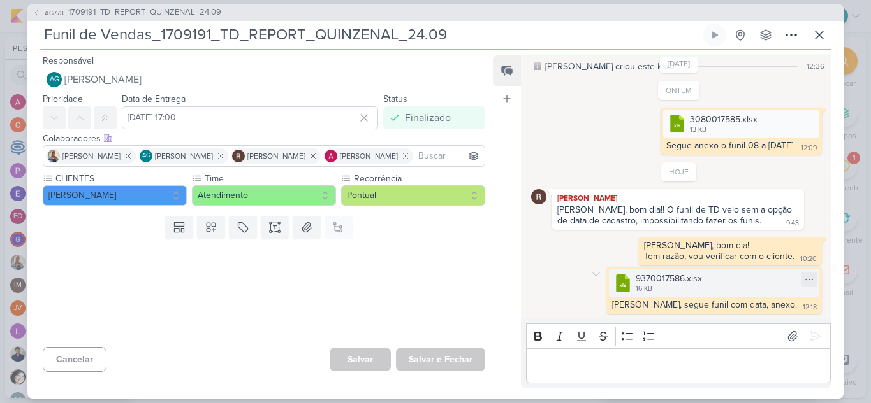
scroll to position [0, 0]
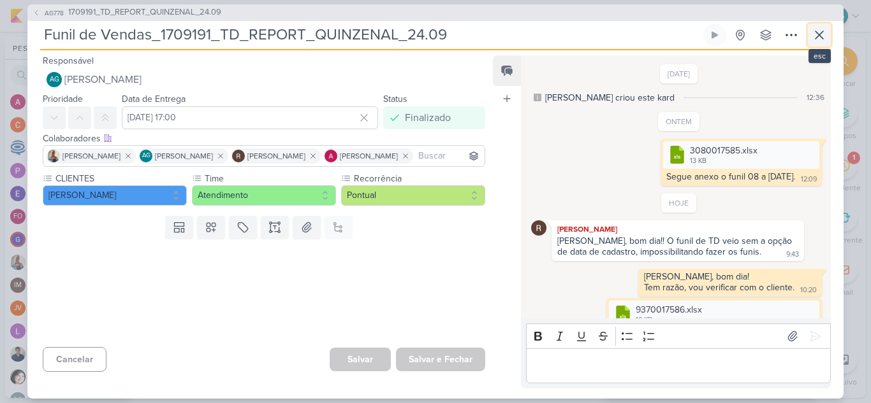
click at [822, 31] on icon at bounding box center [819, 35] width 8 height 8
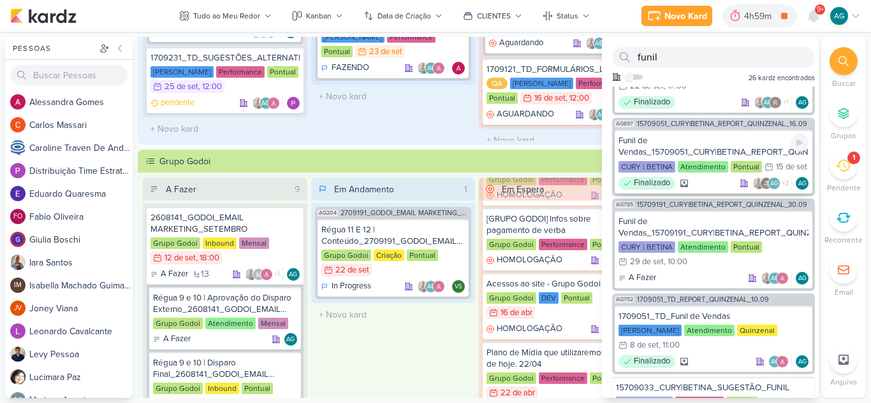
scroll to position [127, 0]
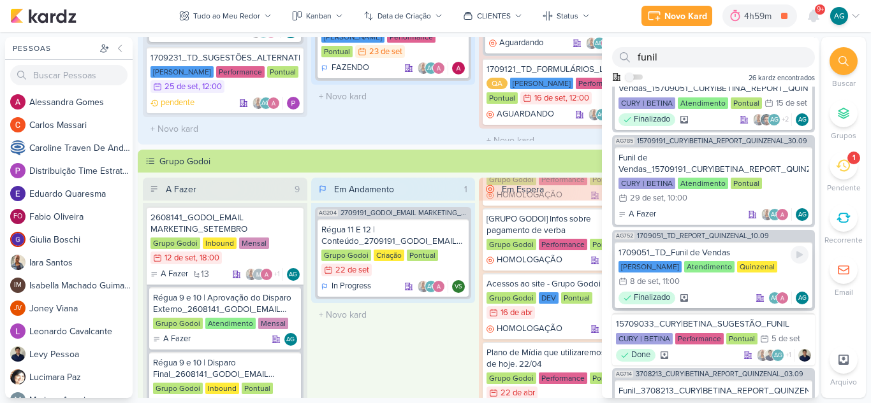
click at [710, 259] on div "1709051_TD_Funil de Vendas" at bounding box center [713, 252] width 190 height 11
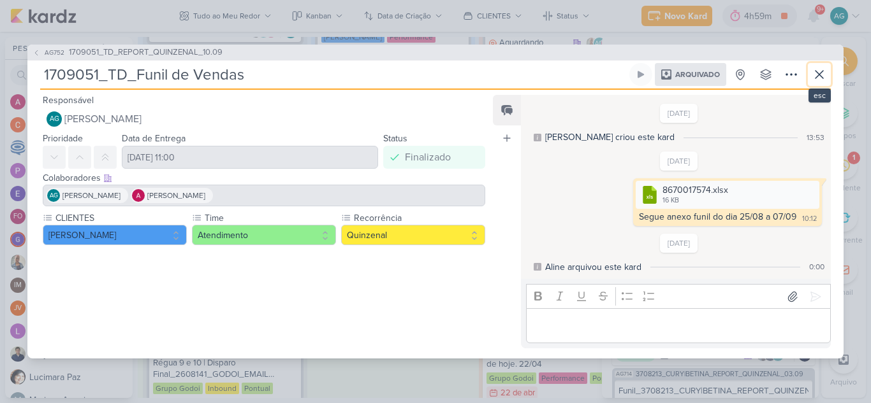
click at [821, 79] on icon at bounding box center [818, 74] width 15 height 15
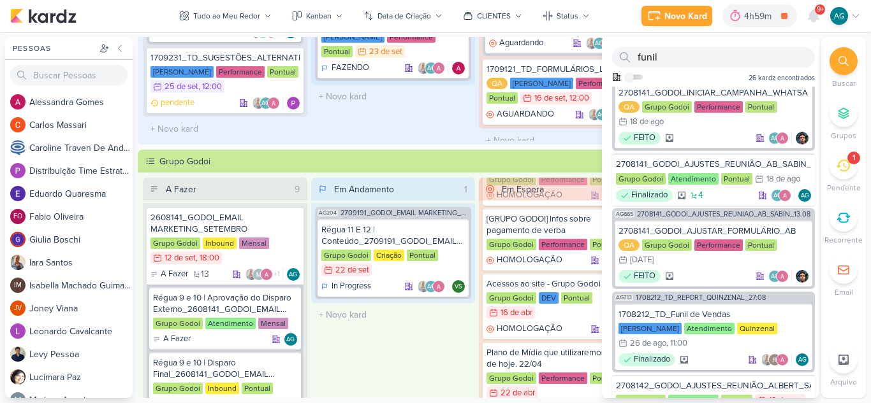
scroll to position [510, 0]
click at [709, 320] on div "1708212_TD_Funil de Vendas" at bounding box center [713, 313] width 190 height 11
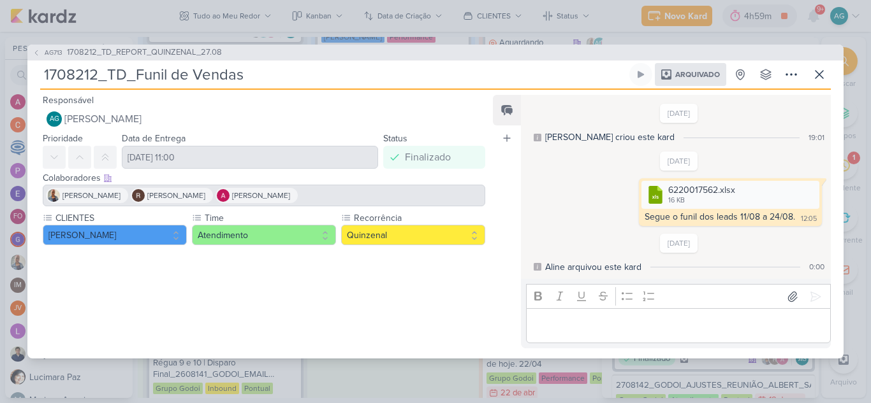
click at [598, 235] on div "2/9/25 Aline arquivou este kard 0:00" at bounding box center [679, 254] width 296 height 40
click at [821, 76] on icon at bounding box center [818, 74] width 15 height 15
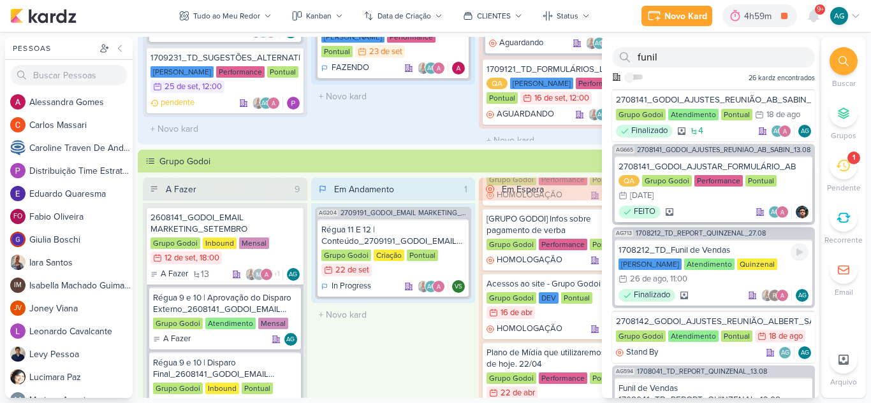
scroll to position [637, 0]
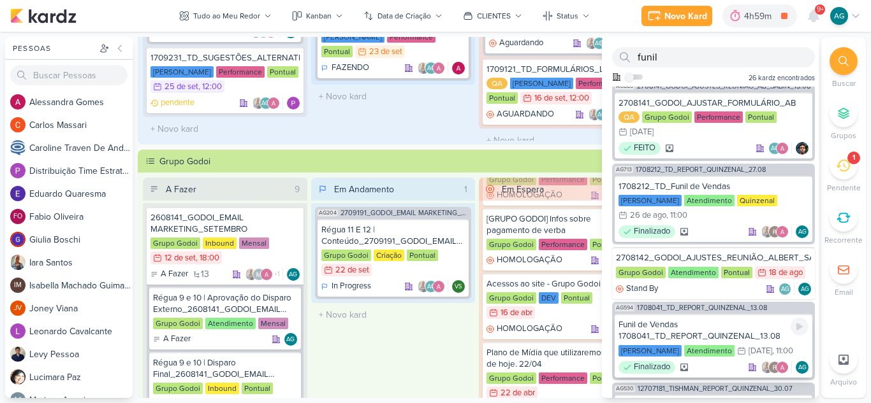
click at [704, 341] on div "Funil de Vendas 1708041_TD_REPORT_QUINZENAL_13.08" at bounding box center [713, 330] width 190 height 23
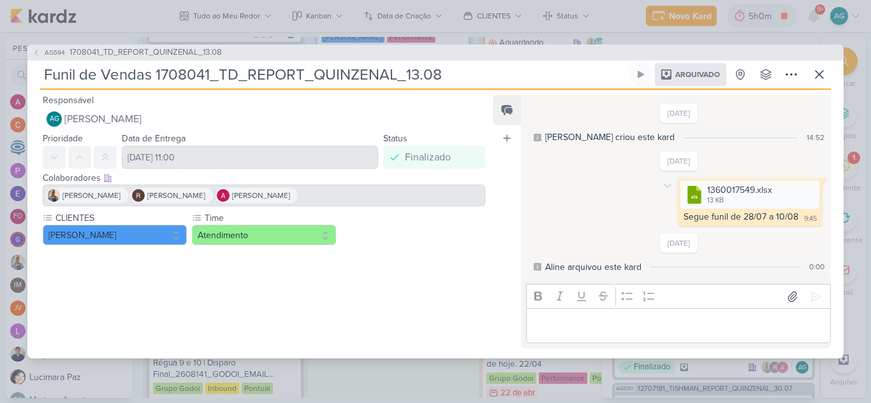
click at [549, 194] on div ".cls-7 {fill: #79ac00;} .cls-7, .cls-8, .cls-9 {fill-rule: evenodd;} .cls-8 {fi…" at bounding box center [679, 201] width 296 height 47
click at [421, 280] on div at bounding box center [258, 295] width 463 height 90
click at [813, 76] on icon at bounding box center [818, 74] width 15 height 15
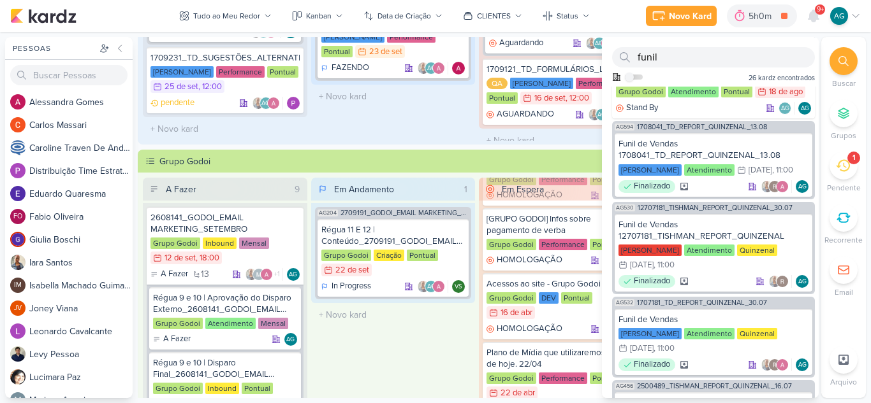
scroll to position [828, 0]
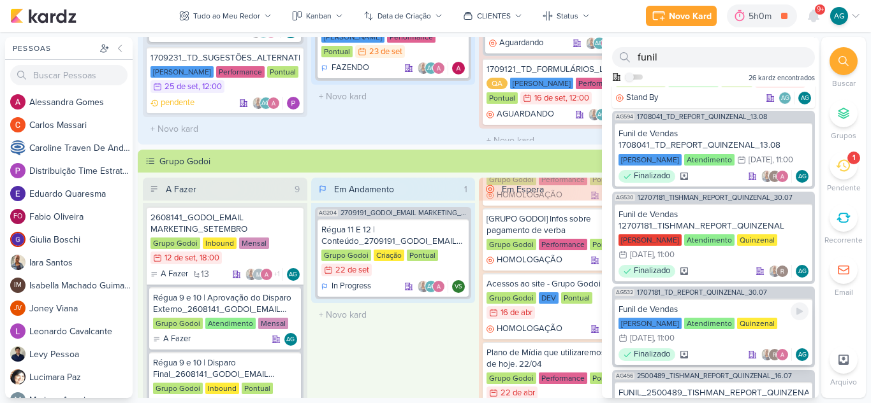
click at [704, 315] on div "Funil de Vendas" at bounding box center [713, 309] width 190 height 11
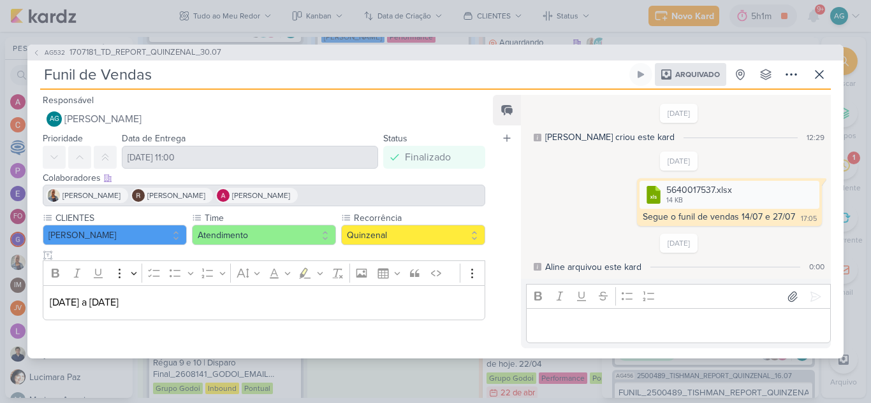
click at [586, 331] on p "Editor editing area: main" at bounding box center [677, 326] width 291 height 15
click at [818, 83] on button at bounding box center [818, 74] width 23 height 23
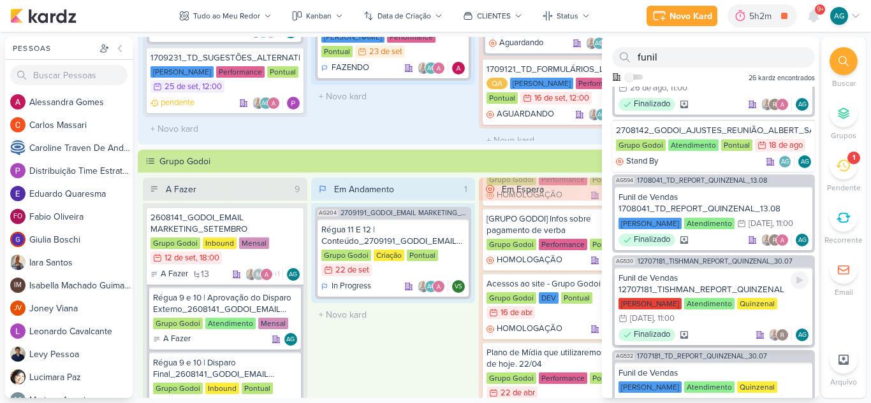
scroll to position [701, 0]
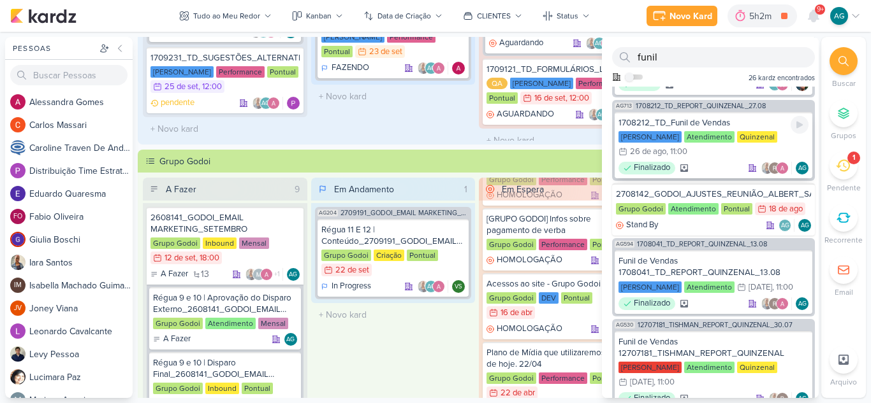
click at [693, 129] on div "1708212_TD_Funil de Vendas" at bounding box center [713, 122] width 190 height 11
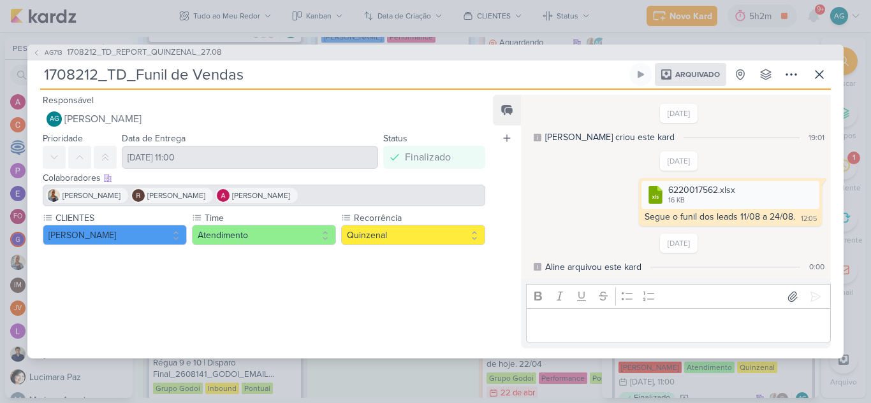
click at [585, 227] on div "21/8/25 Aline criou este kard 19:01 26/8/25" at bounding box center [675, 187] width 308 height 182
click at [598, 326] on p "Editor editing area: main" at bounding box center [677, 326] width 291 height 15
click at [818, 78] on icon at bounding box center [818, 74] width 15 height 15
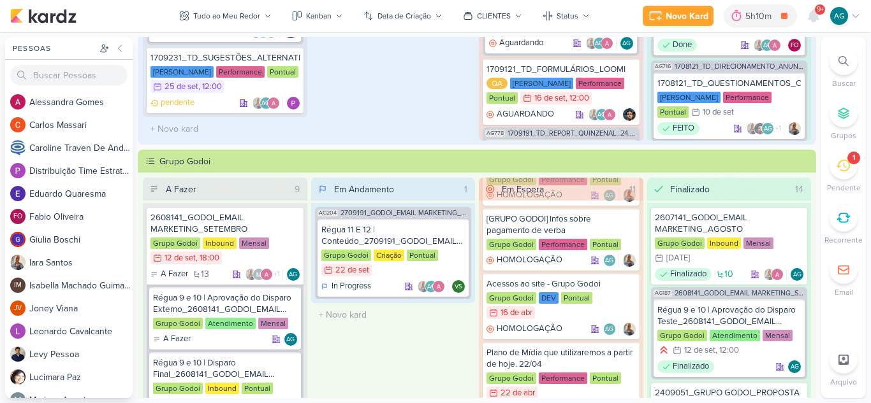
scroll to position [335, 0]
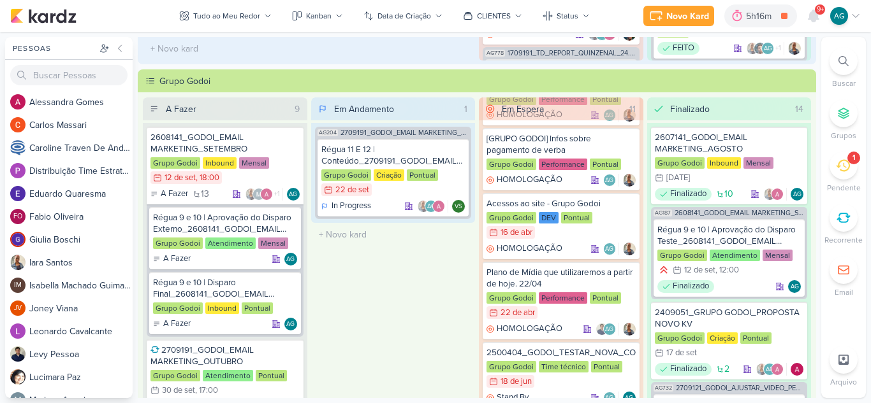
click at [835, 168] on icon at bounding box center [842, 166] width 14 height 14
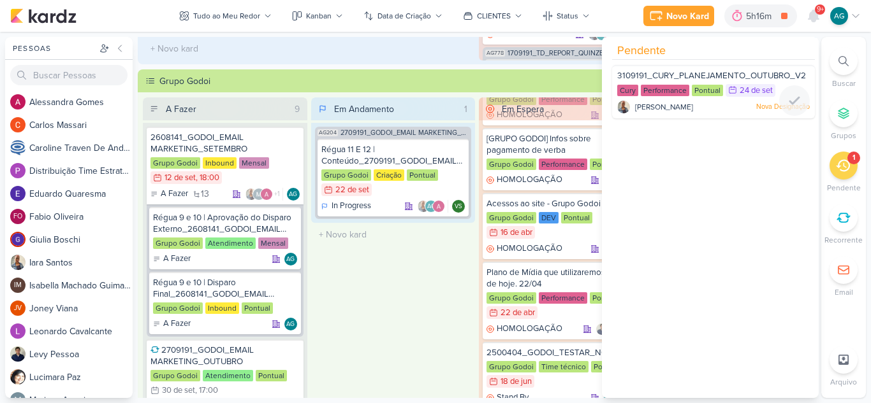
click at [722, 71] on span "3109191_CURY_PLANEJAMENTO_OUTUBRO_V2" at bounding box center [711, 76] width 189 height 10
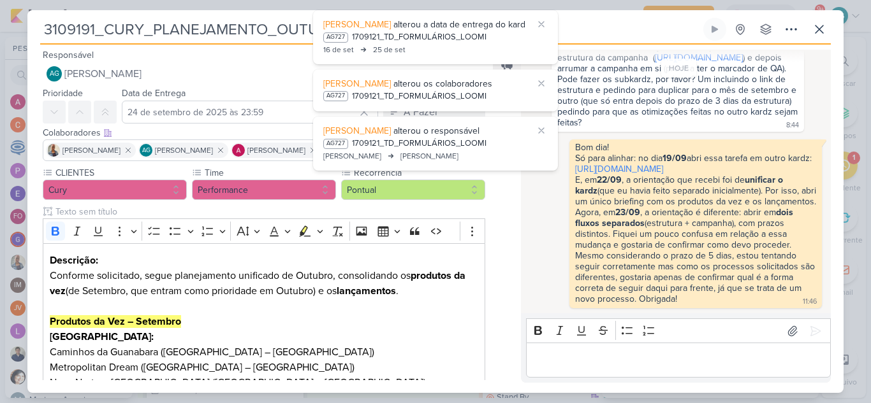
scroll to position [404, 0]
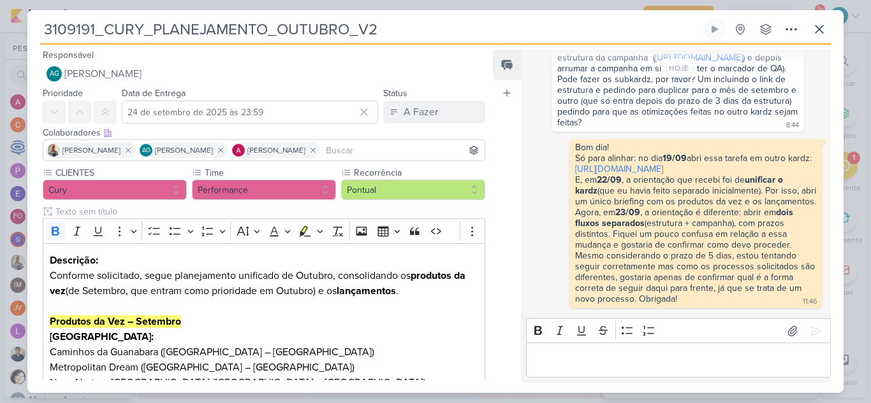
click at [451, 22] on input "3109191_CURY_PLANEJAMENTO_OUTUBRO_V2" at bounding box center [370, 29] width 660 height 23
click at [825, 27] on icon at bounding box center [818, 29] width 15 height 15
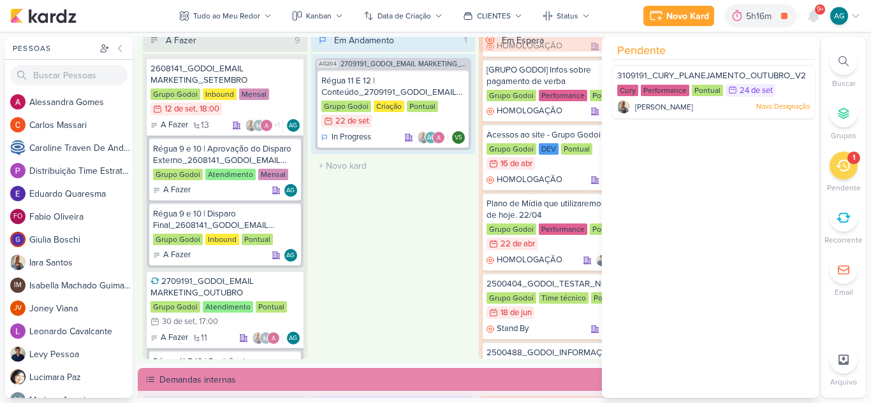
click at [427, 240] on div "Em Andamento 1 AG204 2709191_GODOI_EMAIL MARKETING_OUTUBRO Régua 11 E 12 | Cont…" at bounding box center [393, 194] width 164 height 331
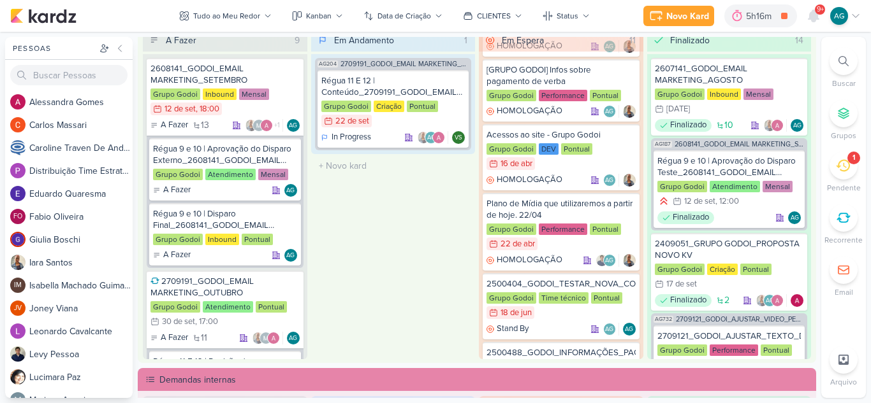
click at [820, 13] on span "9+" at bounding box center [819, 9] width 7 height 10
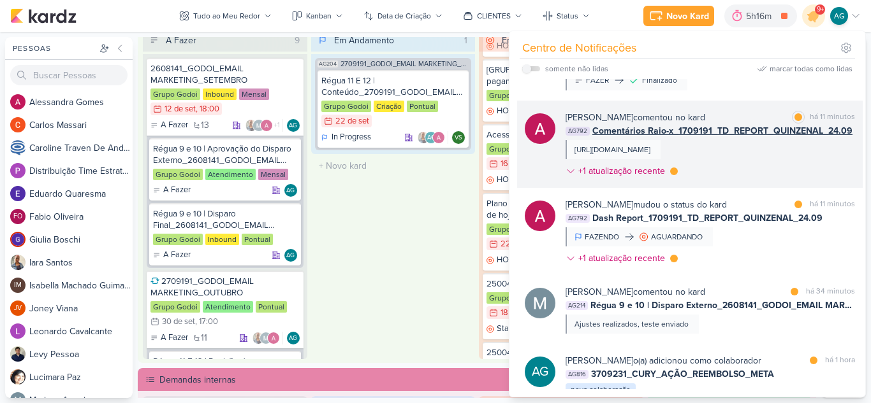
scroll to position [0, 0]
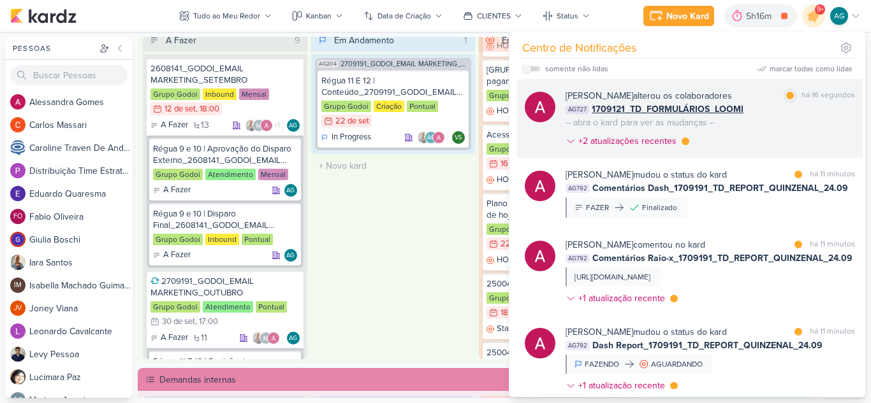
click at [768, 131] on div "Alessandra Gomes alterou os colaboradores marcar como lida há 16 segundos AG727…" at bounding box center [709, 121] width 289 height 64
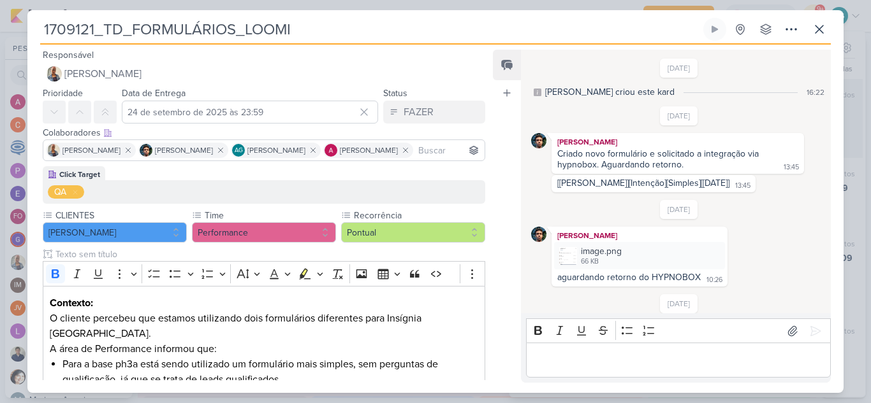
scroll to position [270, 0]
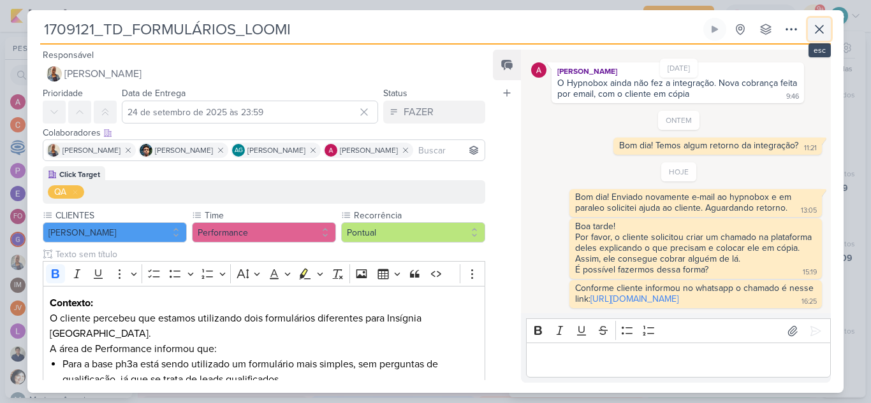
click at [818, 29] on icon at bounding box center [818, 29] width 15 height 15
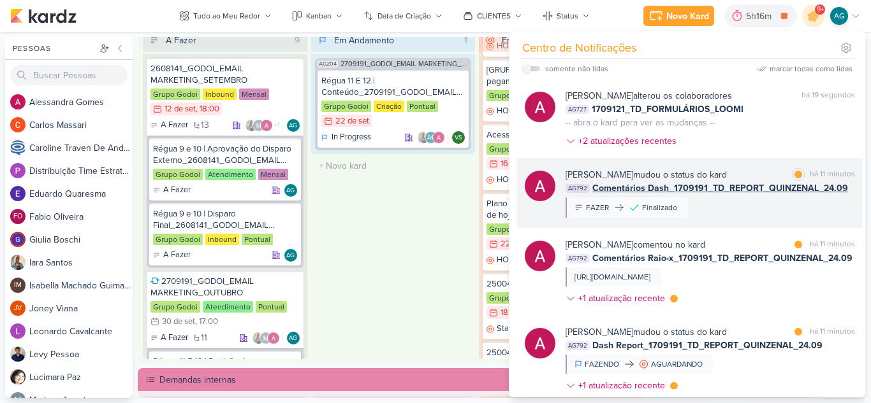
click at [749, 220] on div "Alessandra Gomes mudou o status do kard marcar como lida há 11 minutos AG792 Co…" at bounding box center [689, 193] width 345 height 70
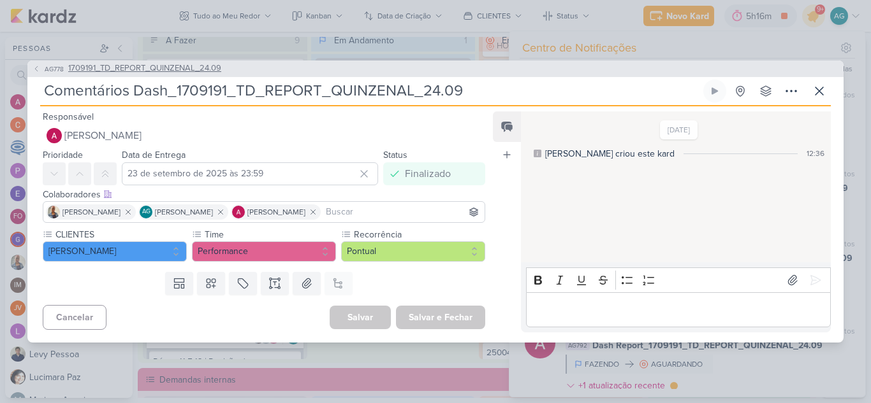
click at [153, 66] on span "1709191_TD_REPORT_QUINZENAL_24.09" at bounding box center [144, 68] width 153 height 13
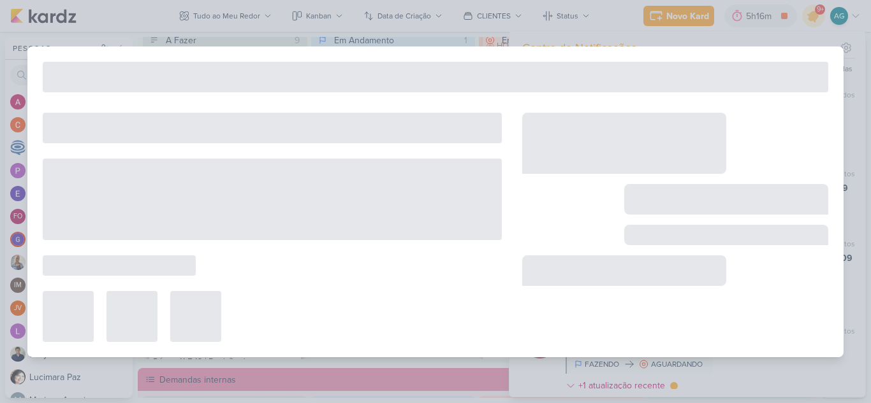
type input "1709191_TD_REPORT_QUINZENAL_24.09"
type input "24 de setembro de 2025 às 17:00"
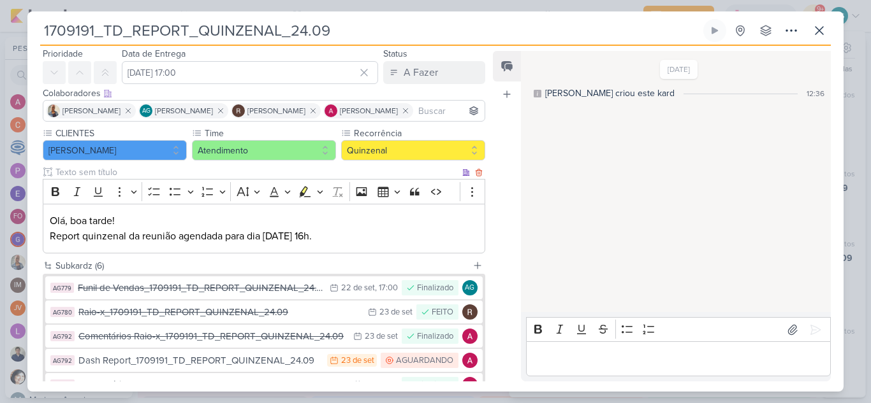
scroll to position [64, 0]
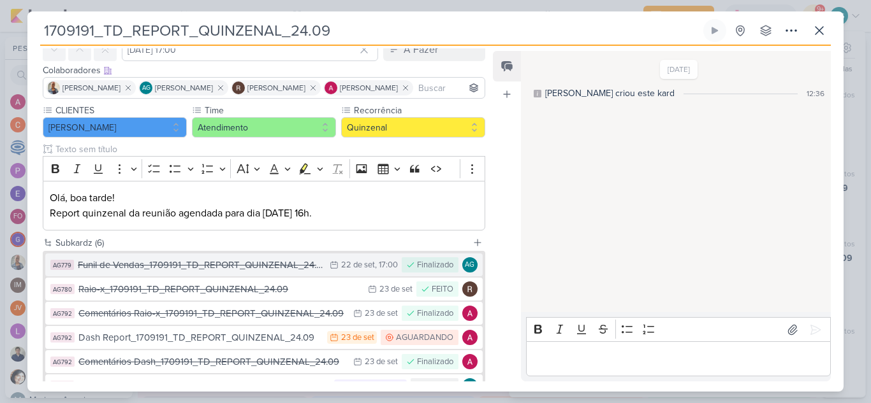
click at [197, 268] on div "Funil de Vendas_1709191_TD_REPORT_QUINZENAL_24.09" at bounding box center [200, 265] width 245 height 15
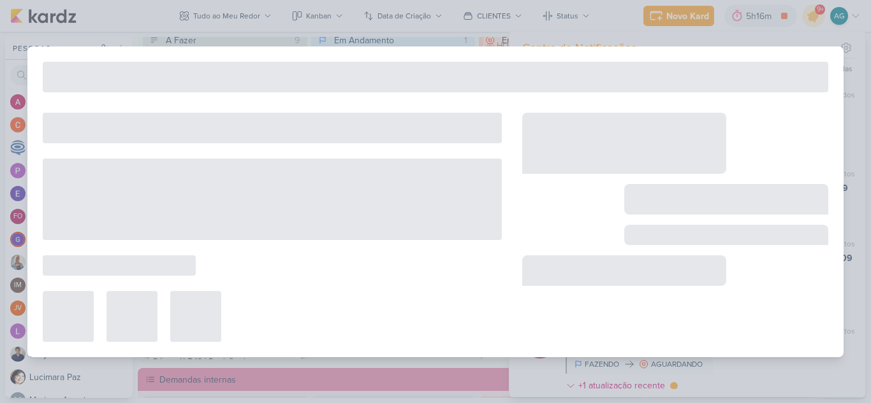
type input "Funil de Vendas_1709191_TD_REPORT_QUINZENAL_24.09"
type input "22 de setembro de 2025 às 17:00"
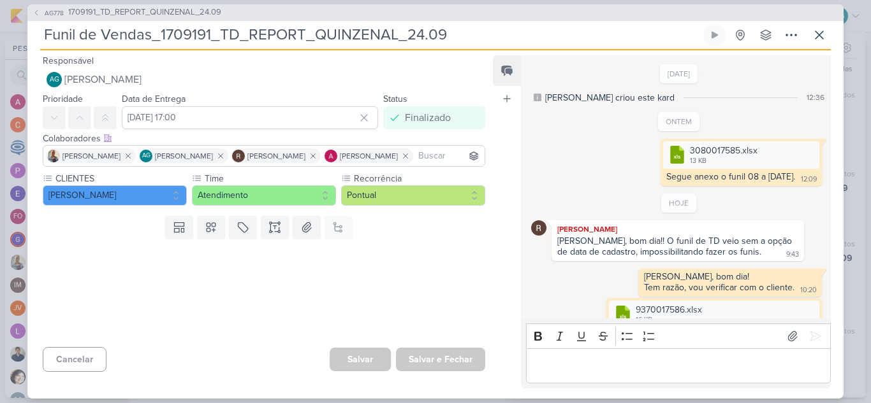
scroll to position [31, 0]
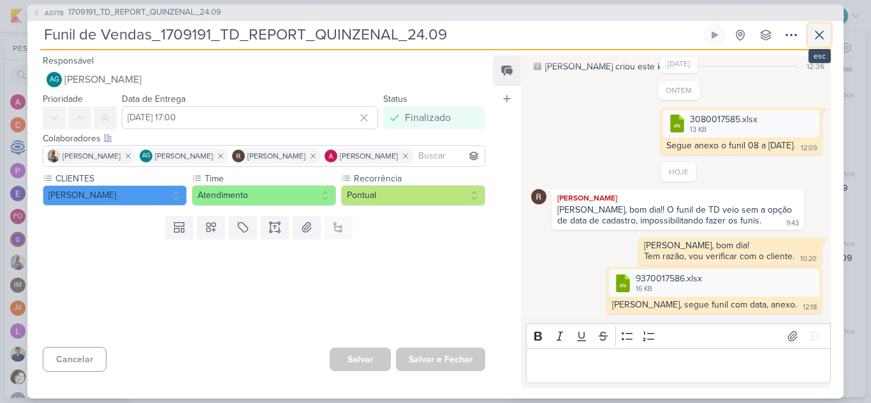
click at [825, 31] on icon at bounding box center [818, 34] width 15 height 15
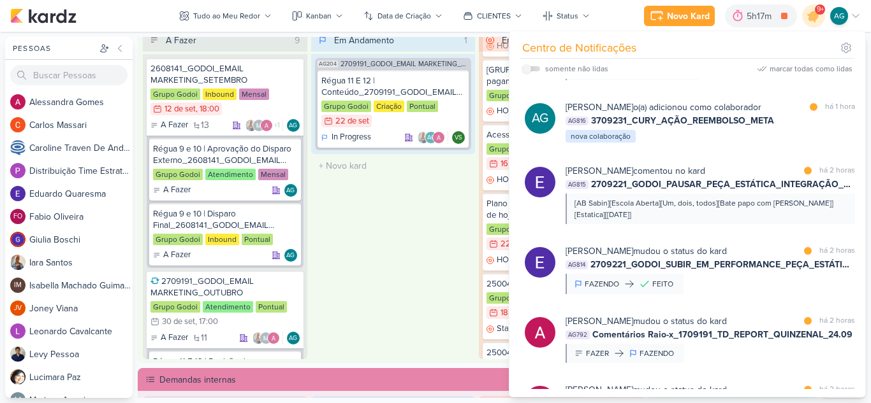
scroll to position [382, 0]
click at [384, 252] on div "Em Andamento 1 AG204 2709191_GODOI_EMAIL MARKETING_OUTUBRO Régua 11 E 12 | Cont…" at bounding box center [393, 194] width 164 height 331
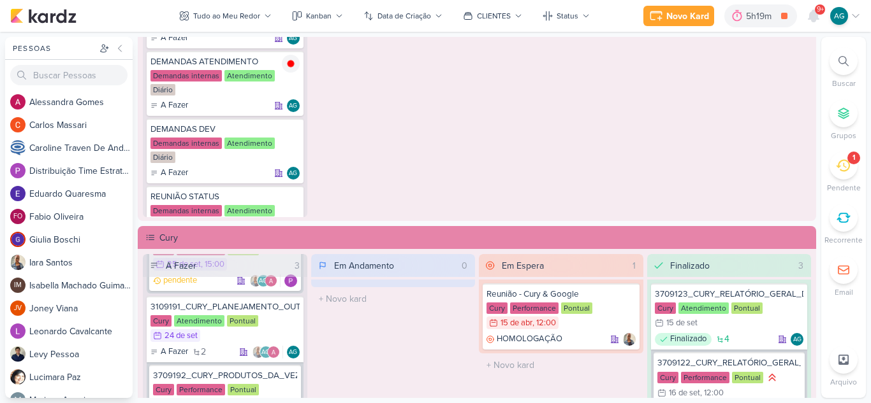
scroll to position [850, 0]
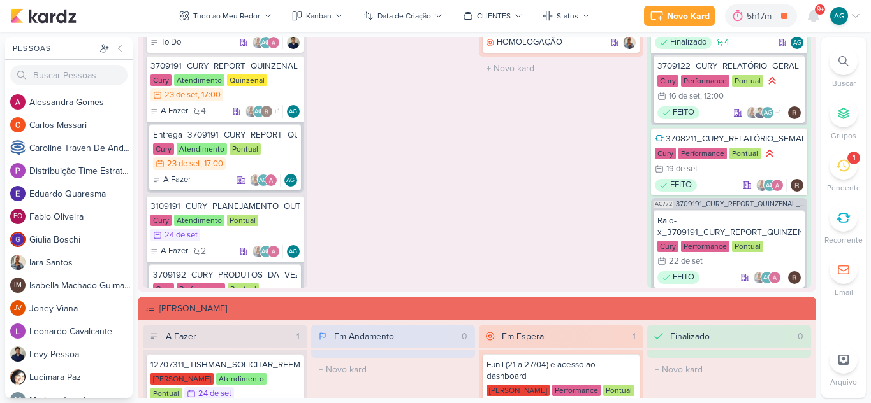
scroll to position [1083, 0]
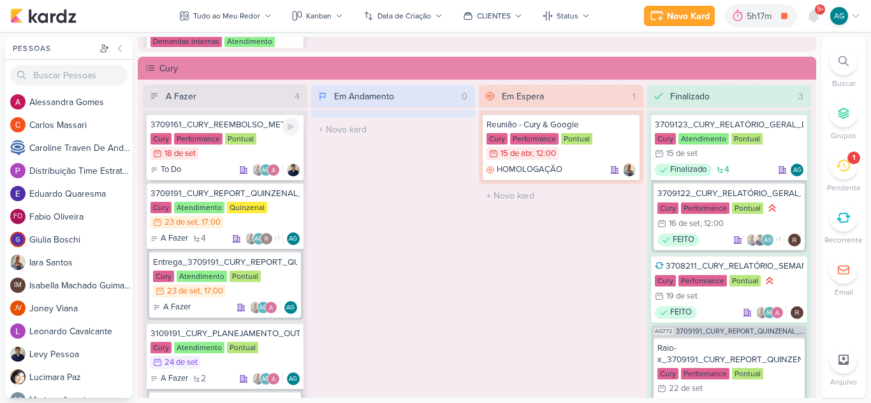
click at [227, 126] on div "3709161_CURY_REEMBOLSO_META" at bounding box center [224, 124] width 149 height 11
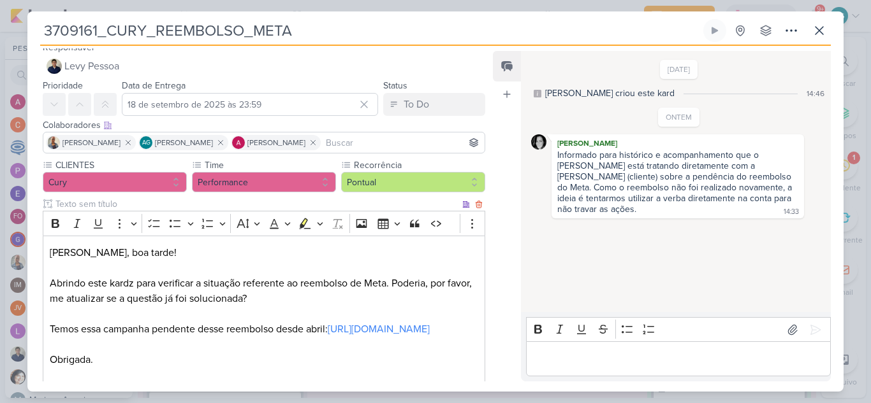
scroll to position [0, 0]
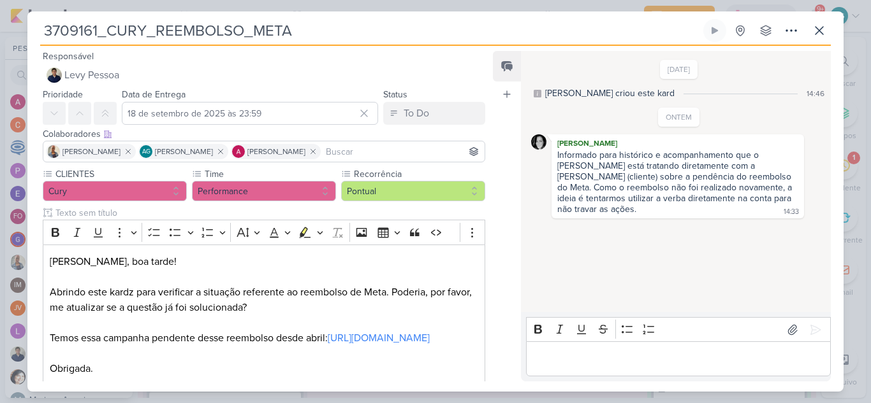
drag, startPoint x: 307, startPoint y: 32, endPoint x: 41, endPoint y: 29, distance: 265.1
click at [41, 29] on input "3709161_CURY_REEMBOLSO_META" at bounding box center [370, 30] width 660 height 23
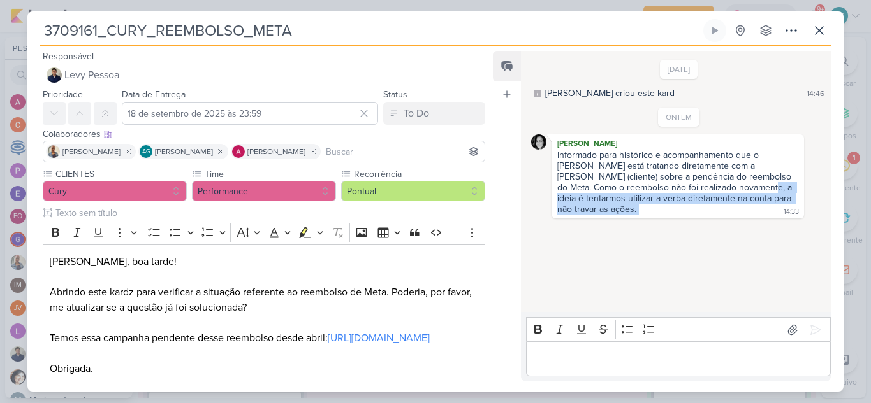
drag, startPoint x: 708, startPoint y: 189, endPoint x: 754, endPoint y: 202, distance: 47.6
click at [754, 202] on div "Informado para histórico e acompanhamento que o Levy está tratando diretamente …" at bounding box center [677, 183] width 247 height 66
click at [821, 33] on icon at bounding box center [819, 31] width 8 height 8
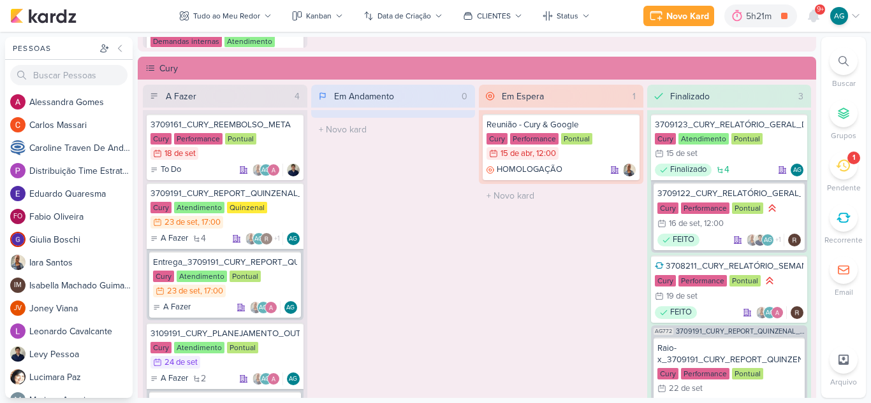
click at [839, 62] on icon at bounding box center [843, 61] width 10 height 10
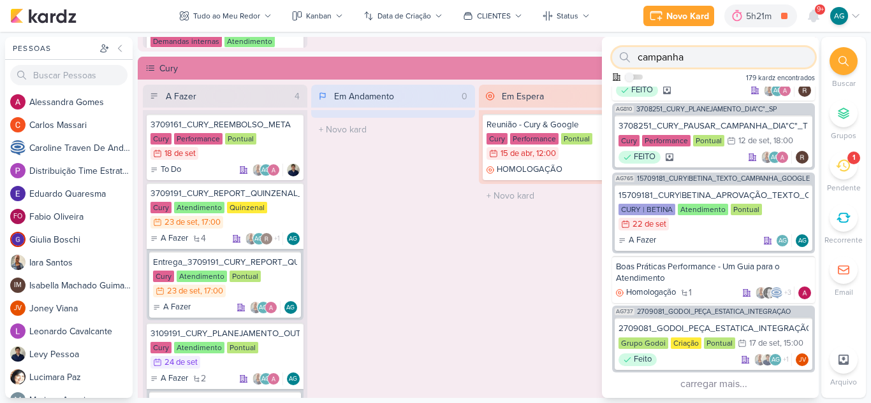
scroll to position [1116, 0]
type input "campanha"
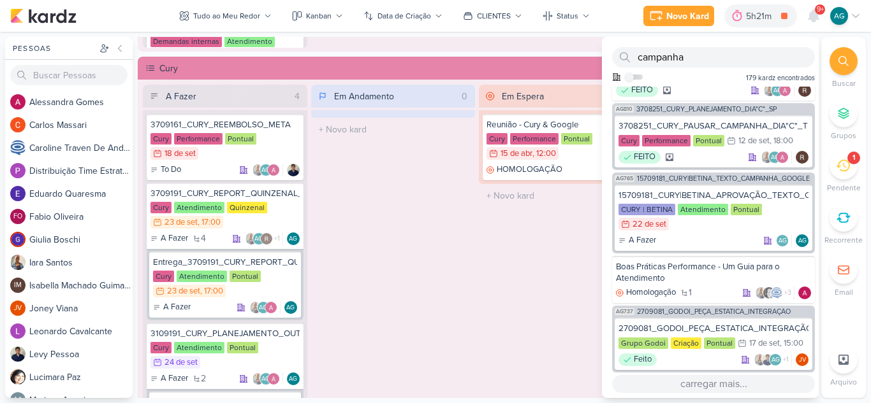
click at [728, 381] on button "carregar mais..." at bounding box center [713, 384] width 203 height 18
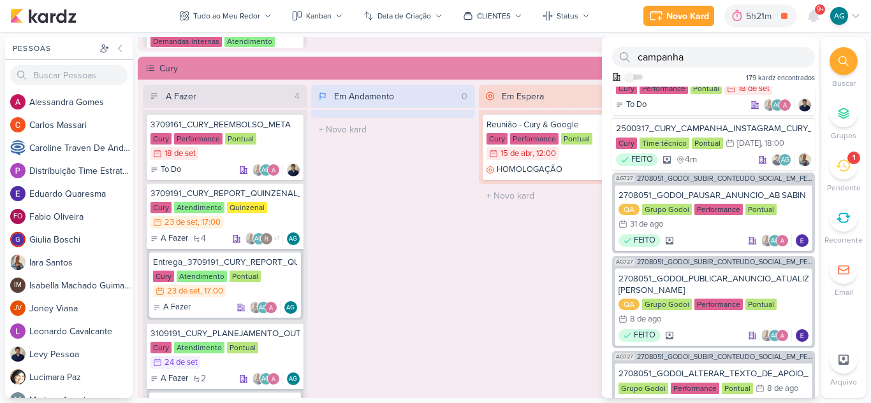
scroll to position [1690, 0]
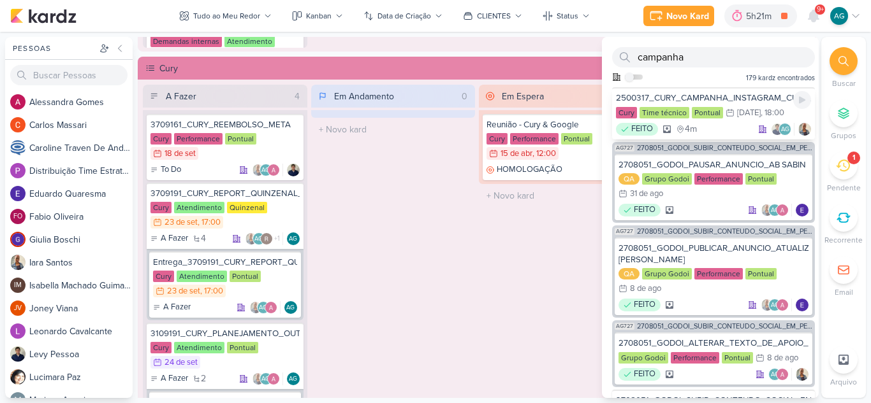
click at [748, 104] on div "2500317_CURY_CAMPANHA_INSTAGRAM_CURY_CONSTRUTORA" at bounding box center [713, 97] width 195 height 11
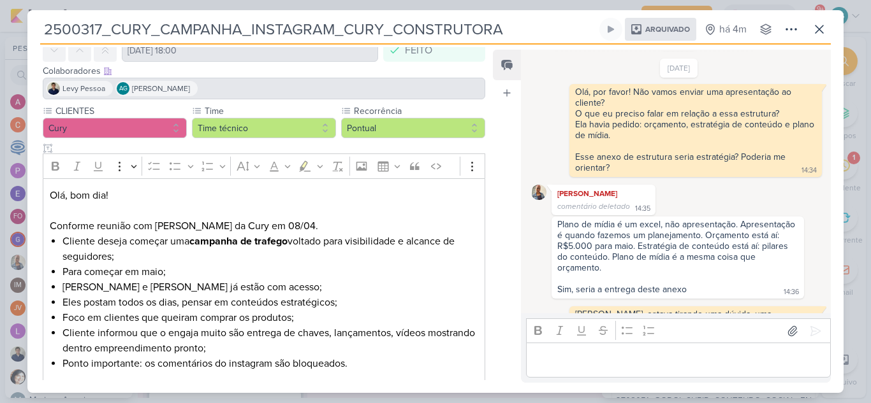
scroll to position [210, 0]
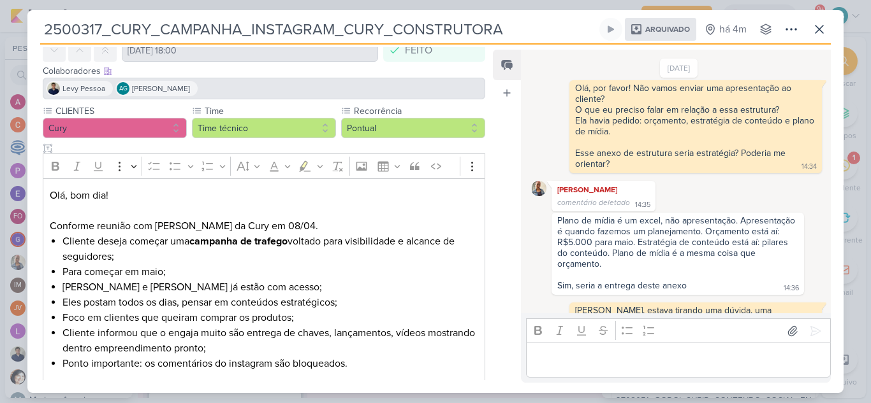
click at [829, 201] on div "9/4/25 Aline criou este kard 19:26 14/4/25 orçamento ?" at bounding box center [676, 216] width 310 height 333
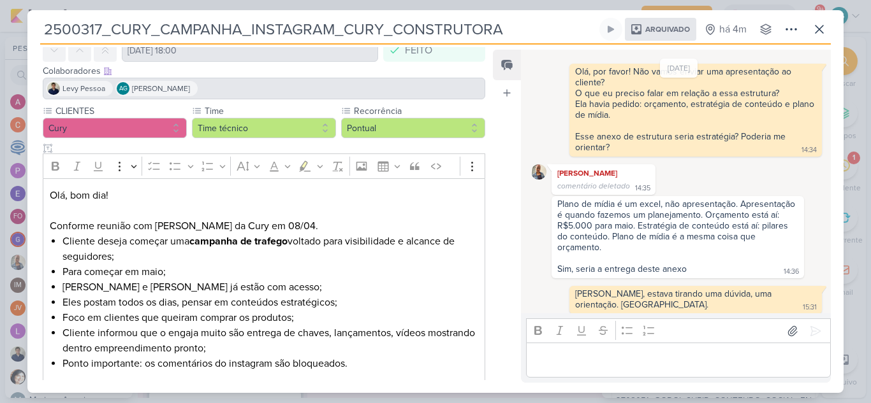
scroll to position [224, 0]
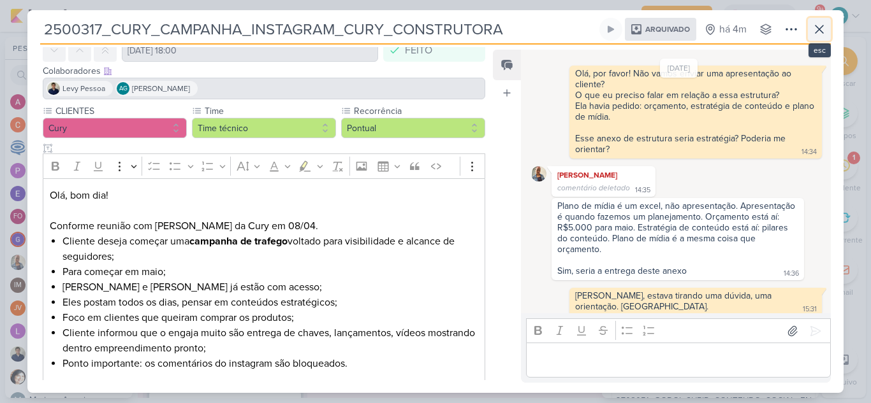
click at [825, 32] on icon at bounding box center [818, 29] width 15 height 15
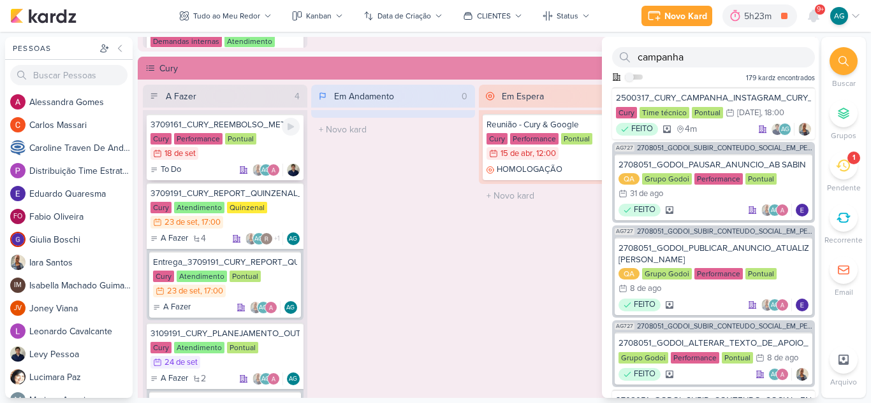
click at [227, 121] on div "3709161_CURY_REEMBOLSO_META" at bounding box center [224, 124] width 149 height 11
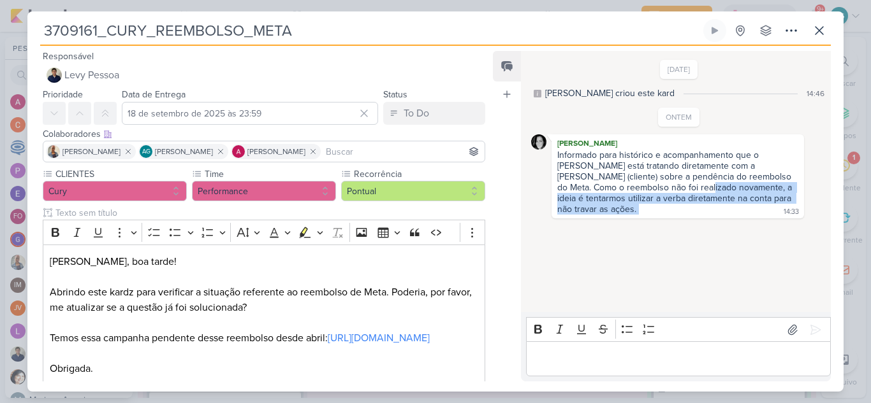
drag, startPoint x: 659, startPoint y: 189, endPoint x: 746, endPoint y: 200, distance: 88.1
click at [746, 200] on div "Informado para histórico e acompanhamento que o Levy está tratando diretamente …" at bounding box center [677, 183] width 247 height 66
copy div "a ideia é tentarmos utilizar a verba diretamente na conta para não travar as aç…"
click at [824, 31] on icon at bounding box center [818, 30] width 15 height 15
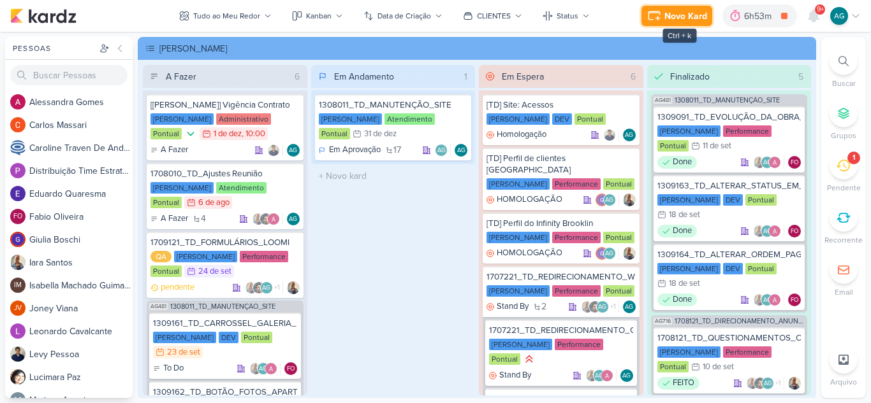
click at [689, 10] on div "Novo Kard" at bounding box center [685, 16] width 43 height 13
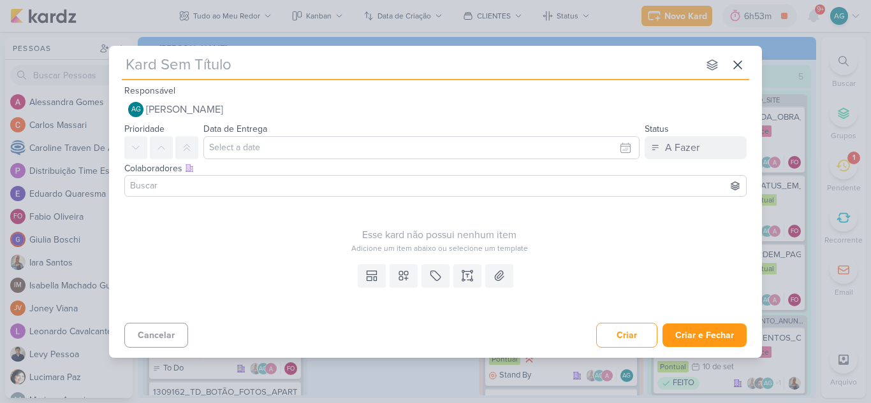
type input "Alinhamento Clicktarget | Geral"
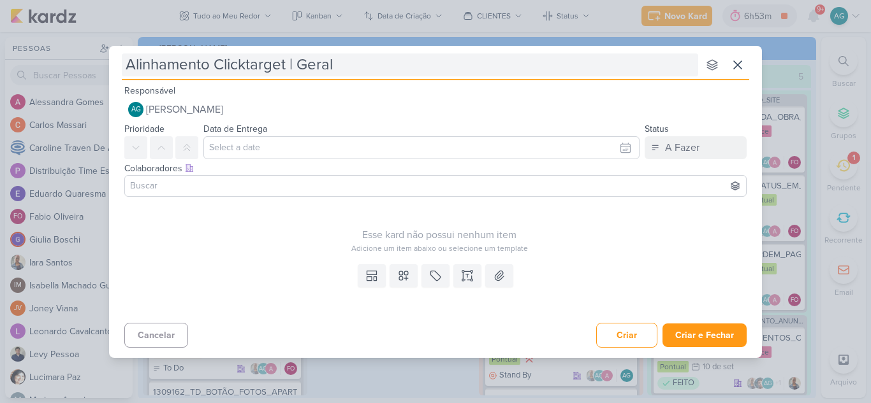
click at [128, 64] on input "Alinhamento Clicktarget | Geral" at bounding box center [410, 65] width 576 height 23
type input "ReuniAlinhamento Clicktarget | Geral"
type input "Reunião Alinhamento Clicktarget | Geral"
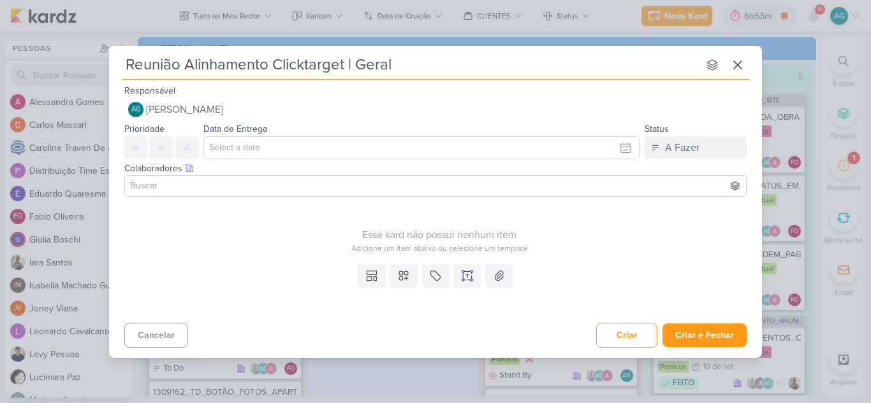
type input "Reunião Alinhamento Clicktarget | Geral"
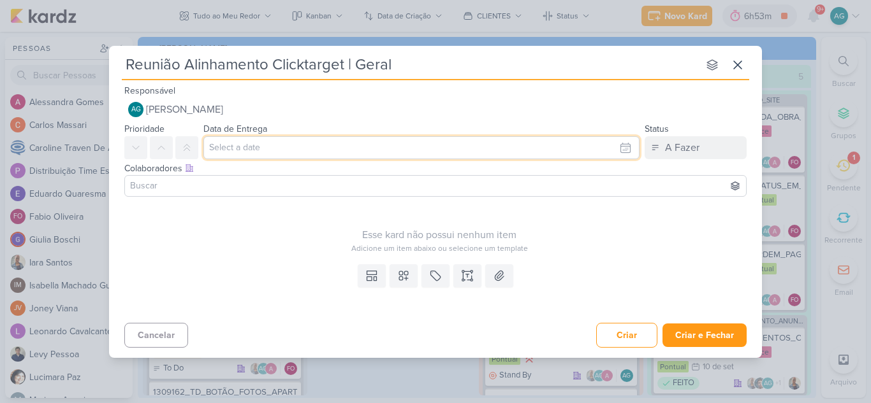
click at [322, 153] on input "text" at bounding box center [421, 147] width 436 height 23
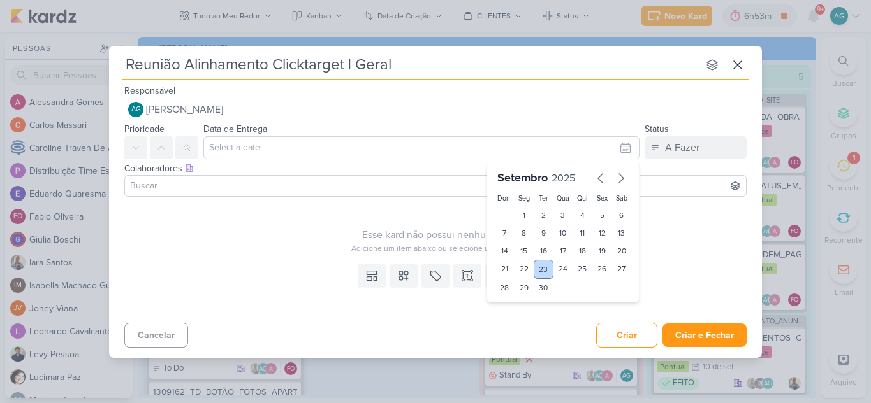
click at [542, 266] on div "23" at bounding box center [543, 269] width 20 height 19
type input "23 de setembro de 2025 às 23:59"
click at [527, 310] on select "00 01 02 03 04 05 06 07 08 09 10 11 12 13 14 15 16 17 18 19 20 21 22 23" at bounding box center [524, 309] width 18 height 15
select select "17"
click at [515, 302] on select "00 01 02 03 04 05 06 07 08 09 10 11 12 13 14 15 16 17 18 19 20 21 22 23" at bounding box center [524, 309] width 18 height 15
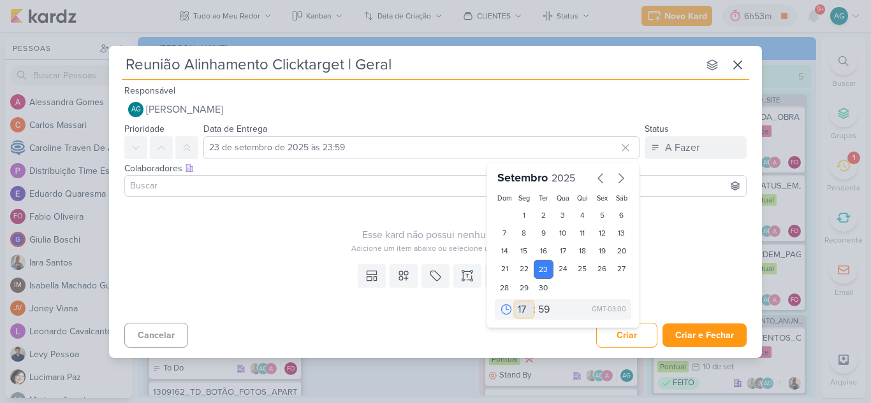
type input "23 de setembro de 2025 às 17:59"
click at [547, 315] on select "00 05 10 15 20 25 30 35 40 45 50 55 59" at bounding box center [544, 309] width 18 height 15
select select "30"
click at [535, 302] on select "00 05 10 15 20 25 30 35 40 45 50 55 59" at bounding box center [544, 309] width 18 height 15
type input "23 de setembro de 2025 às 17:30"
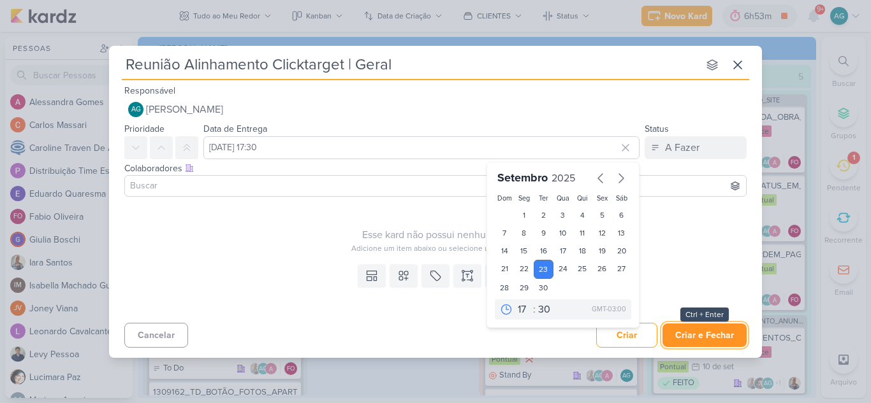
click at [712, 341] on button "Criar e Fechar" at bounding box center [704, 336] width 84 height 24
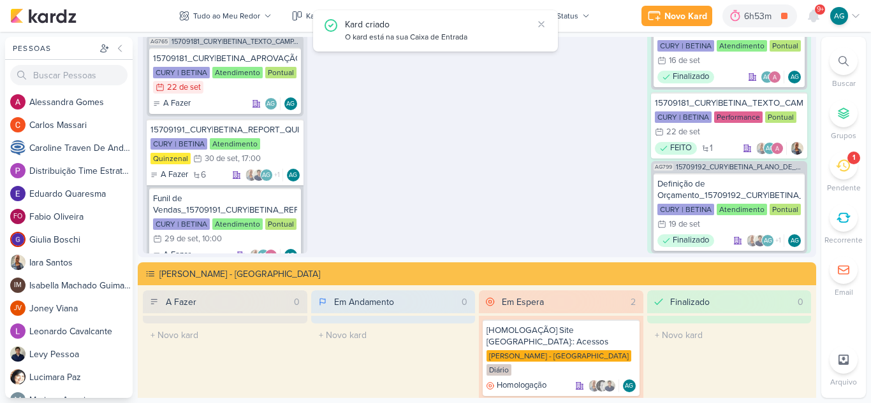
scroll to position [2147, 0]
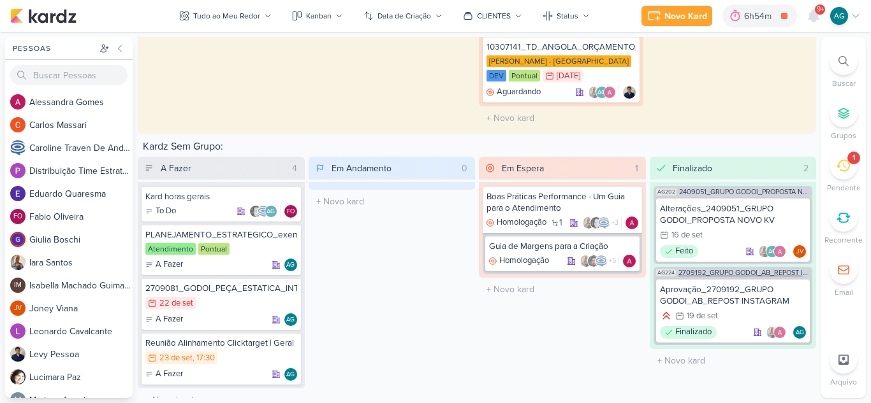
click at [765, 270] on span "2709192_GRUPO GODOI_AB_REPOST INSTAGRAM" at bounding box center [744, 273] width 132 height 7
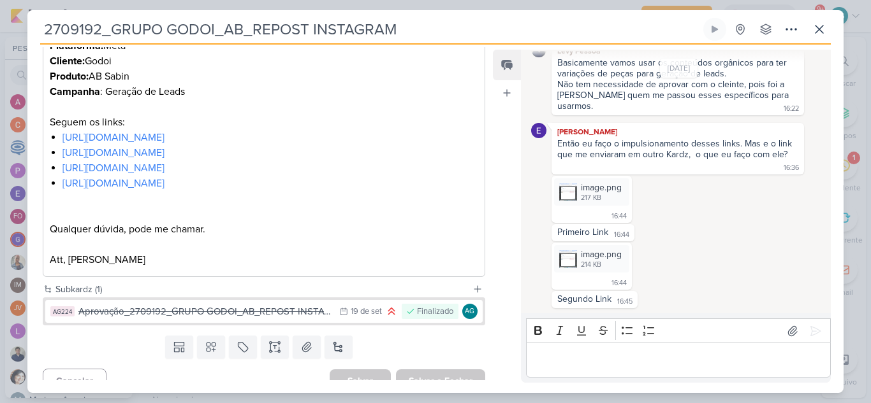
scroll to position [0, 0]
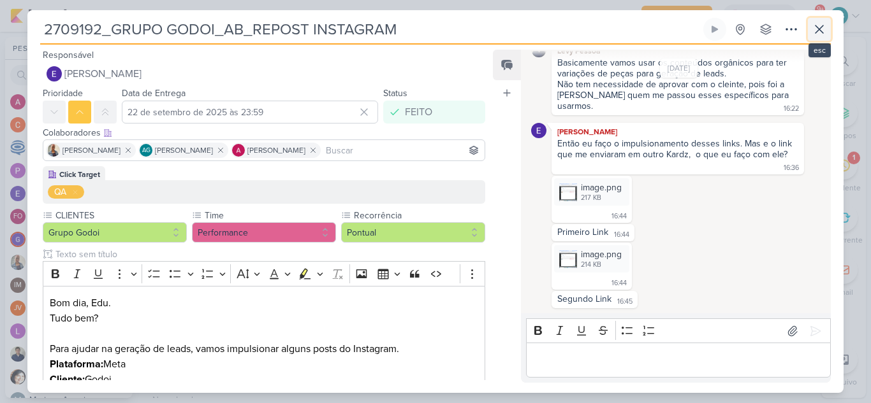
click at [821, 29] on icon at bounding box center [818, 29] width 15 height 15
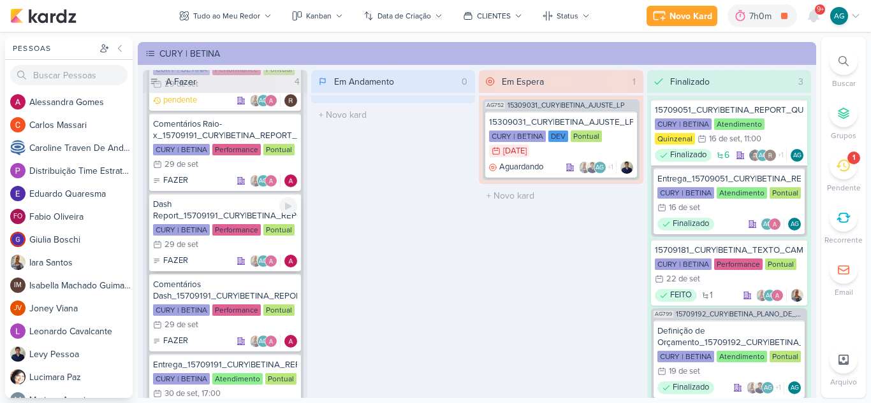
scroll to position [446, 0]
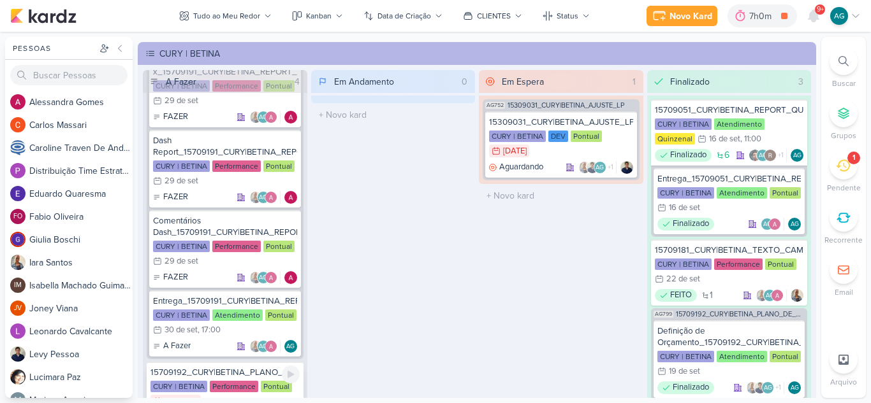
click at [238, 376] on div "15709192_CURY|BETINA_PLANO_DE_MIDIA_OUTUBRO" at bounding box center [224, 372] width 149 height 11
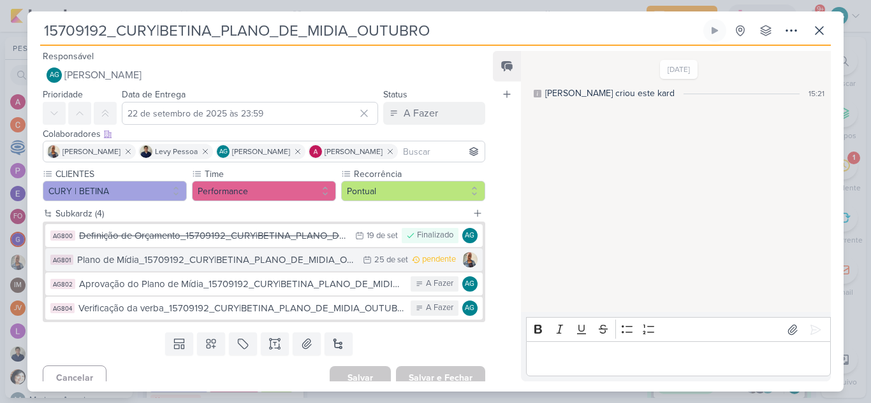
click at [263, 262] on div "Plano de Mídia_15709192_CURY|BETINA_PLANO_DE_MIDIA_OUTUBRO" at bounding box center [216, 260] width 279 height 15
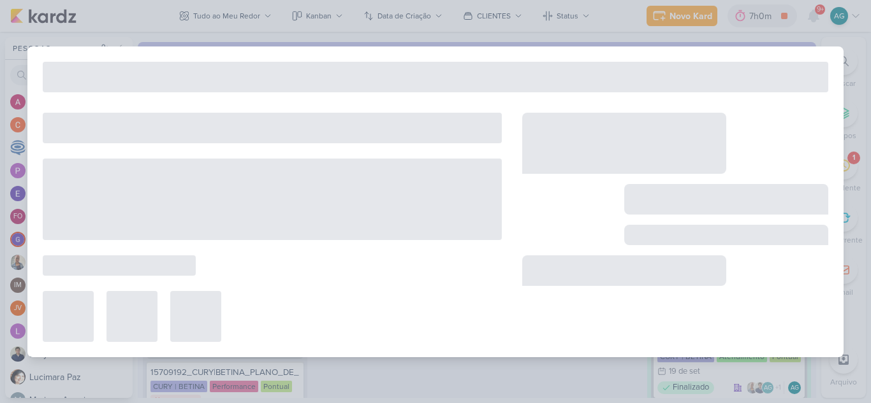
type input "Plano de Mídia_15709192_CURY|BETINA_PLANO_DE_MIDIA_OUTUBRO"
type input "25 de setembro de 2025 às 23:59"
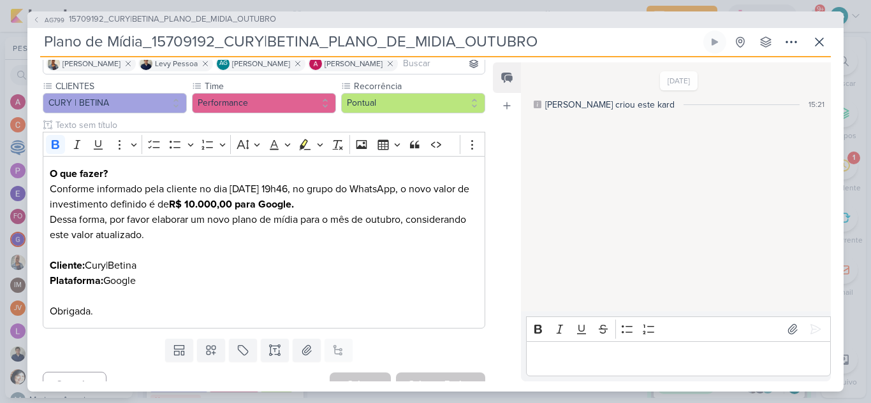
scroll to position [117, 0]
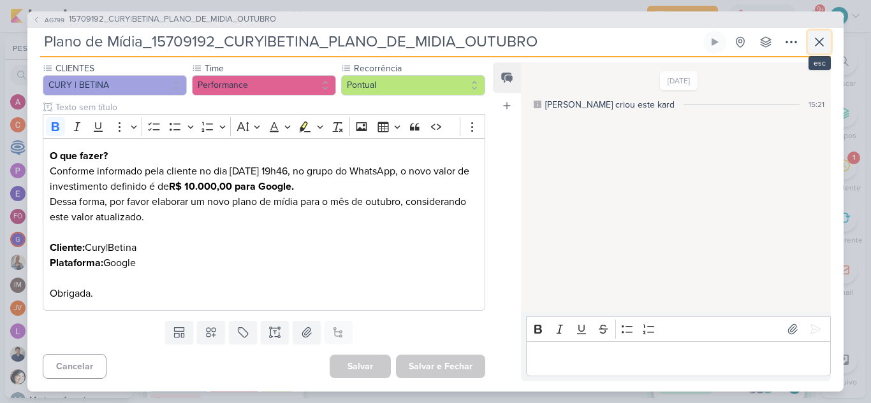
click at [814, 44] on icon at bounding box center [818, 41] width 15 height 15
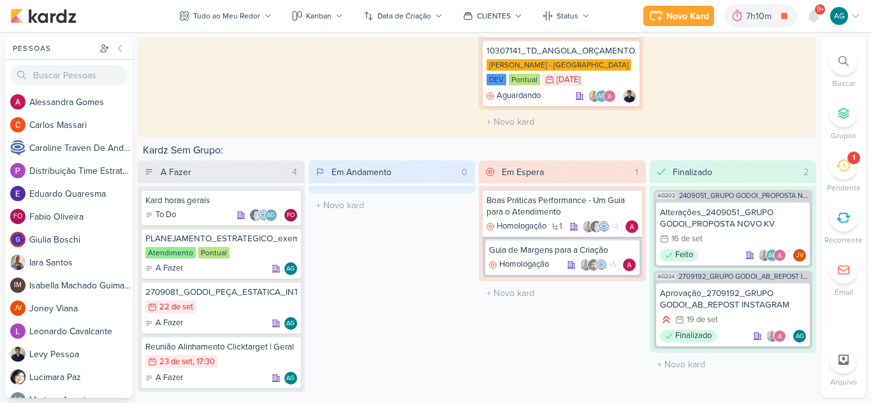
scroll to position [2147, 0]
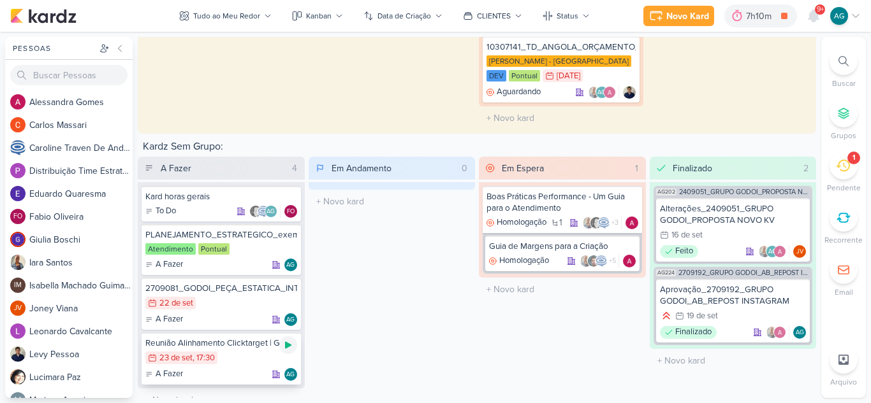
click at [286, 340] on icon at bounding box center [288, 345] width 10 height 10
click at [837, 63] on div at bounding box center [843, 61] width 28 height 28
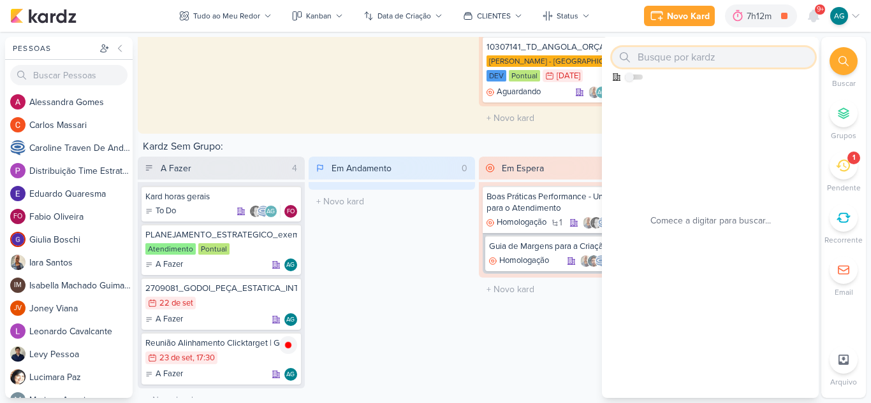
paste input "3708181"
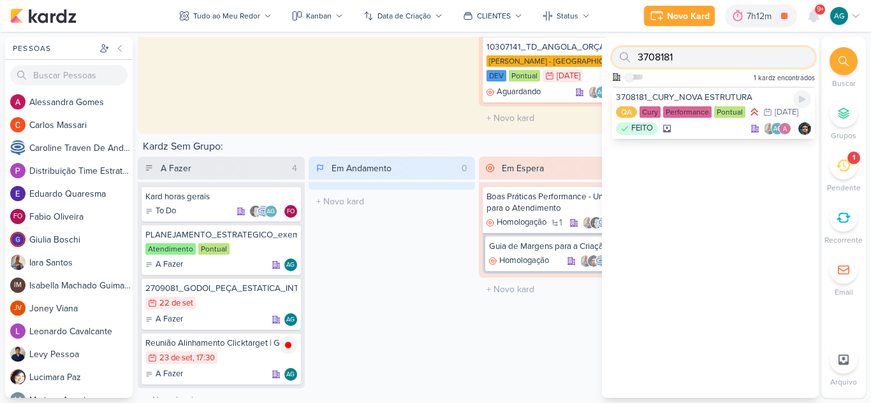
type input "3708181"
click at [702, 135] on div "FEITO AG" at bounding box center [713, 128] width 195 height 13
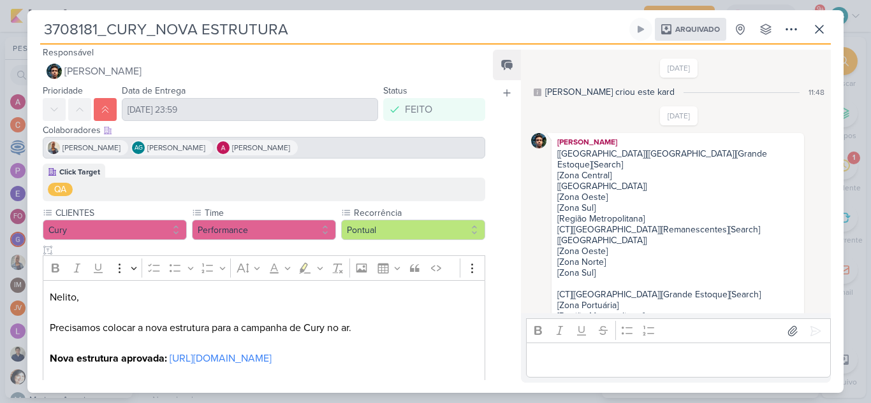
scroll to position [0, 0]
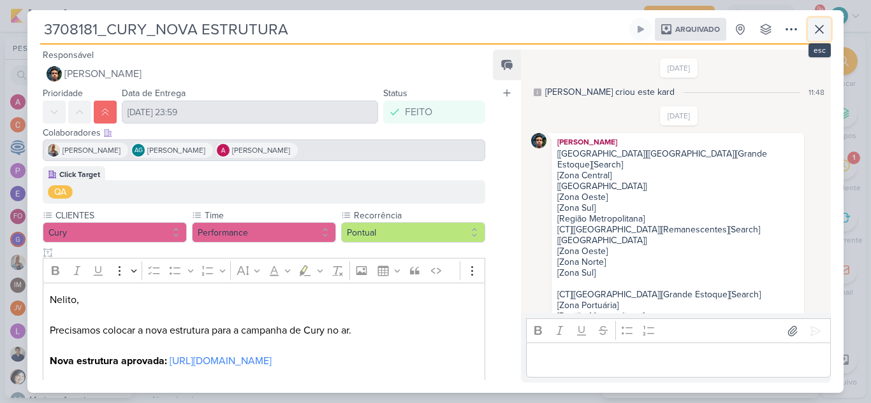
click at [817, 34] on icon at bounding box center [818, 29] width 15 height 15
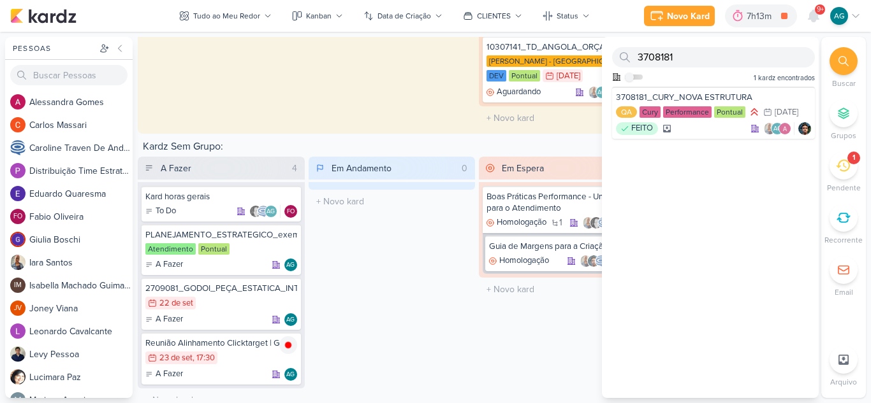
click at [300, 96] on div "A Fazer 0 O título do kard deve ter menos que 100 caracteres" at bounding box center [225, 29] width 164 height 202
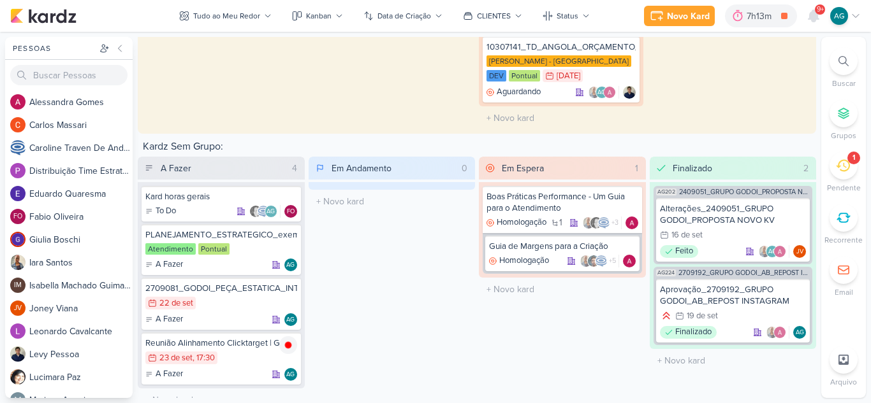
click at [837, 174] on div "1" at bounding box center [843, 166] width 28 height 28
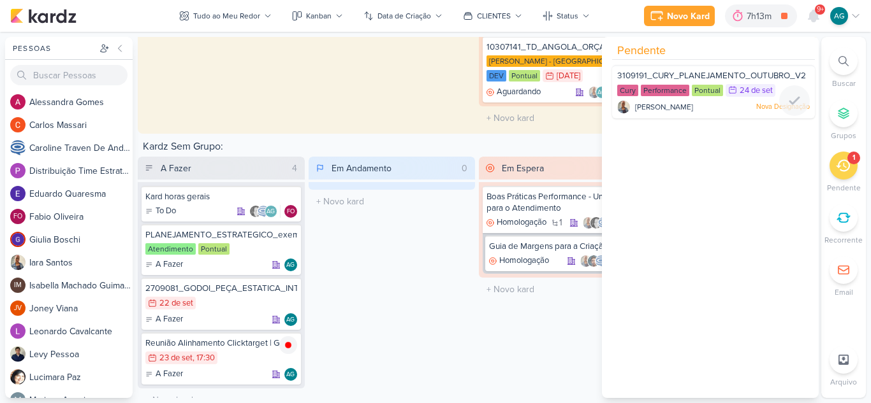
click at [711, 69] on div "3109191_CURY_PLANEJAMENTO_OUTUBRO_V2 Cury Performance Pontual 24/9 24 de set" at bounding box center [713, 92] width 203 height 54
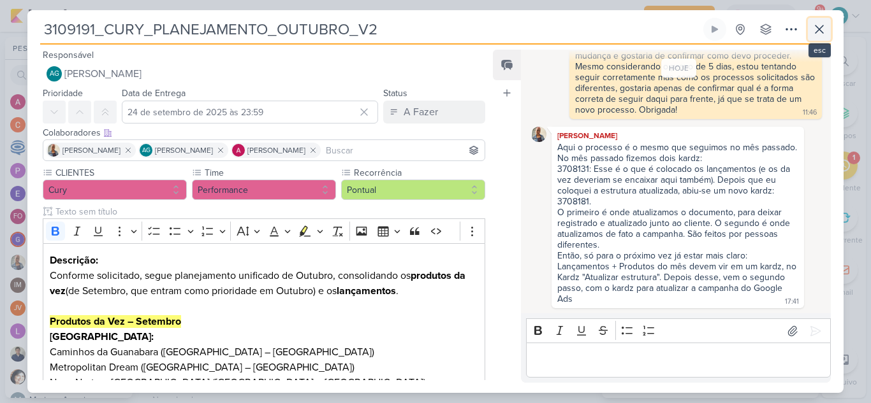
click at [822, 27] on icon at bounding box center [818, 29] width 15 height 15
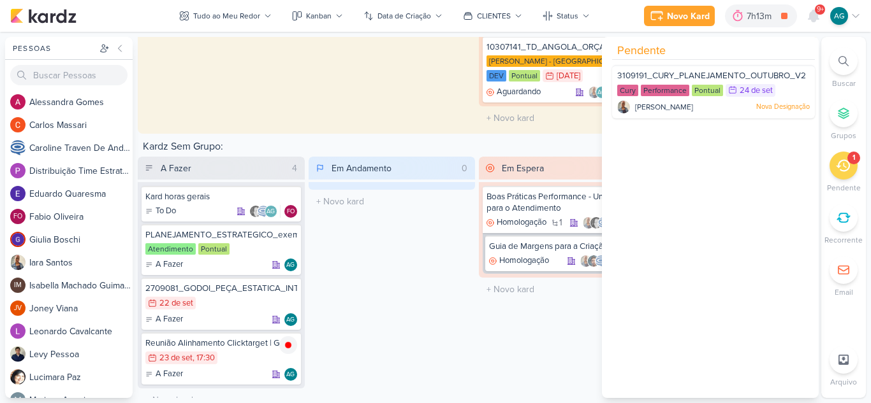
click at [511, 322] on div "Em Espera 1 Boas Práticas Performance - Um Guia para o Atendimento Homologação …" at bounding box center [562, 285] width 167 height 256
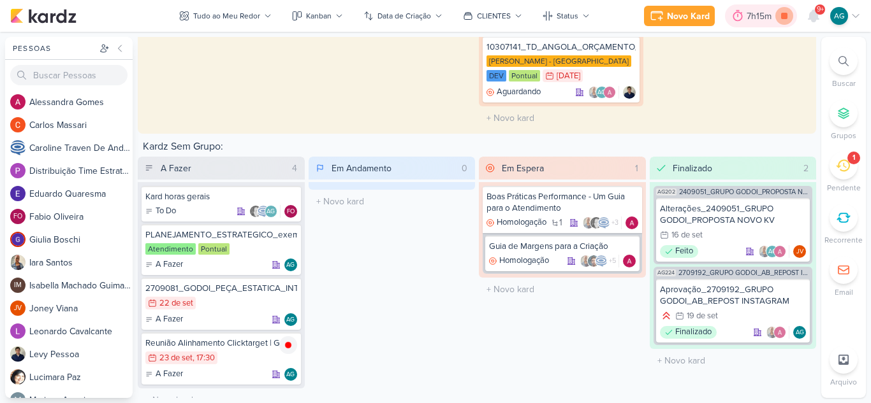
click at [788, 15] on icon at bounding box center [784, 16] width 18 height 18
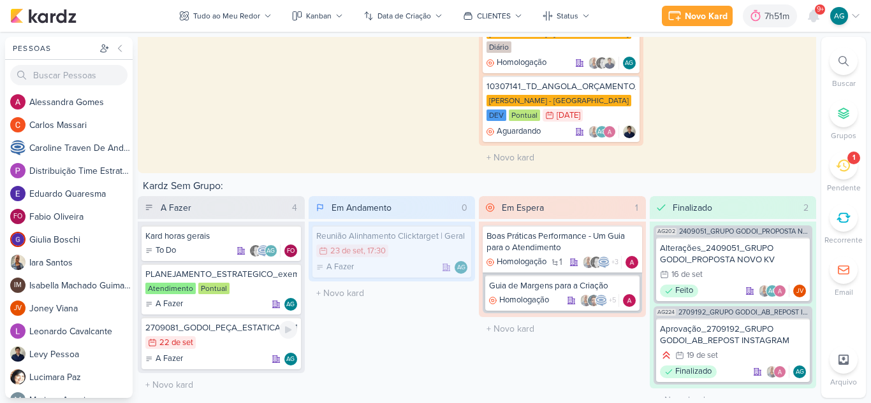
scroll to position [2147, 0]
